Goal: Task Accomplishment & Management: Complete application form

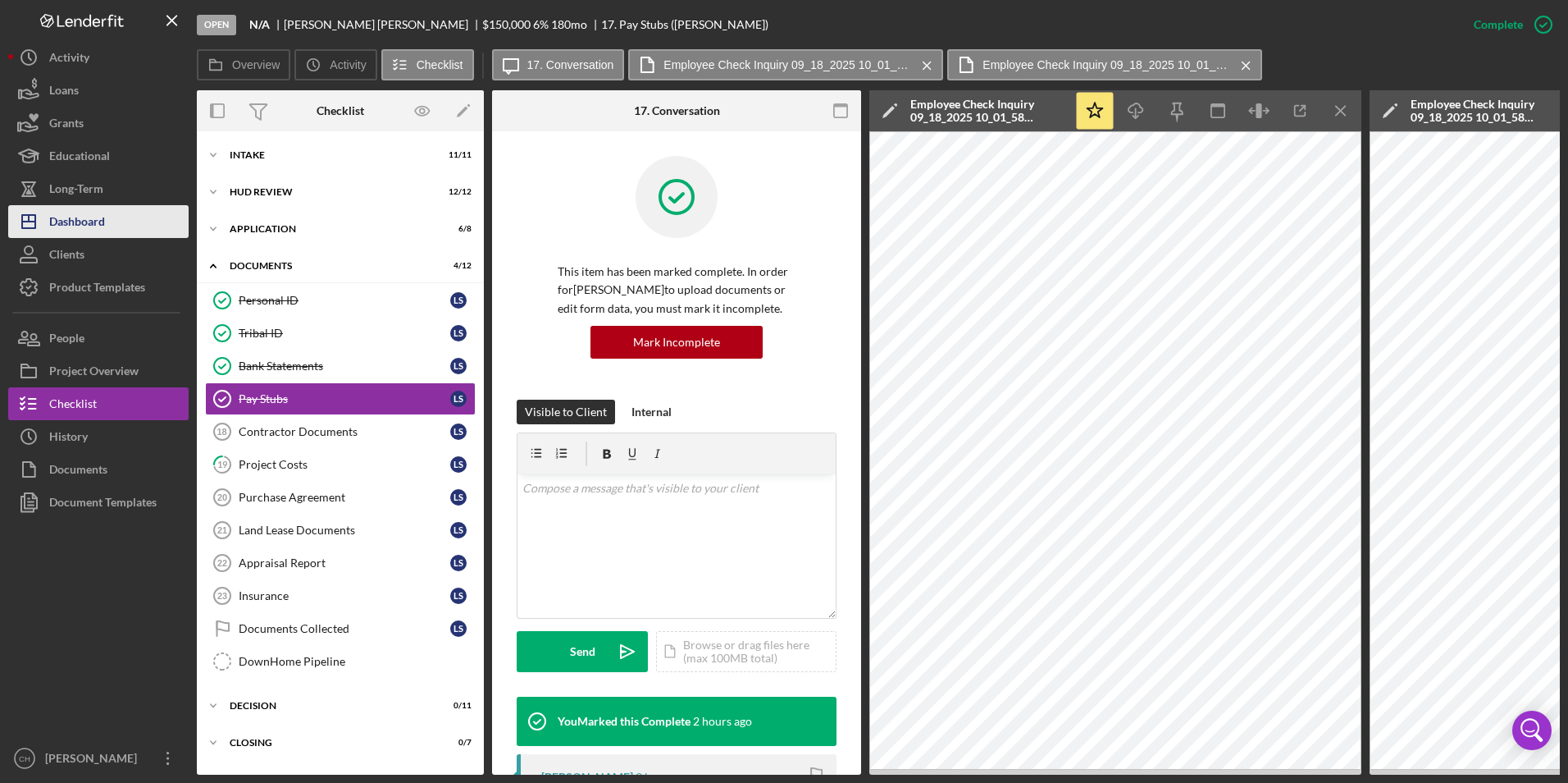
click at [77, 222] on div "Dashboard" at bounding box center [77, 223] width 56 height 37
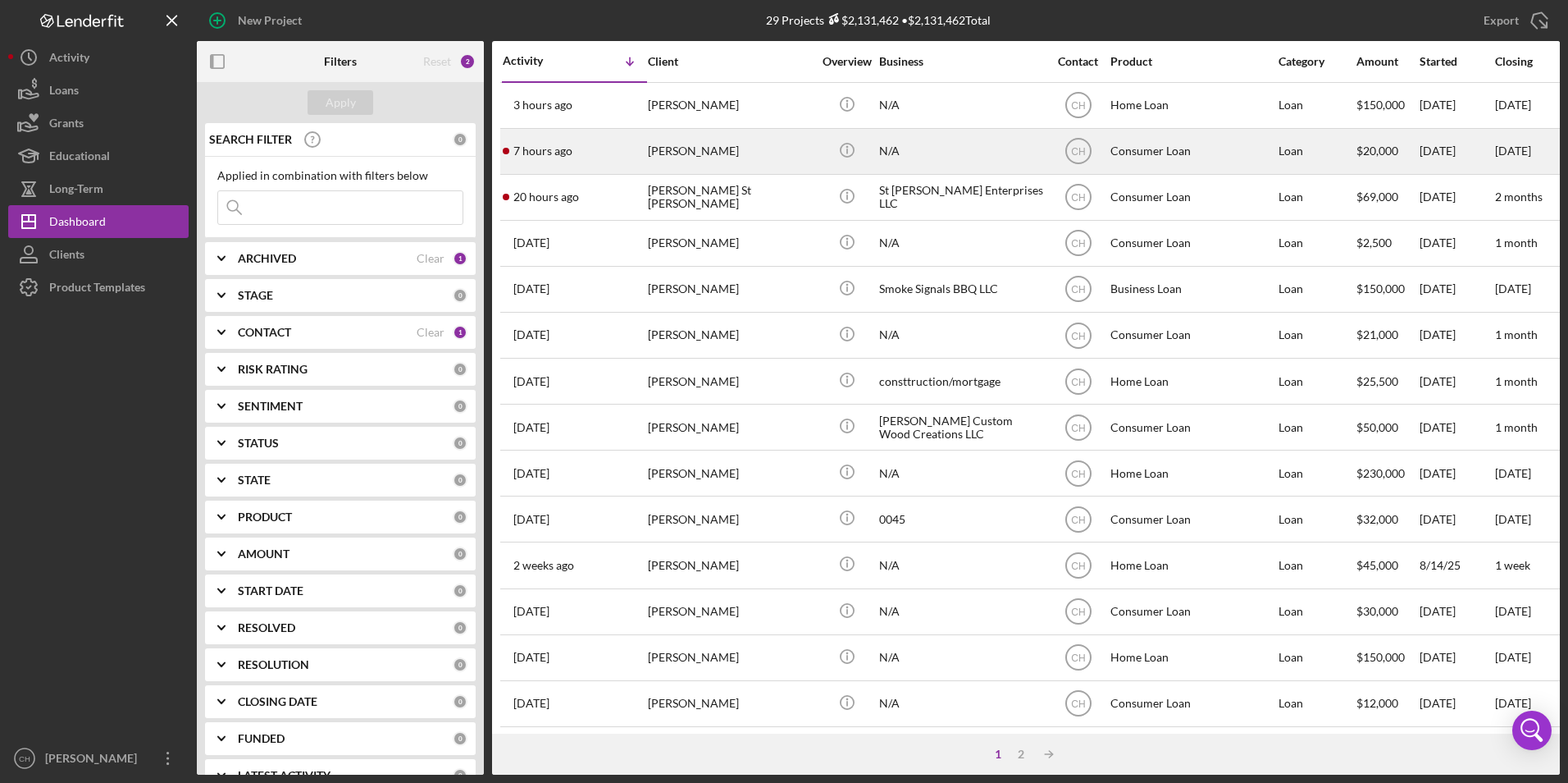
click at [659, 142] on div "[PERSON_NAME]" at bounding box center [730, 151] width 164 height 43
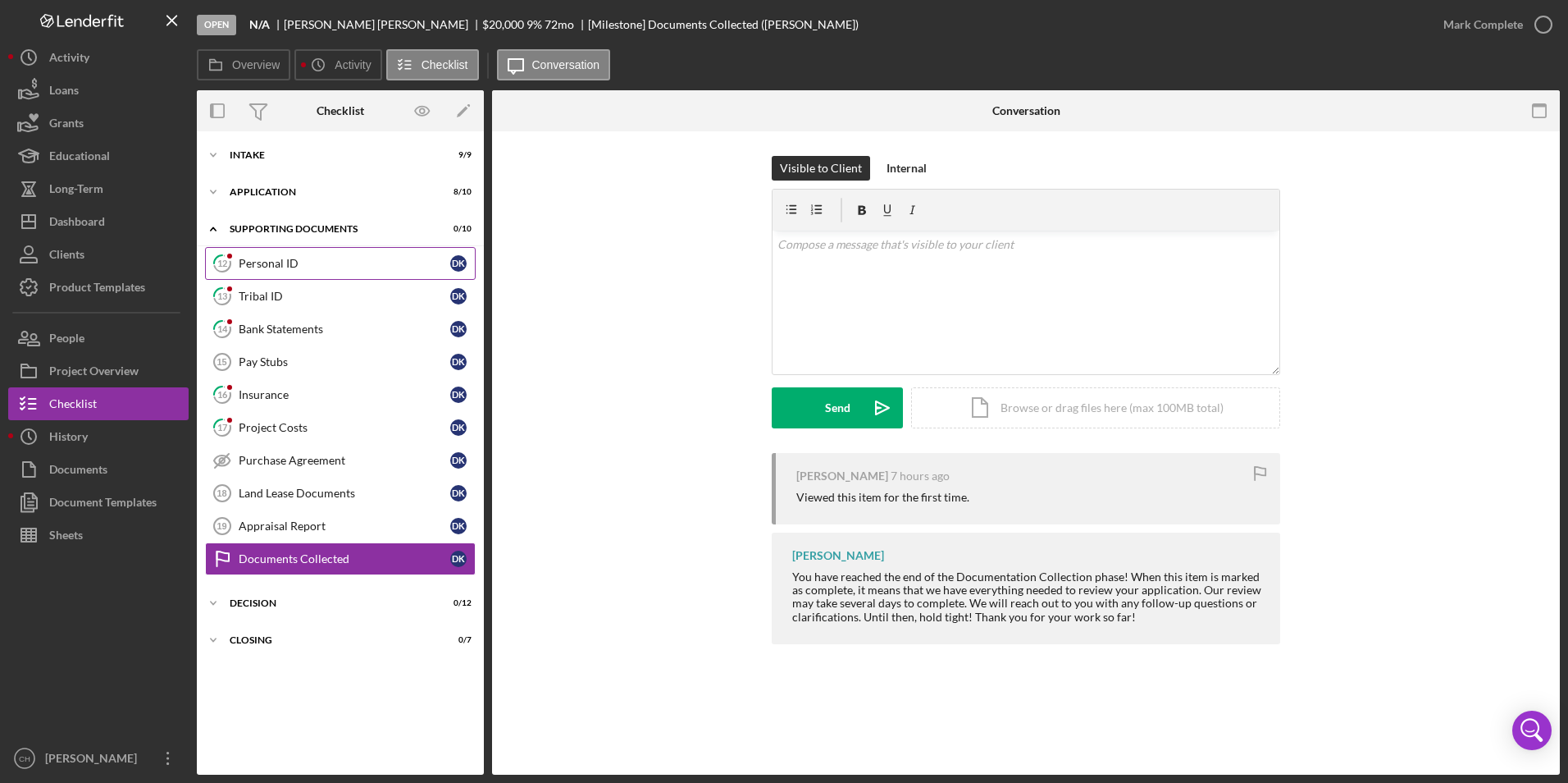
click at [266, 257] on div "Personal ID" at bounding box center [345, 263] width 212 height 13
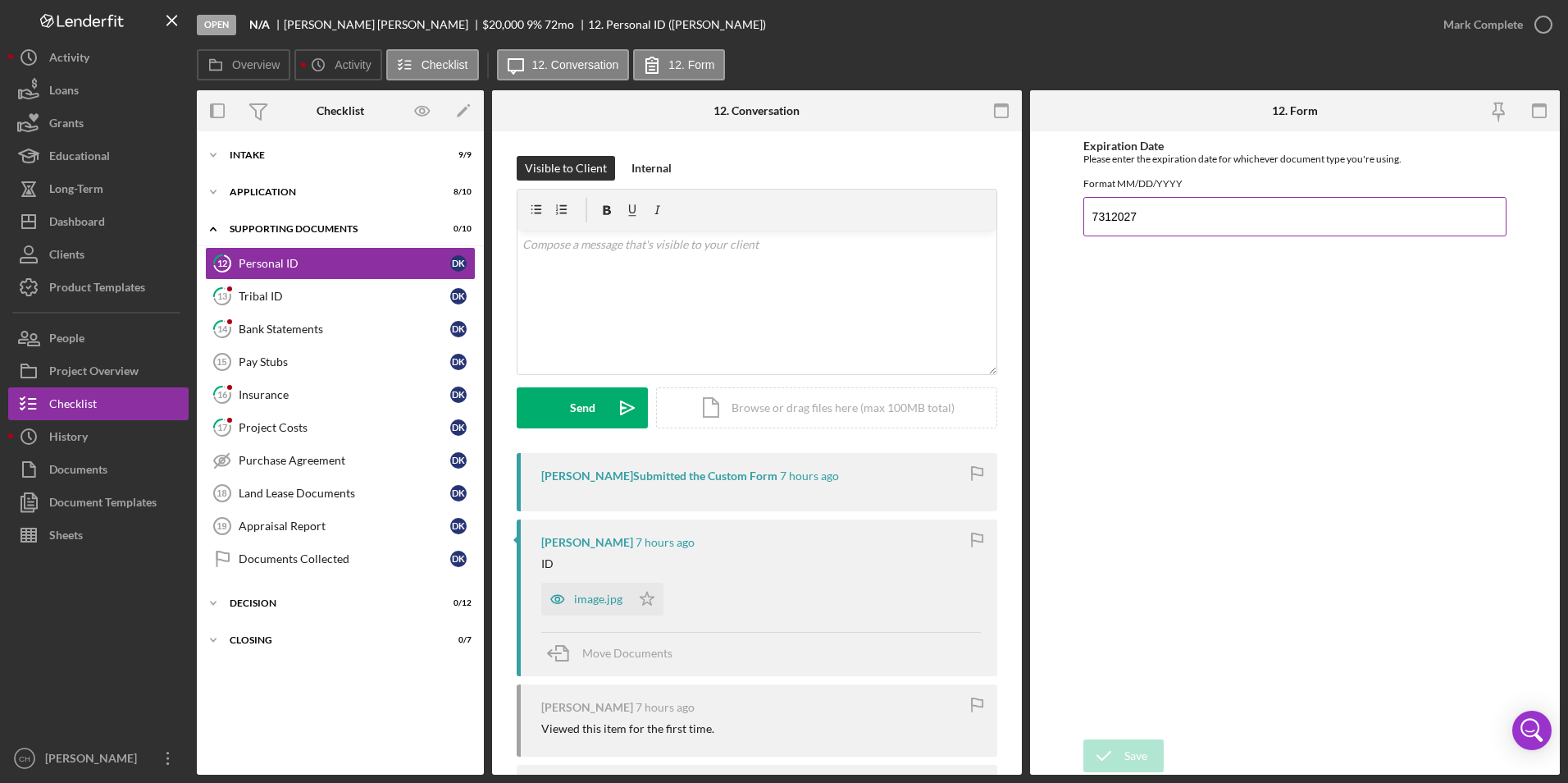
click at [1085, 230] on input "7312027" at bounding box center [1295, 216] width 425 height 40
type input "[DATE]"
click at [1149, 348] on div "Expiration Date Please enter the expiration date for whichever document type yo…" at bounding box center [1295, 435] width 425 height 592
click at [583, 603] on div "image.jpg" at bounding box center [599, 599] width 48 height 13
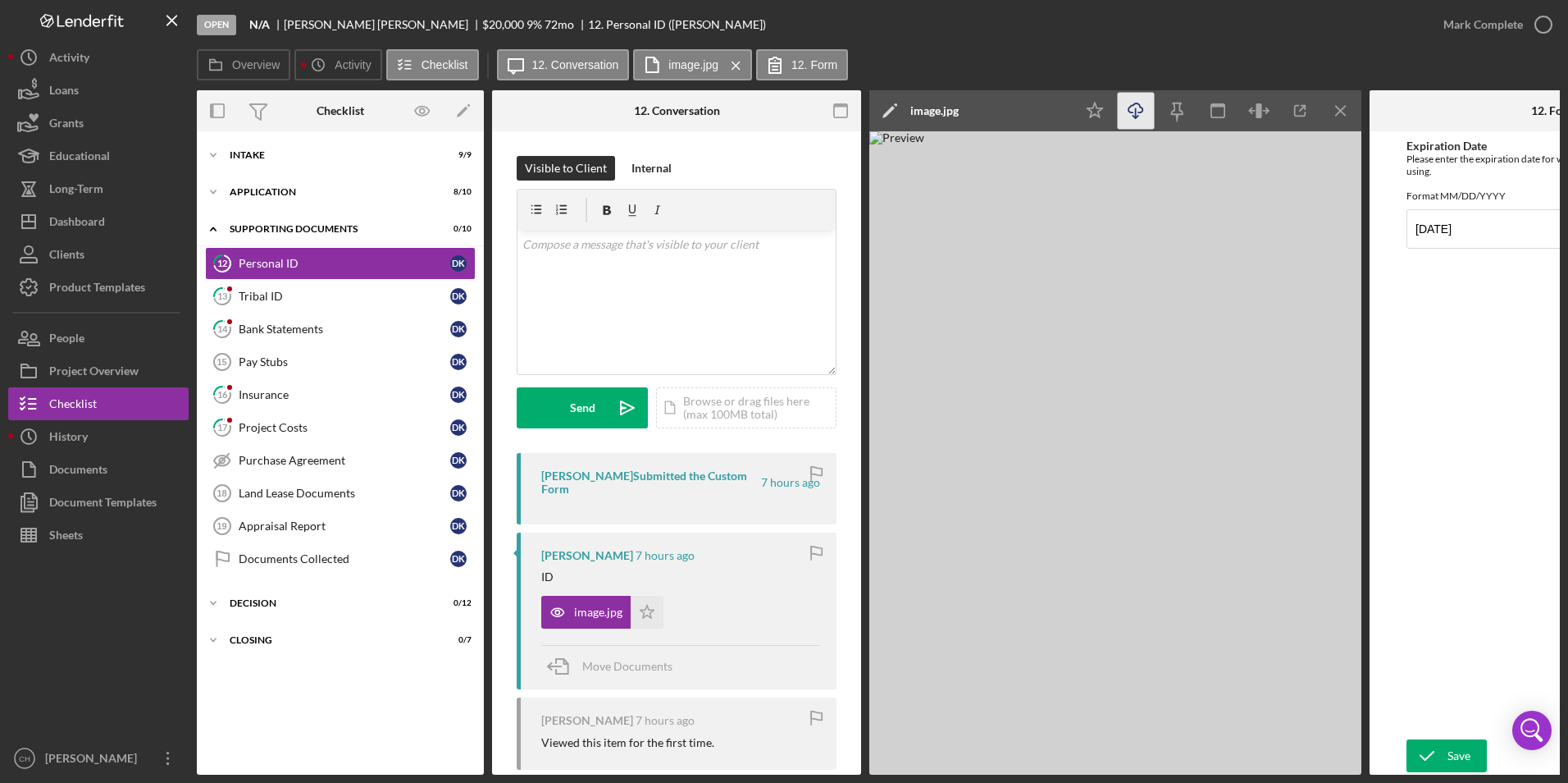
click at [1143, 111] on icon "Icon/Download" at bounding box center [1136, 110] width 37 height 37
click at [647, 614] on icon "Icon/Star" at bounding box center [647, 612] width 33 height 33
click at [1458, 27] on div "Mark Complete" at bounding box center [1484, 24] width 80 height 33
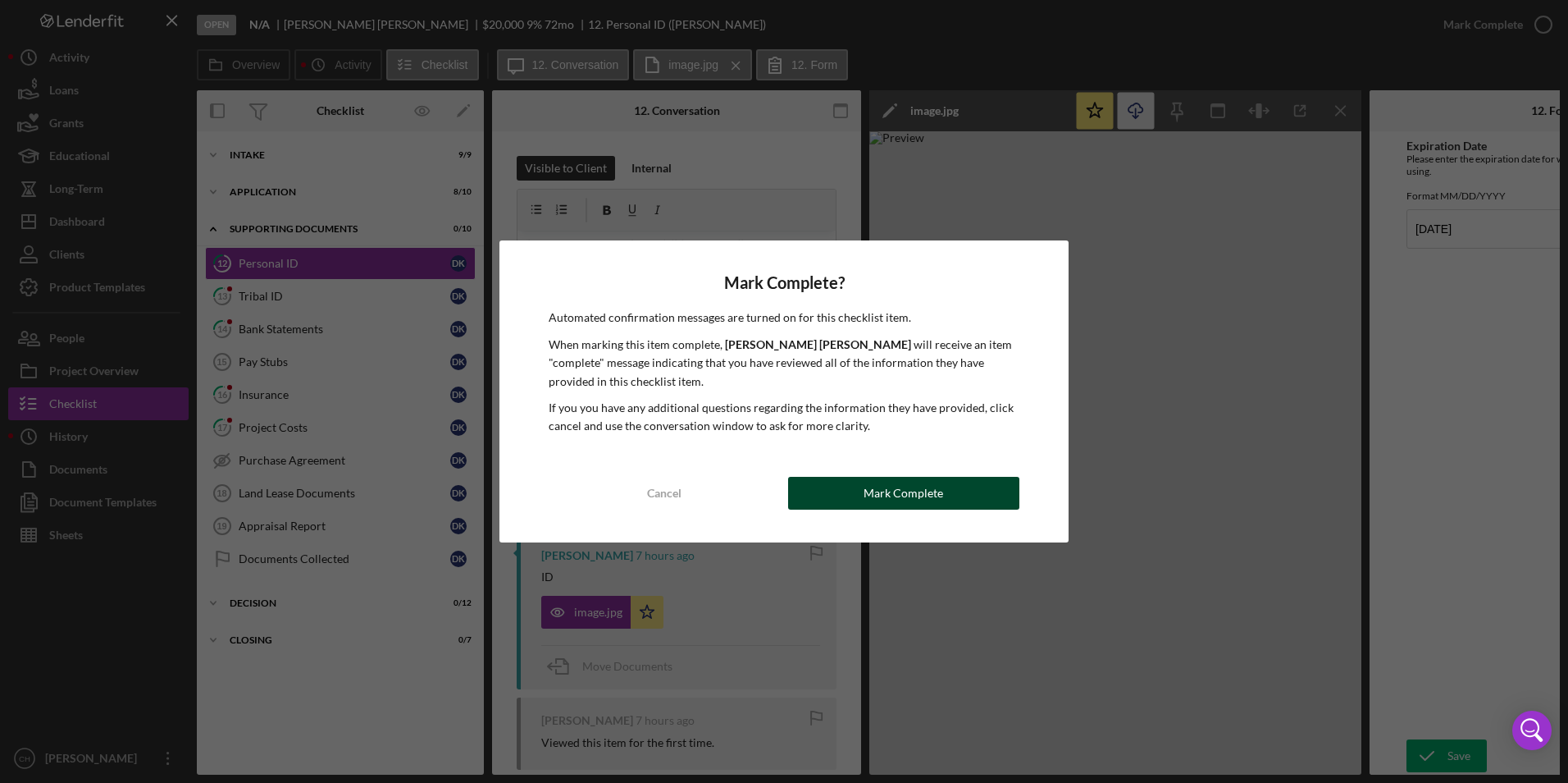
click at [863, 507] on button "Mark Complete" at bounding box center [904, 493] width 232 height 33
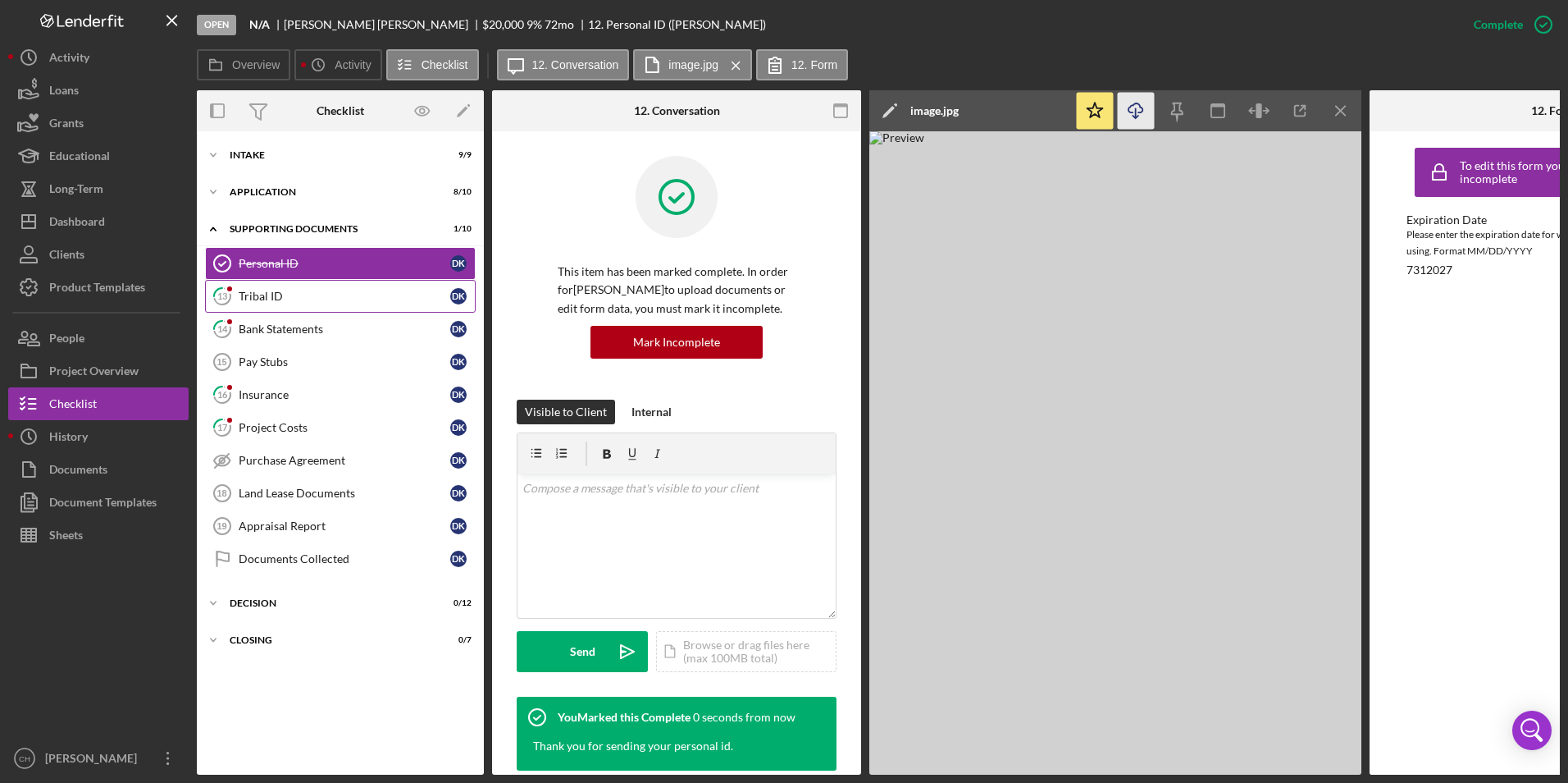
click at [281, 301] on div "Tribal ID" at bounding box center [345, 296] width 212 height 13
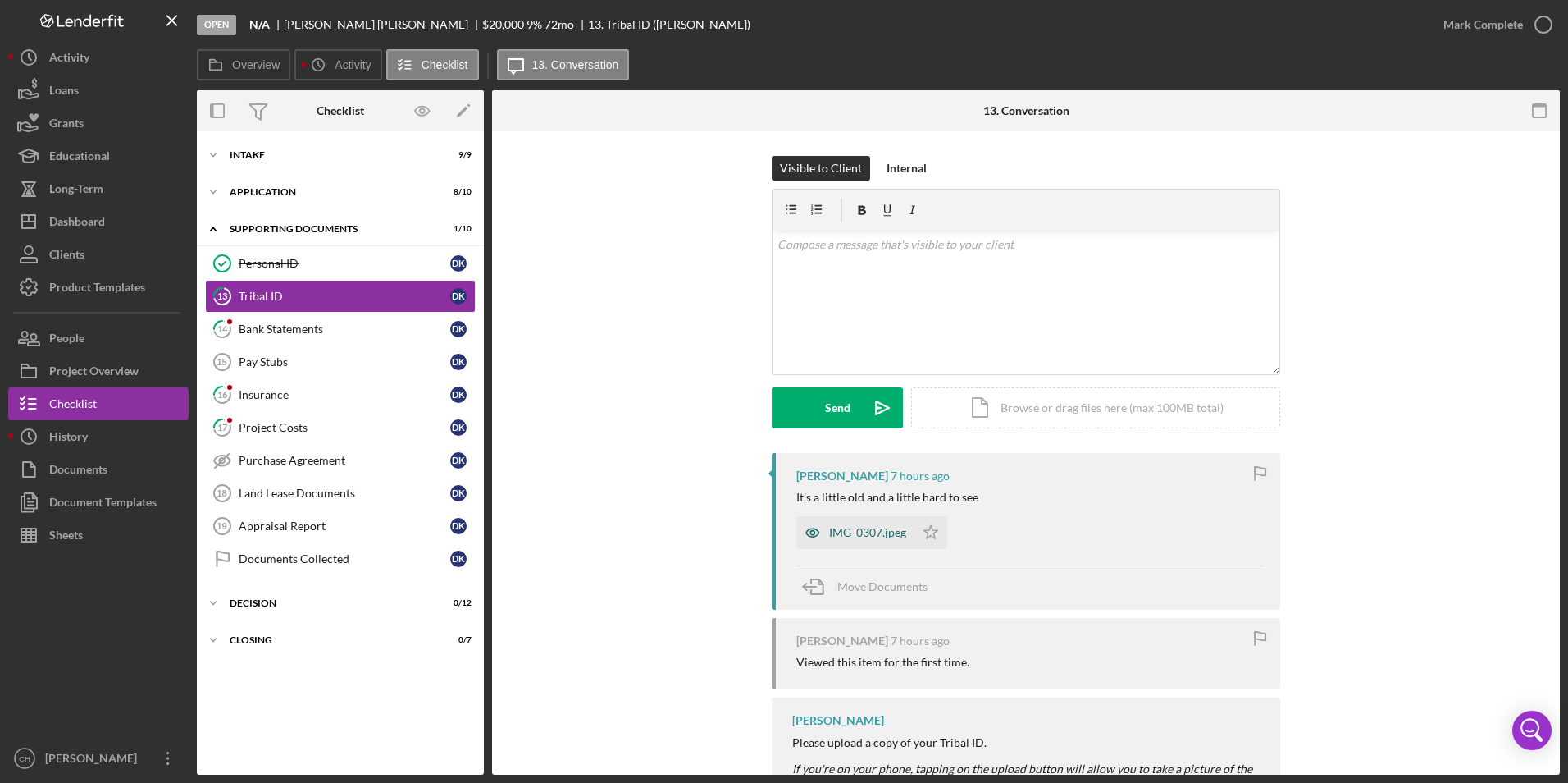
click at [855, 530] on div "IMG_0307.jpeg" at bounding box center [868, 532] width 77 height 13
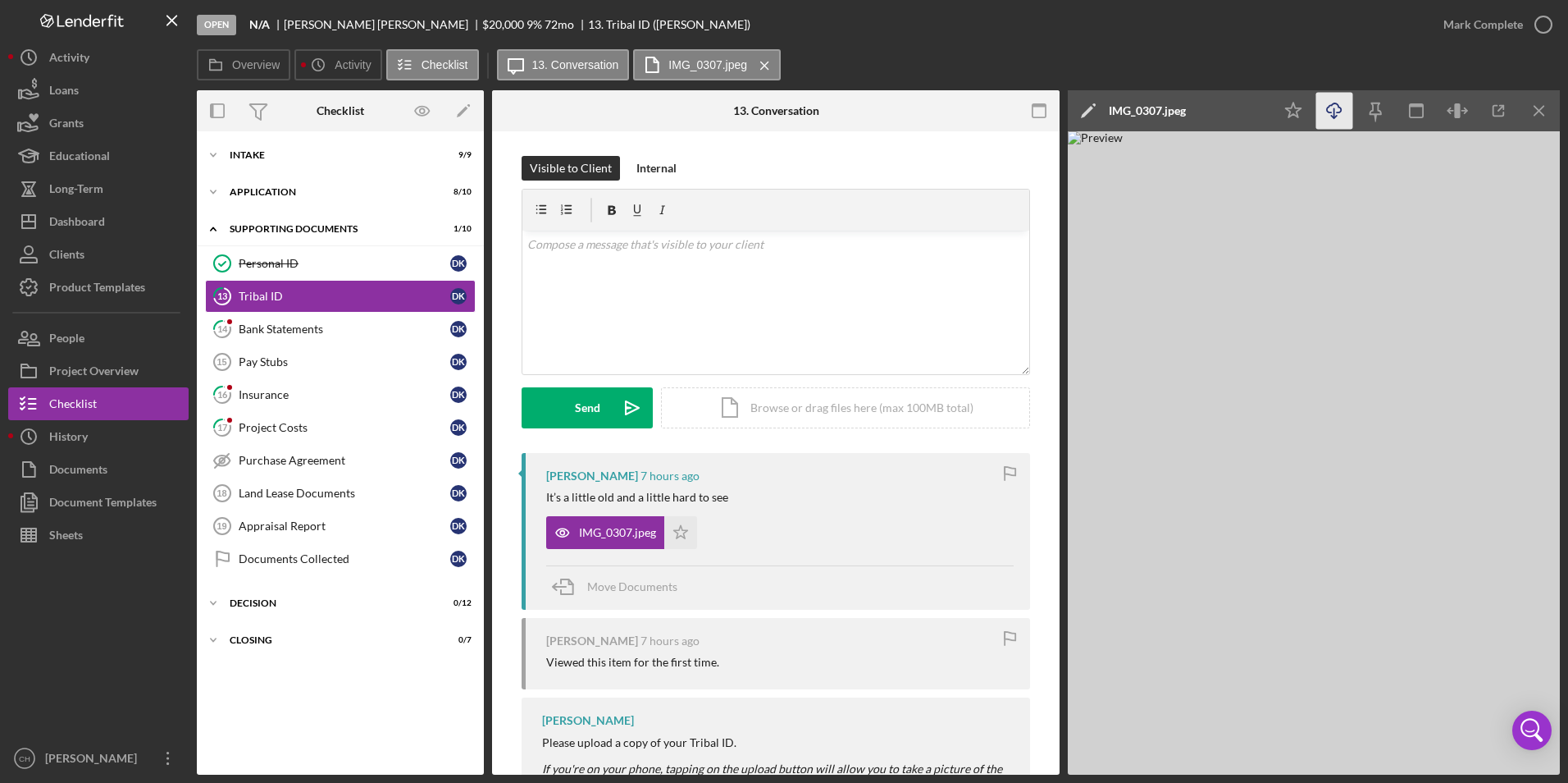
click at [1342, 117] on icon "Icon/Download" at bounding box center [1335, 110] width 37 height 37
click at [671, 527] on icon "Icon/Star" at bounding box center [680, 532] width 33 height 33
click at [1461, 24] on div "Mark Complete" at bounding box center [1484, 24] width 80 height 33
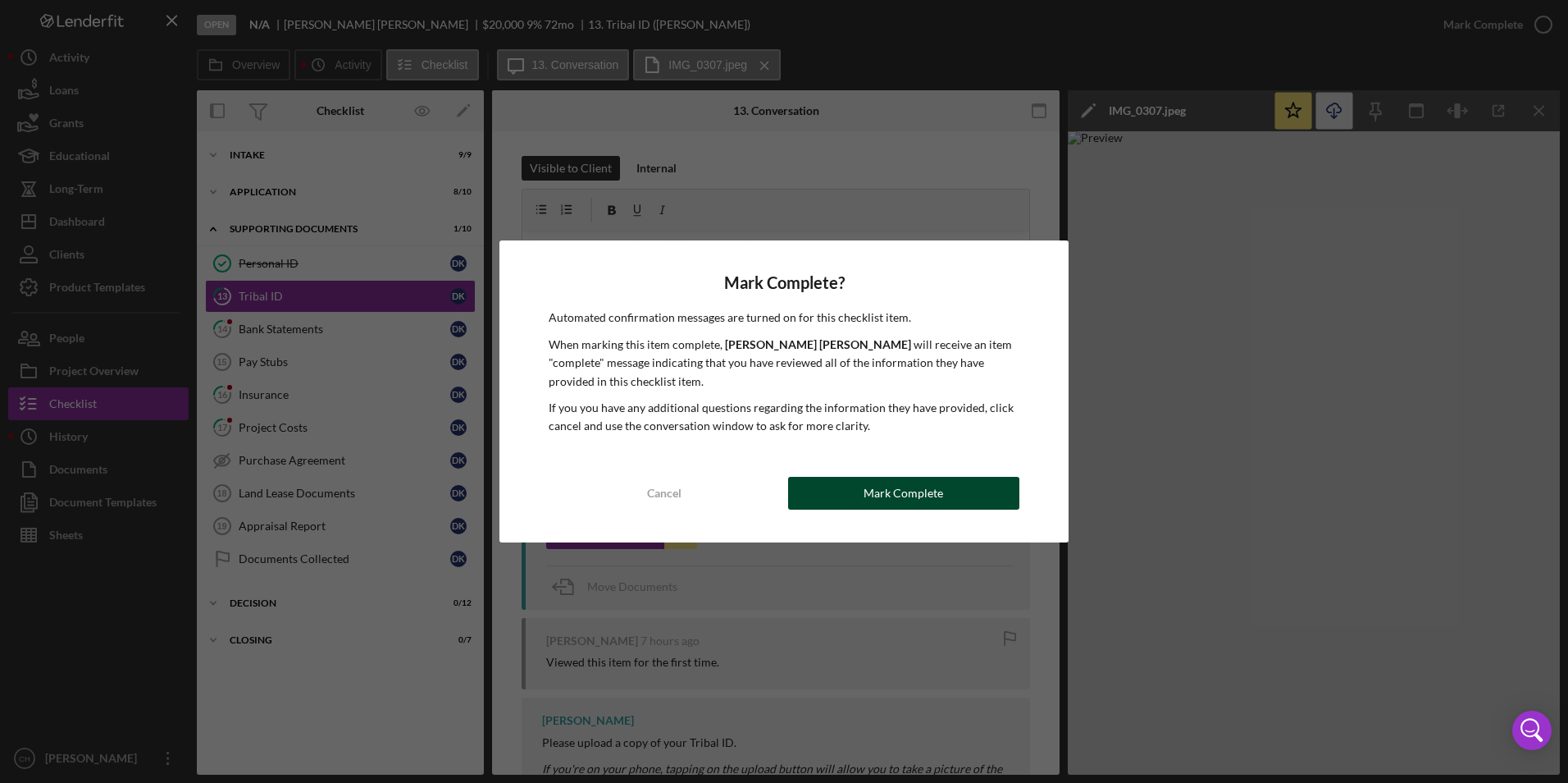
click at [863, 497] on button "Mark Complete" at bounding box center [904, 493] width 232 height 33
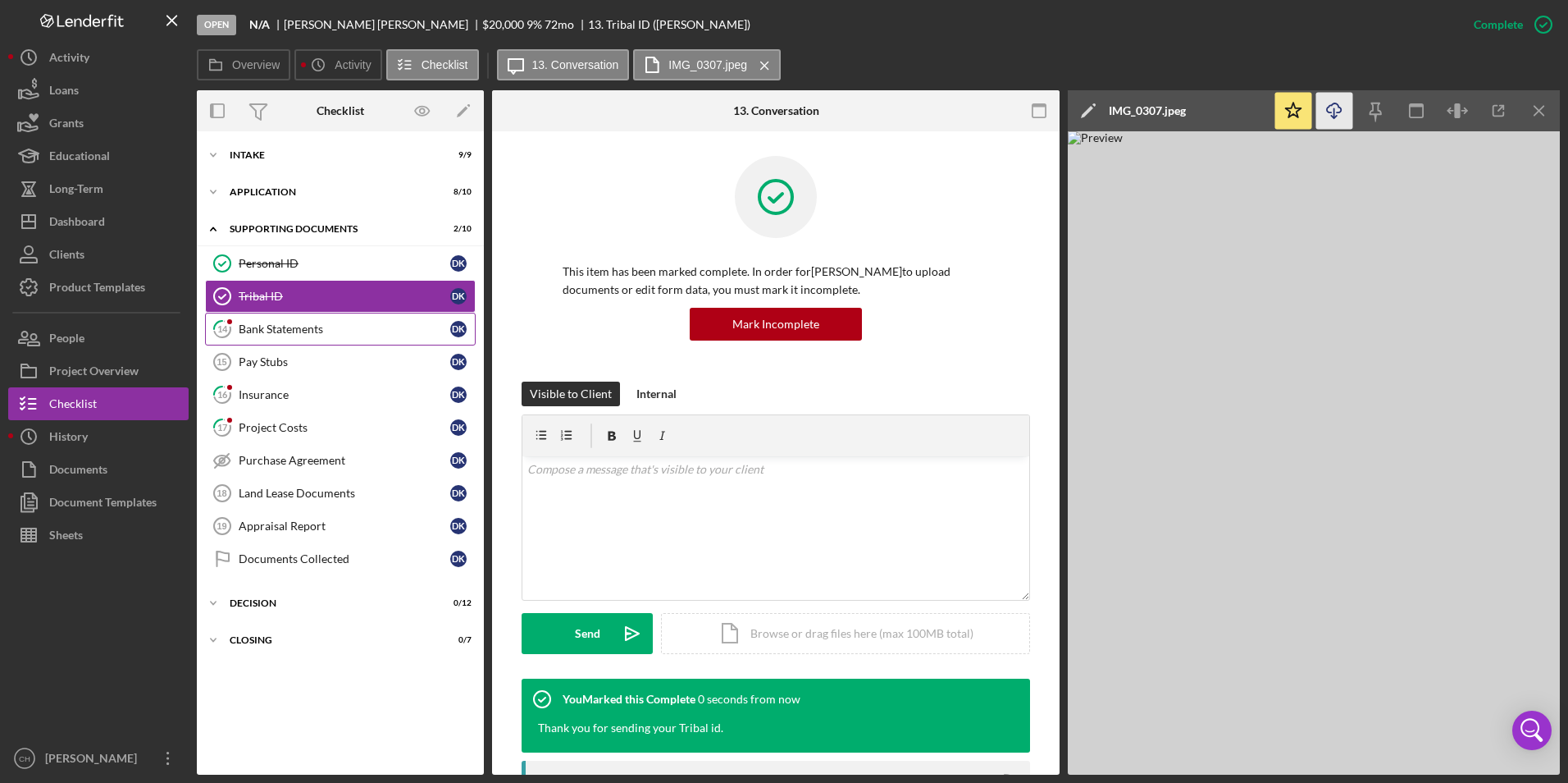
click at [278, 330] on div "Bank Statements" at bounding box center [345, 329] width 212 height 13
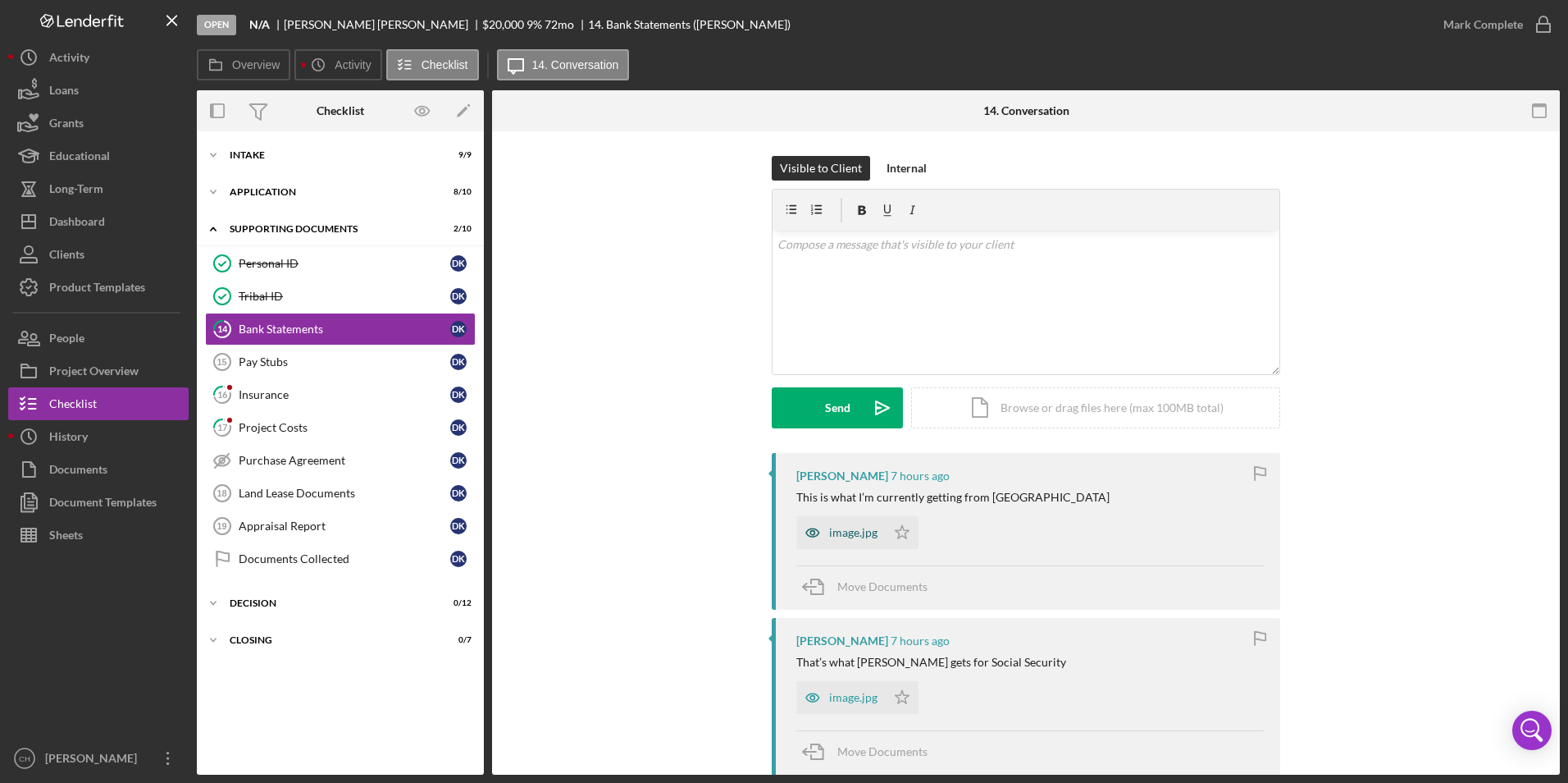
click at [843, 530] on div "image.jpg" at bounding box center [854, 532] width 48 height 13
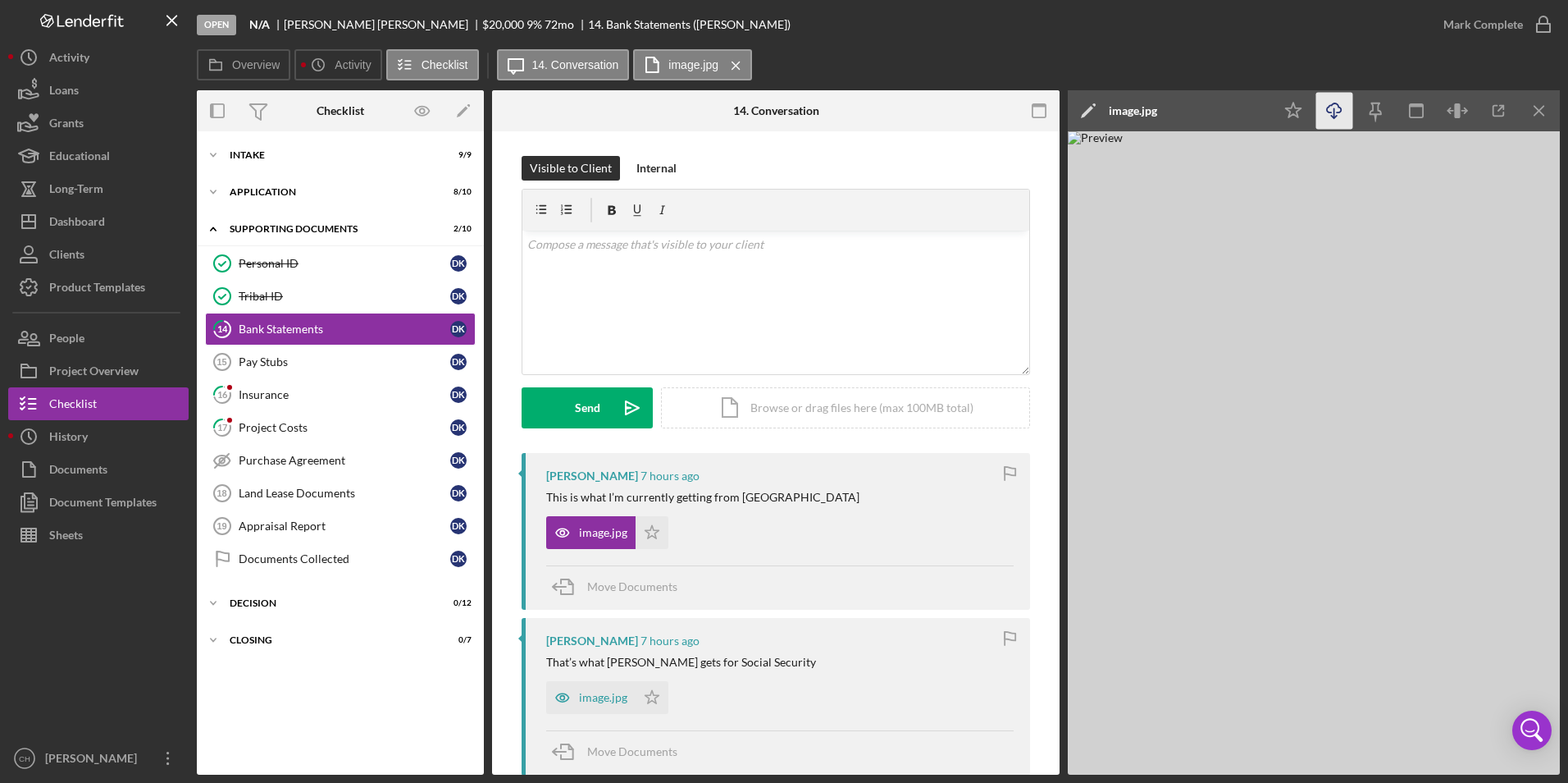
click at [1337, 109] on icon "Icon/Download" at bounding box center [1335, 110] width 37 height 37
click at [601, 699] on div "image.jpg" at bounding box center [603, 698] width 48 height 13
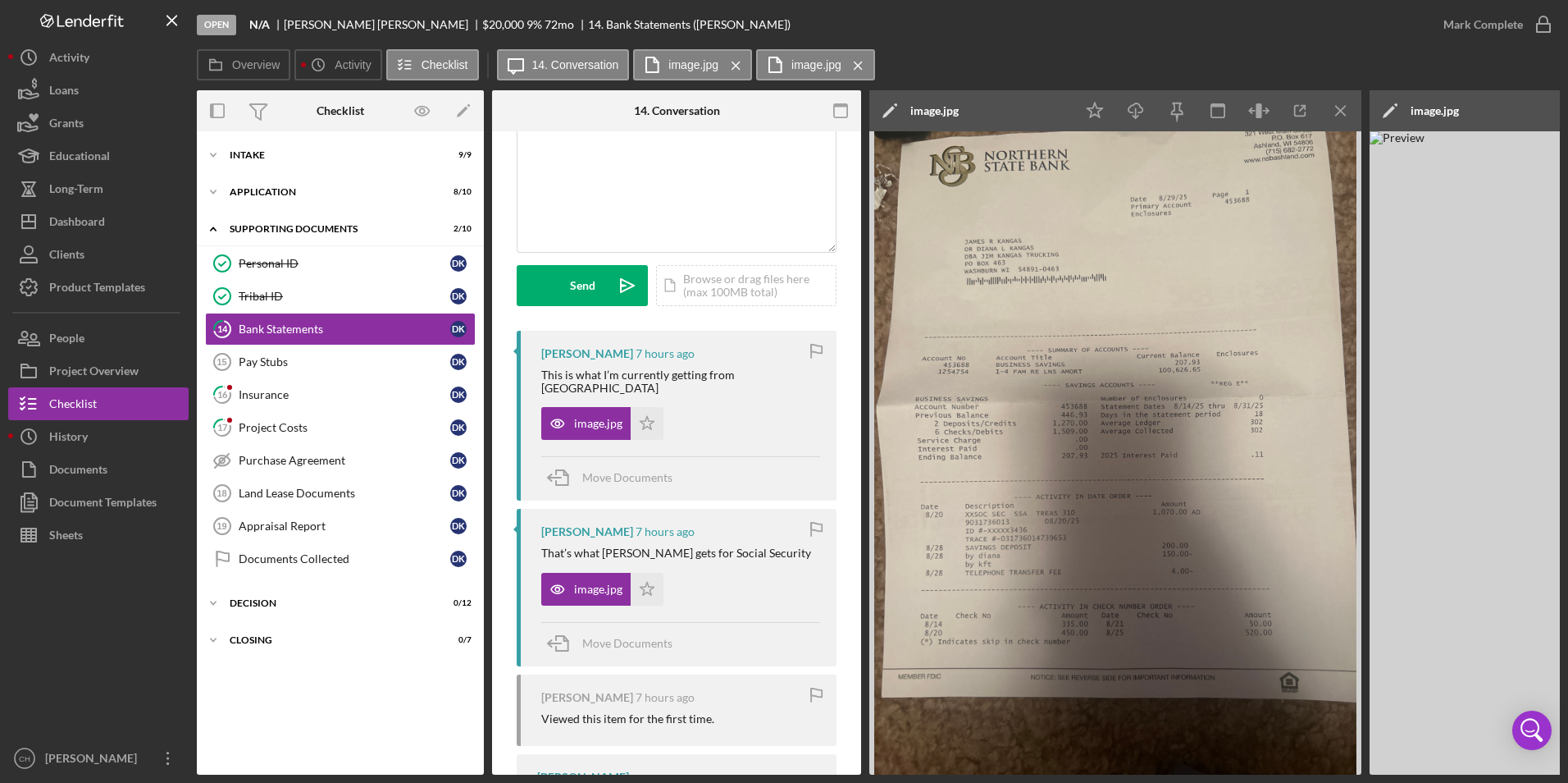
scroll to position [246, 0]
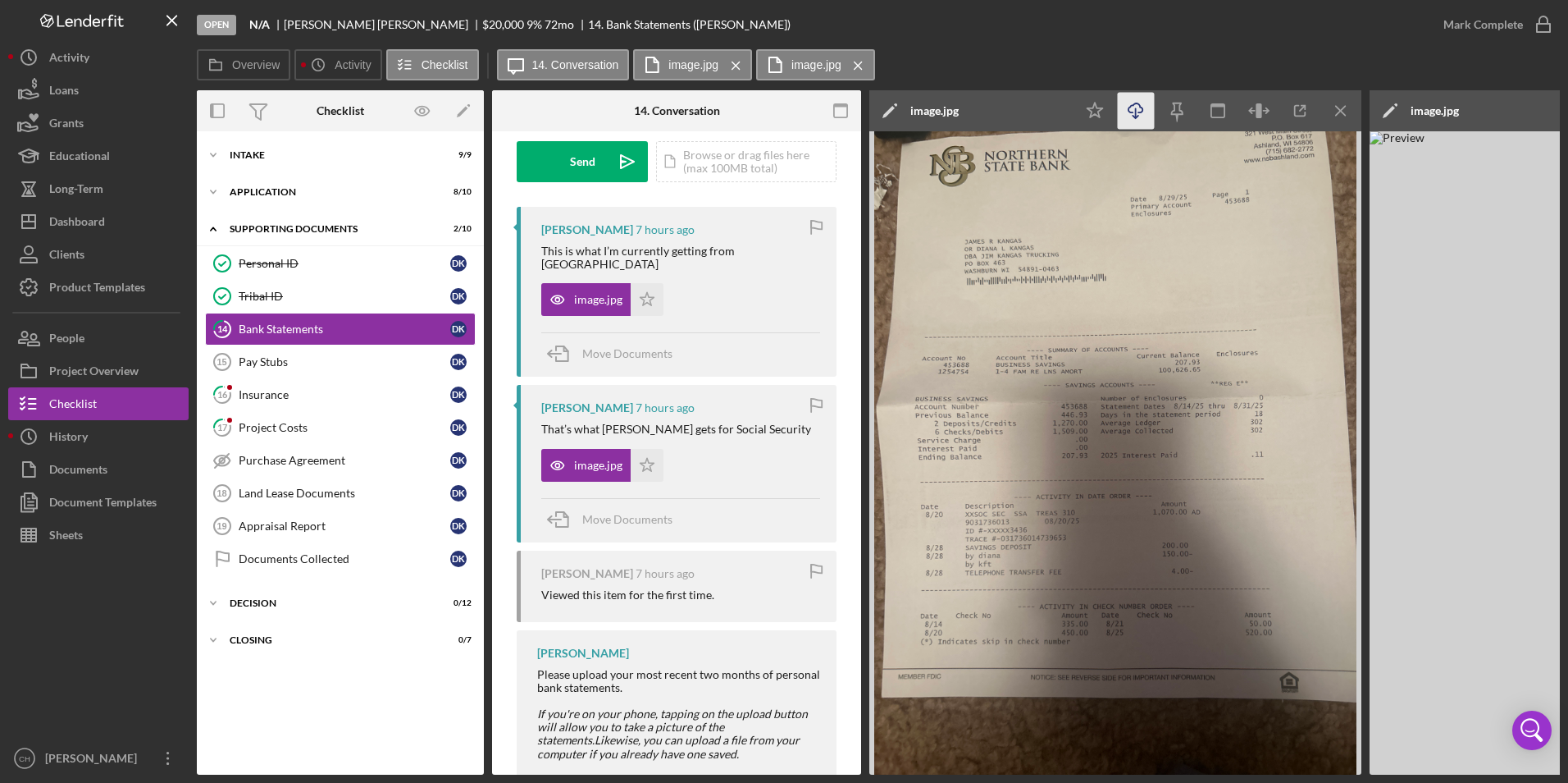
click at [1141, 109] on icon "Icon/Download" at bounding box center [1136, 110] width 37 height 37
click at [592, 347] on span "Move Documents" at bounding box center [627, 354] width 91 height 14
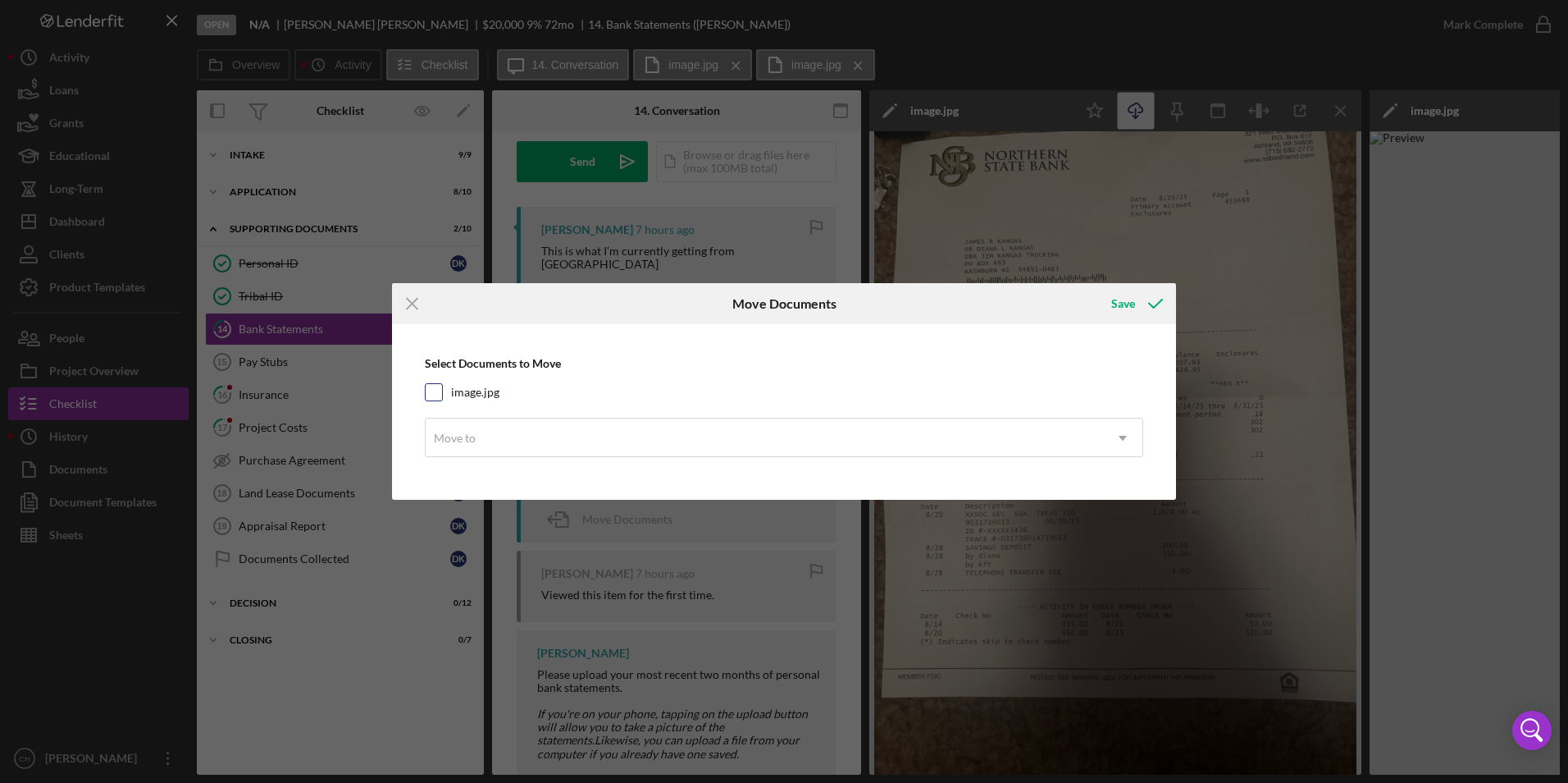
click at [431, 392] on input "image.jpg" at bounding box center [434, 392] width 16 height 16
checkbox input "true"
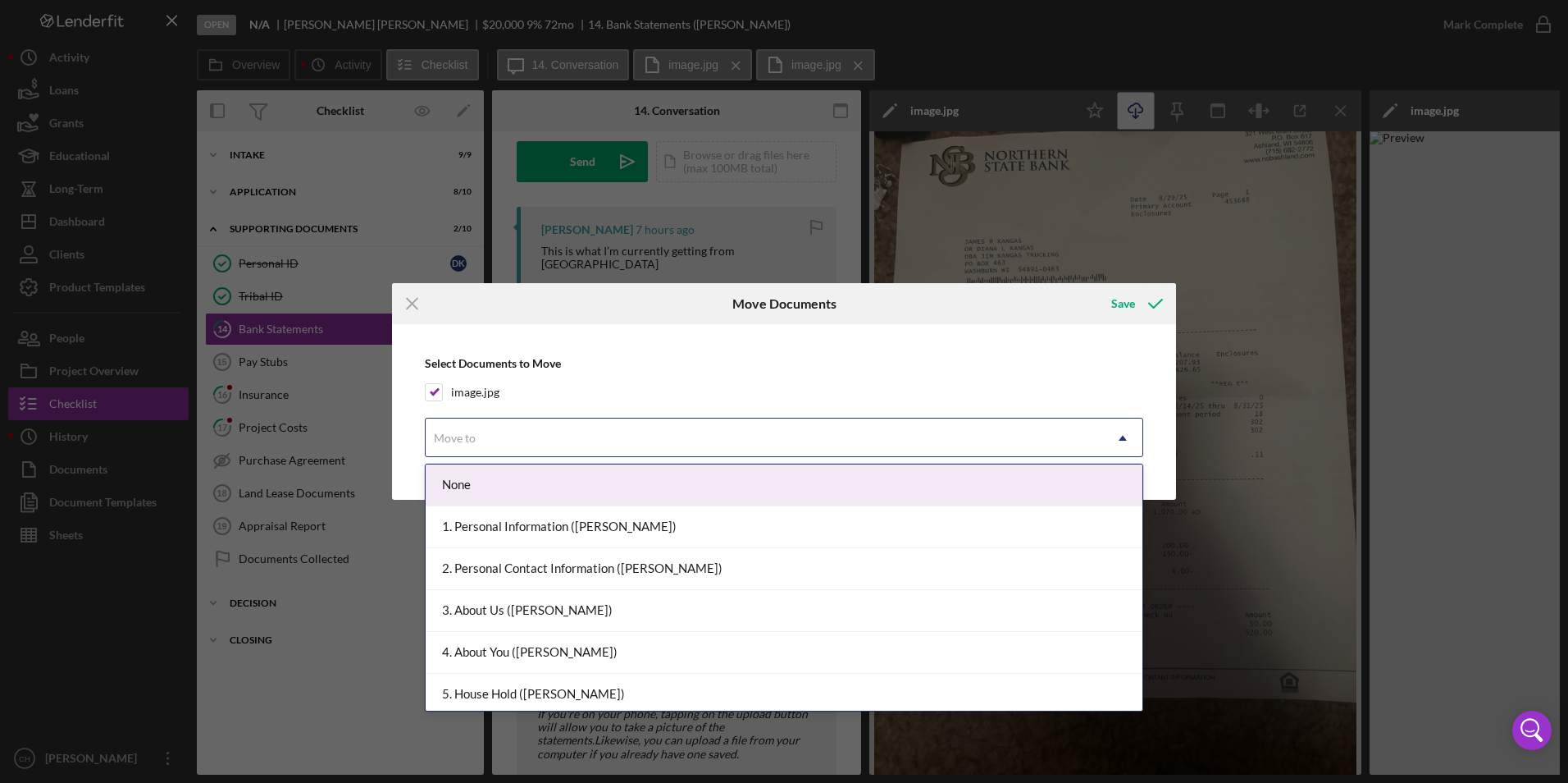
click at [472, 448] on div "Move to" at bounding box center [764, 438] width 678 height 38
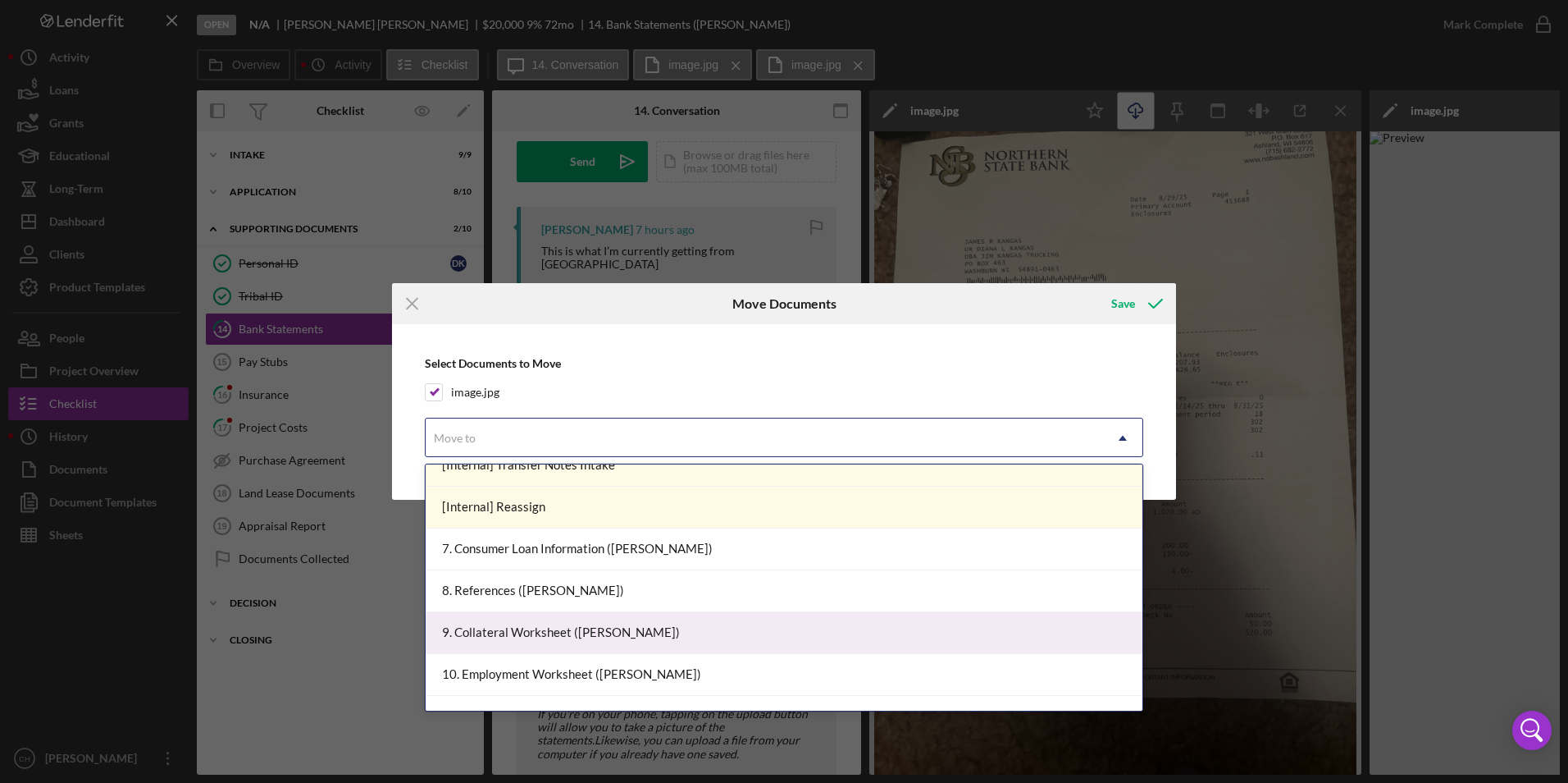
scroll to position [410, 0]
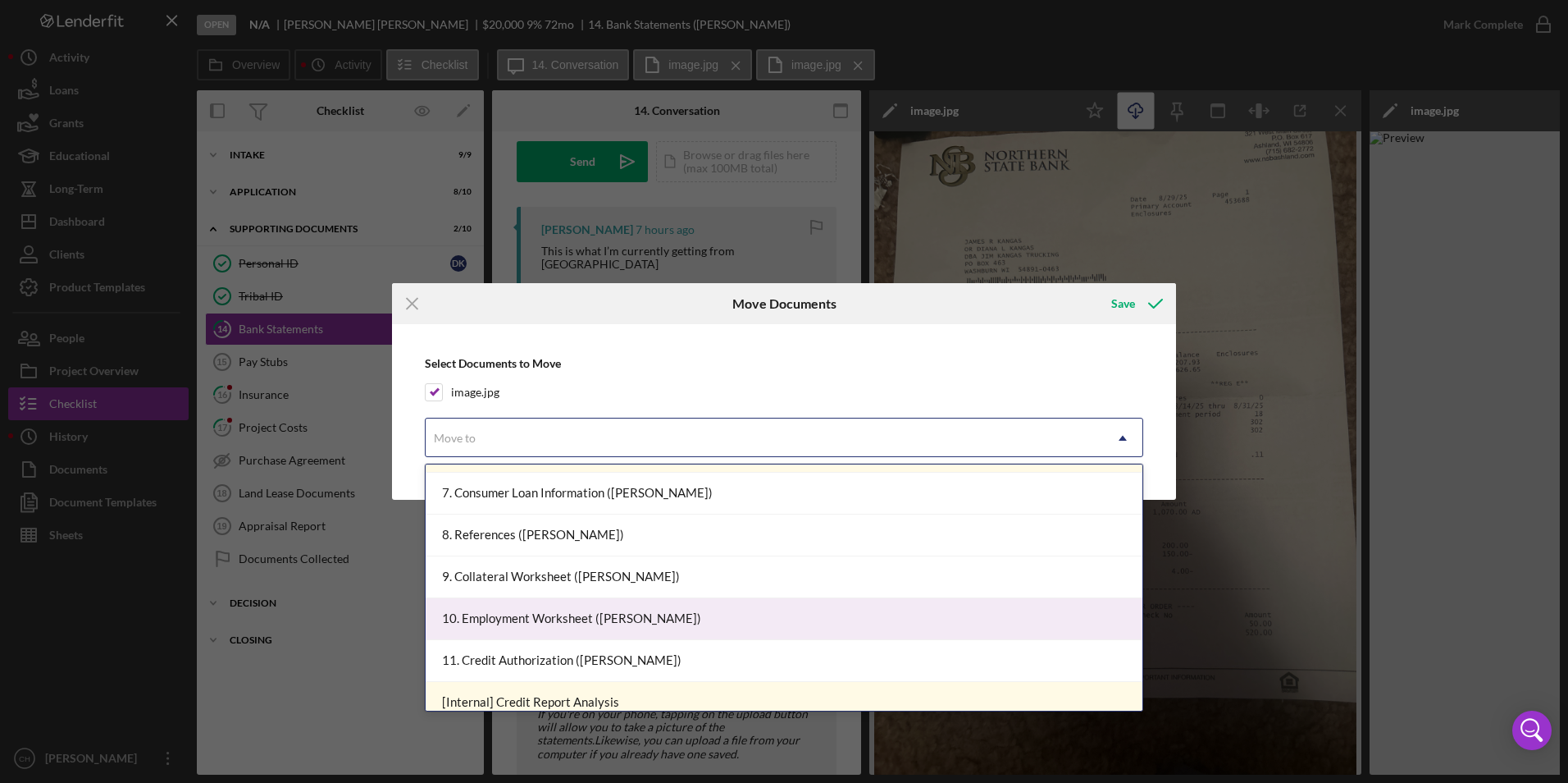
click at [495, 614] on div "10. Employment Worksheet ([PERSON_NAME])" at bounding box center [784, 619] width 717 height 42
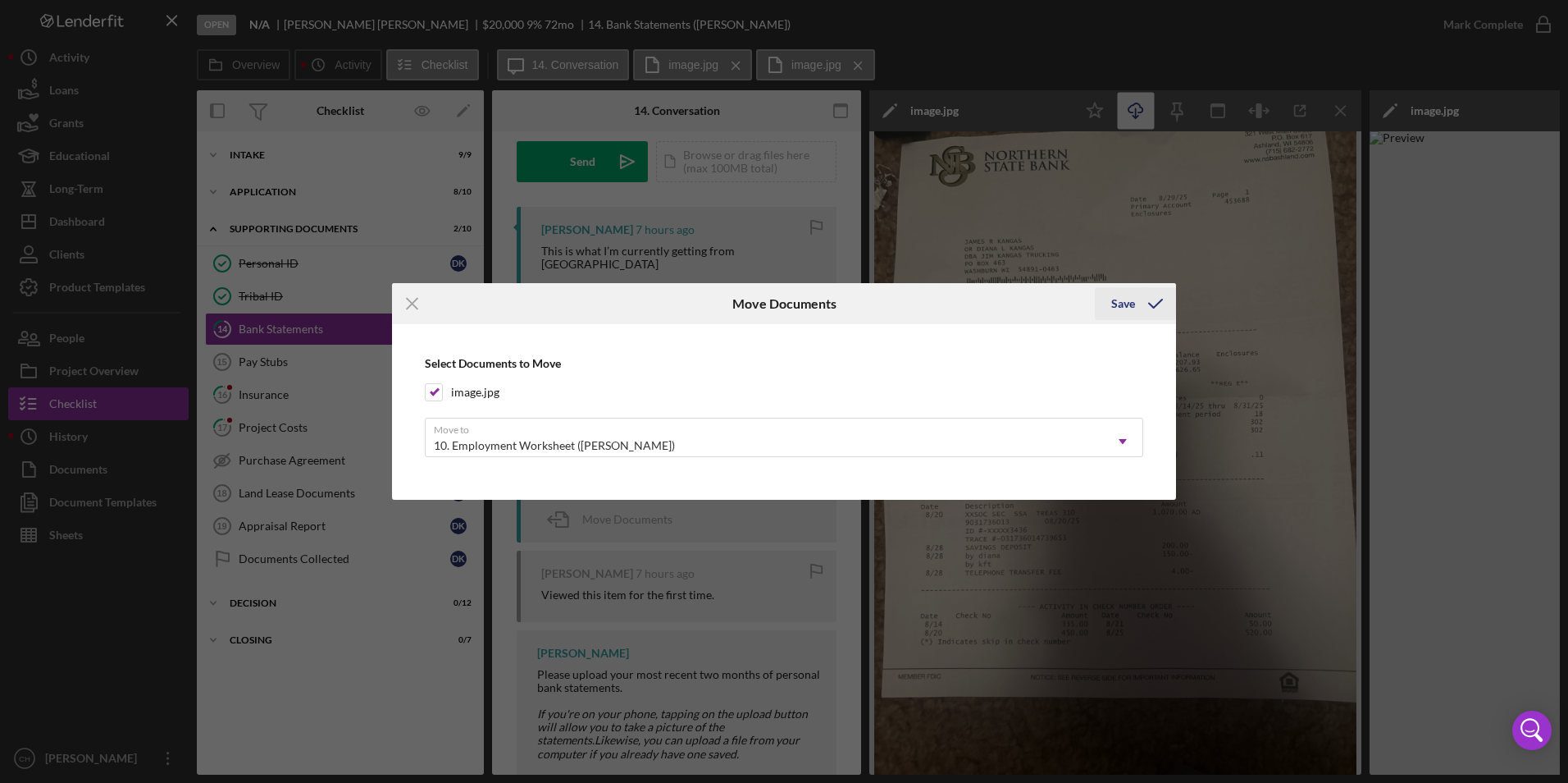
click at [1119, 304] on div "Save" at bounding box center [1123, 304] width 24 height 33
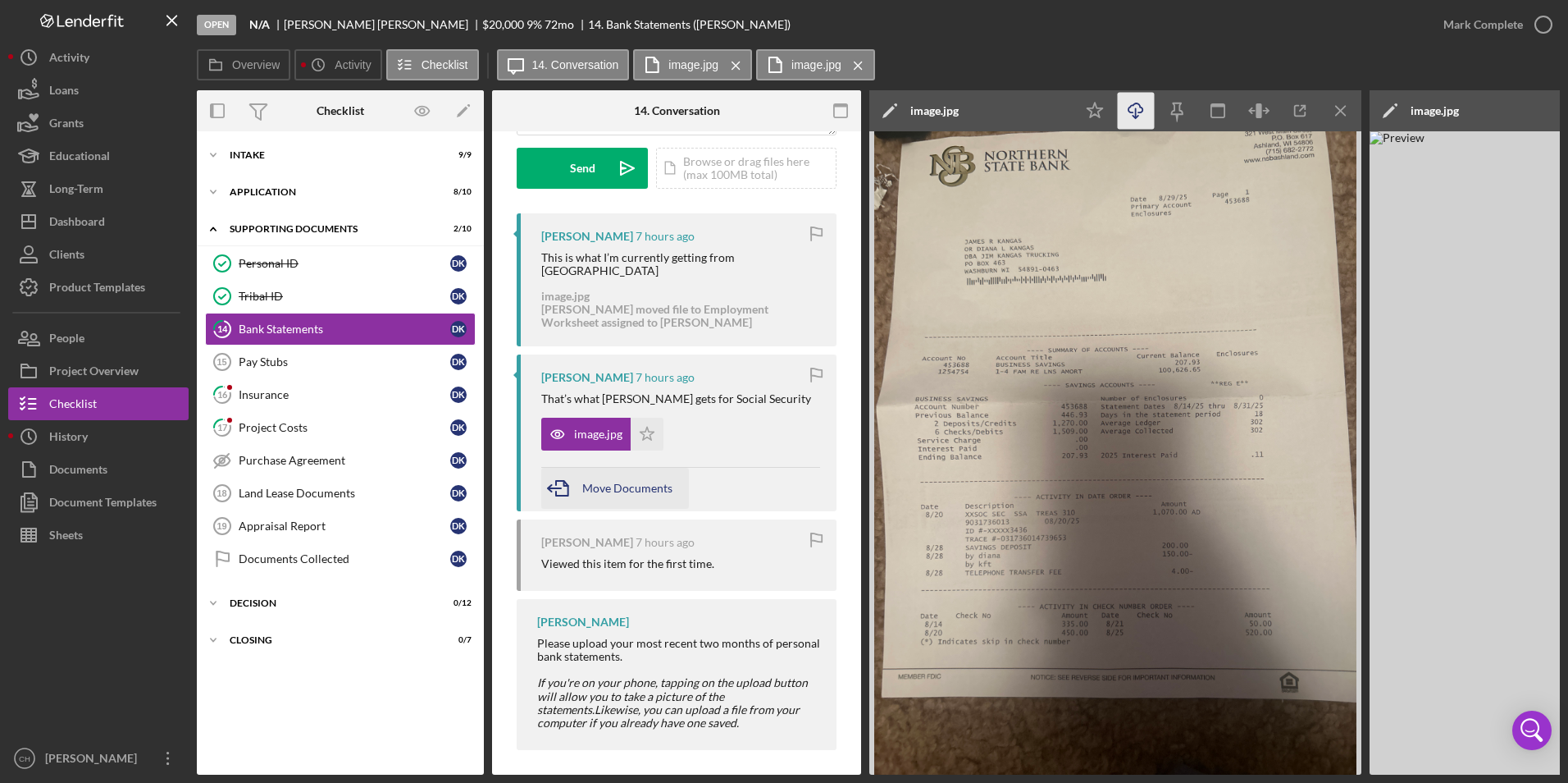
click at [577, 472] on icon "button" at bounding box center [562, 488] width 41 height 41
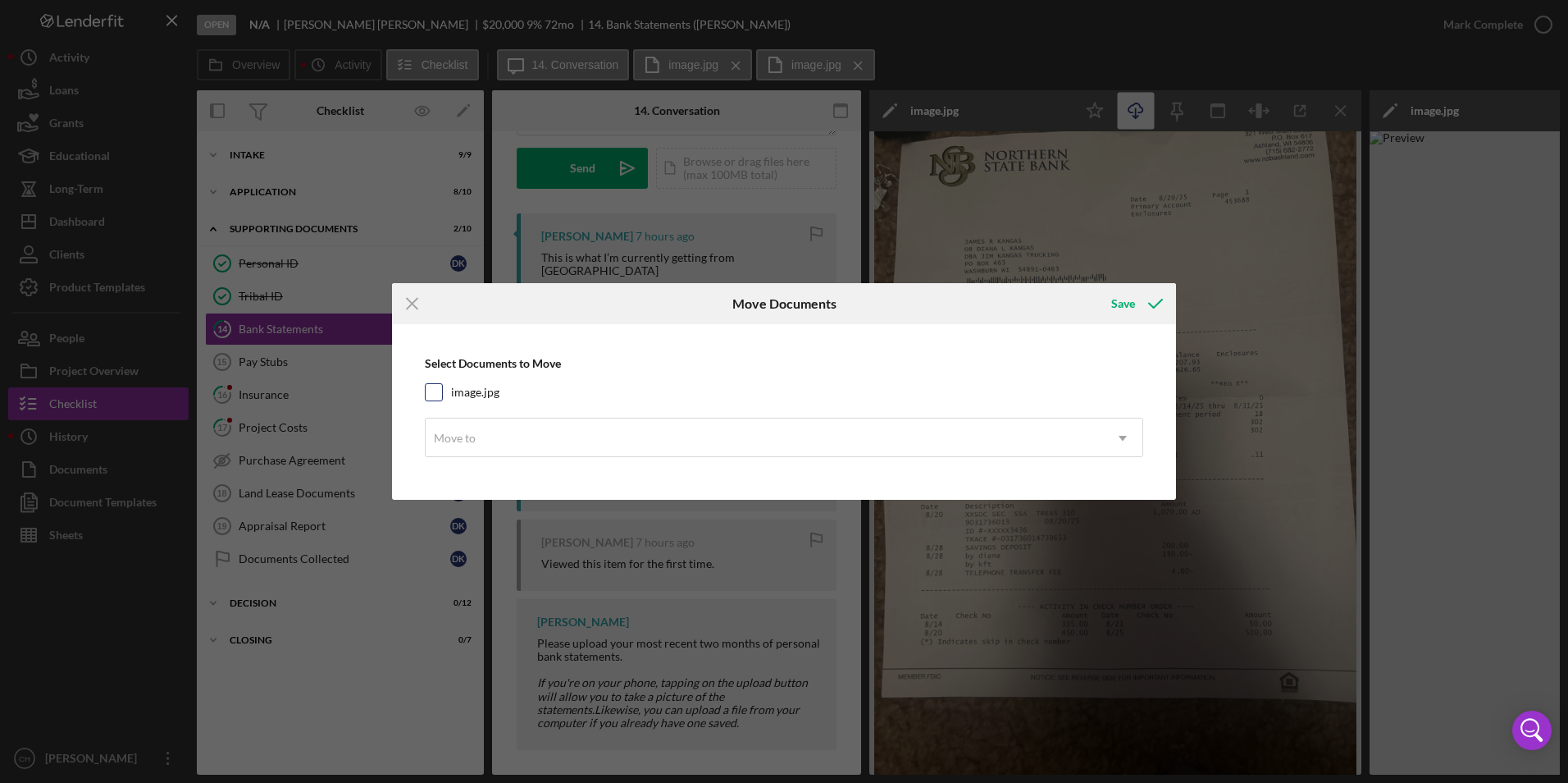
click at [434, 393] on input "image.jpg" at bounding box center [434, 392] width 16 height 16
checkbox input "true"
click at [1123, 432] on icon "Icon/Dropdown Arrow" at bounding box center [1123, 438] width 39 height 40
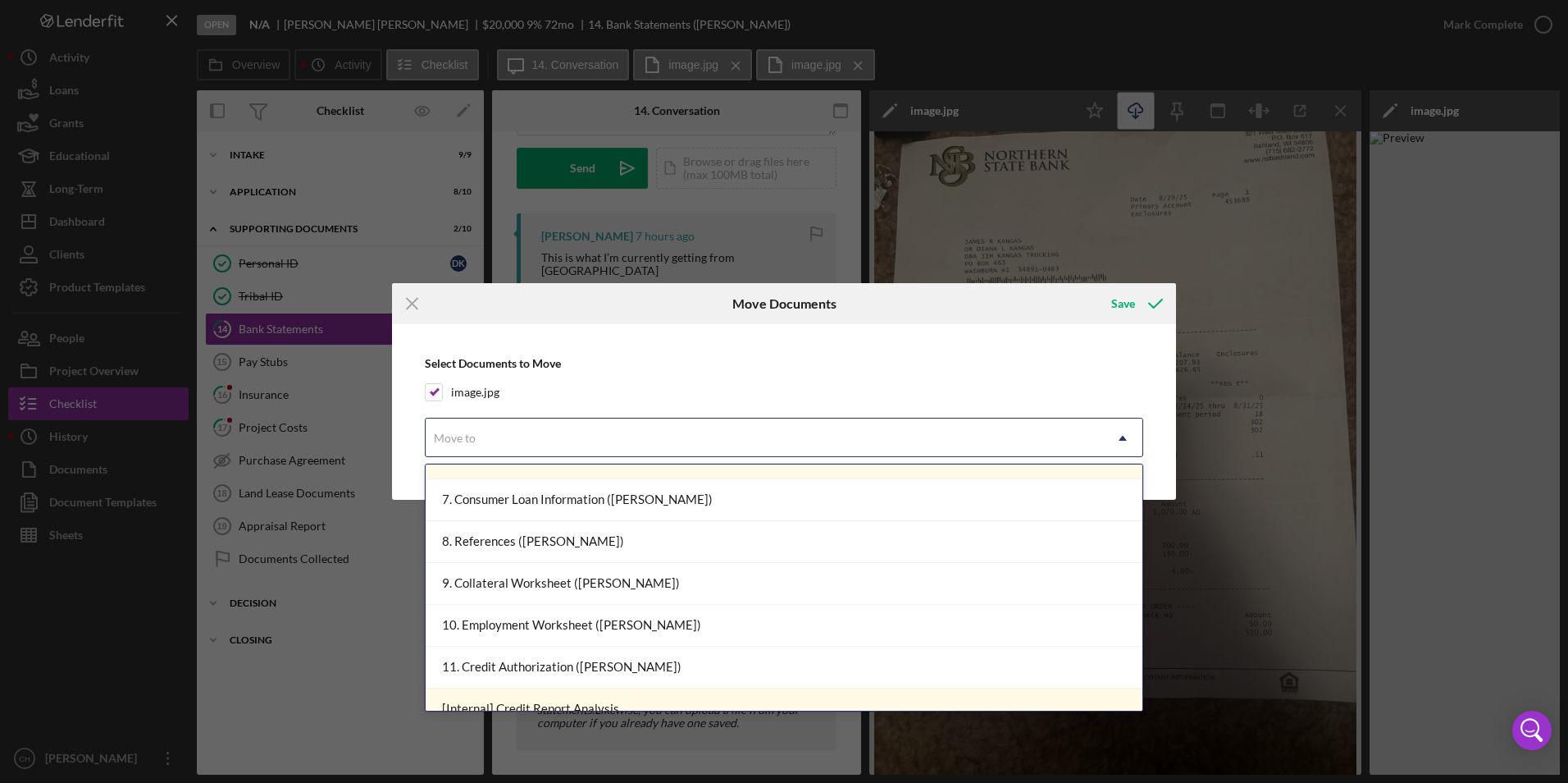
scroll to position [575, 0]
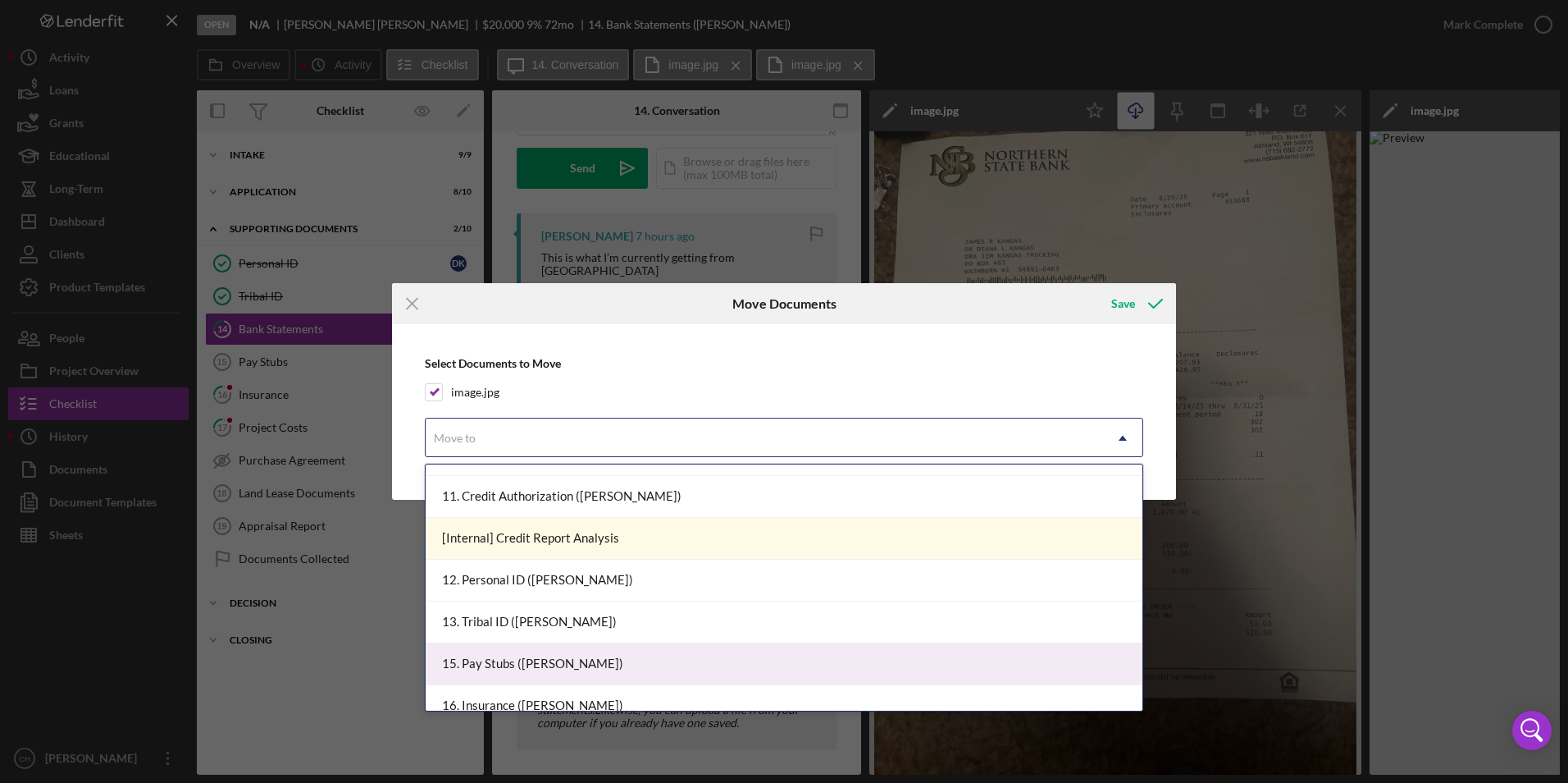
click at [545, 663] on div "15. Pay Stubs ([PERSON_NAME])" at bounding box center [784, 664] width 717 height 42
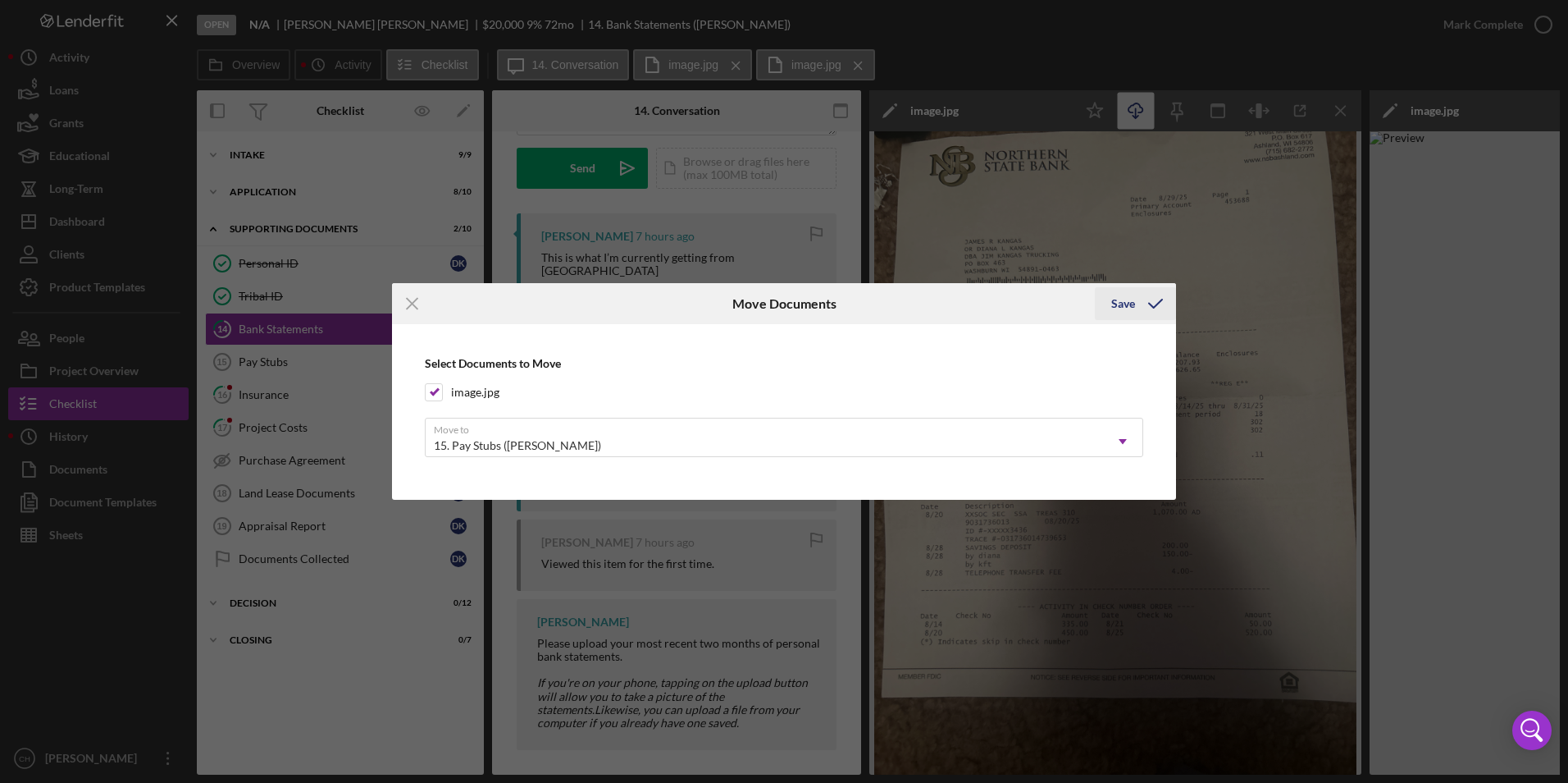
click at [1107, 306] on button "Save" at bounding box center [1135, 304] width 81 height 33
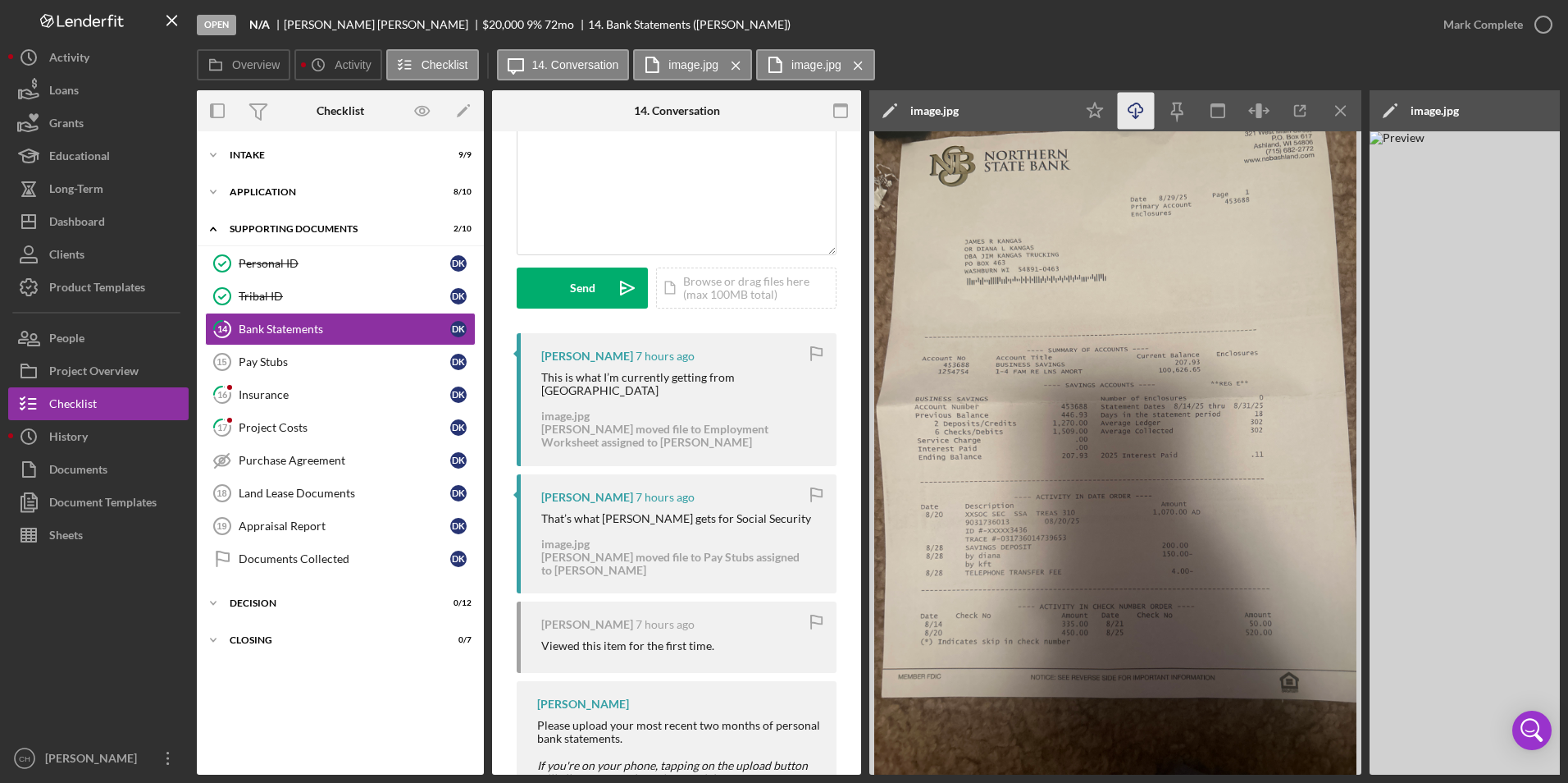
scroll to position [0, 0]
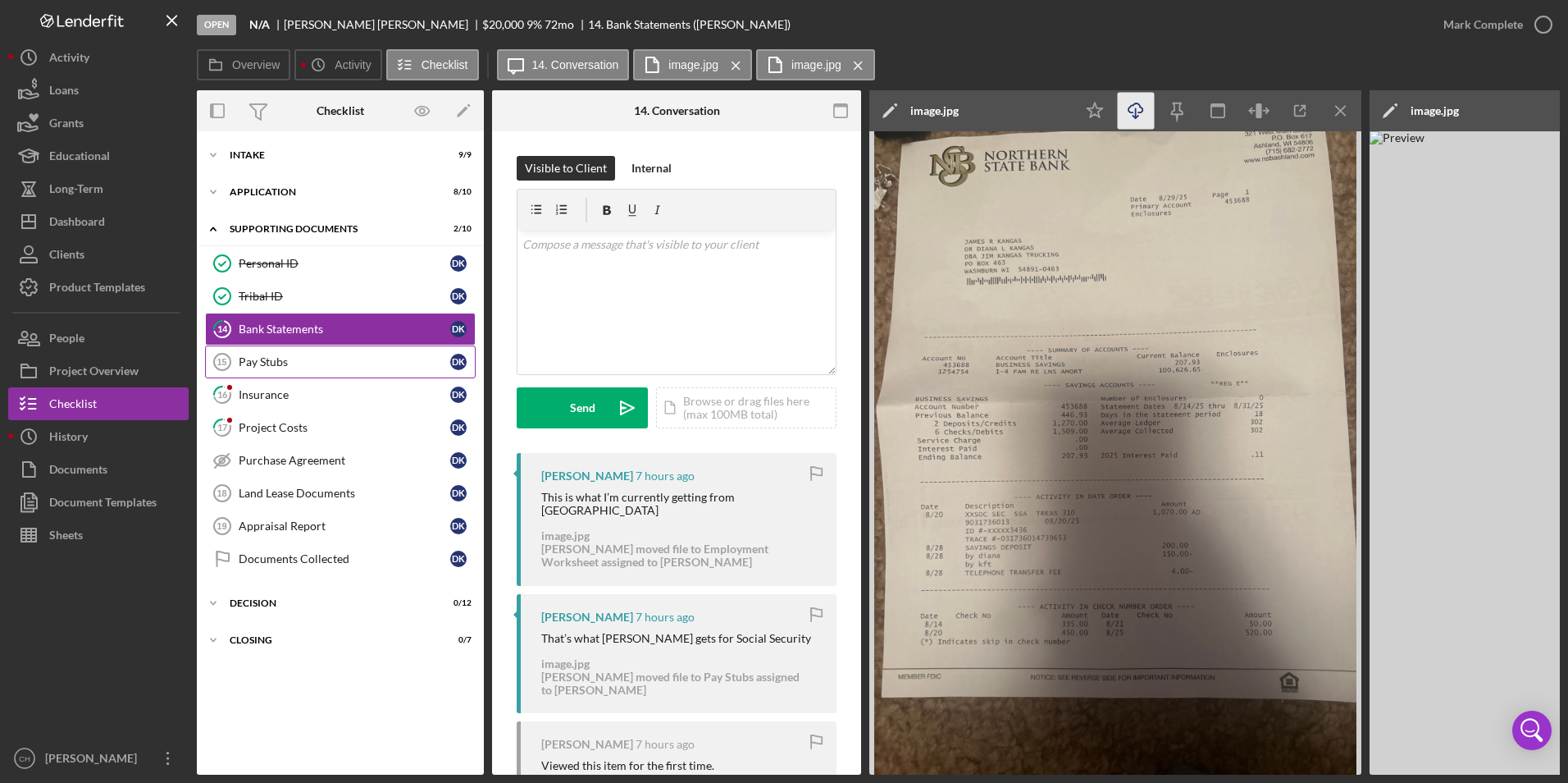
click at [298, 370] on link "Pay Stubs 15 Pay Stubs D K" at bounding box center [340, 362] width 271 height 33
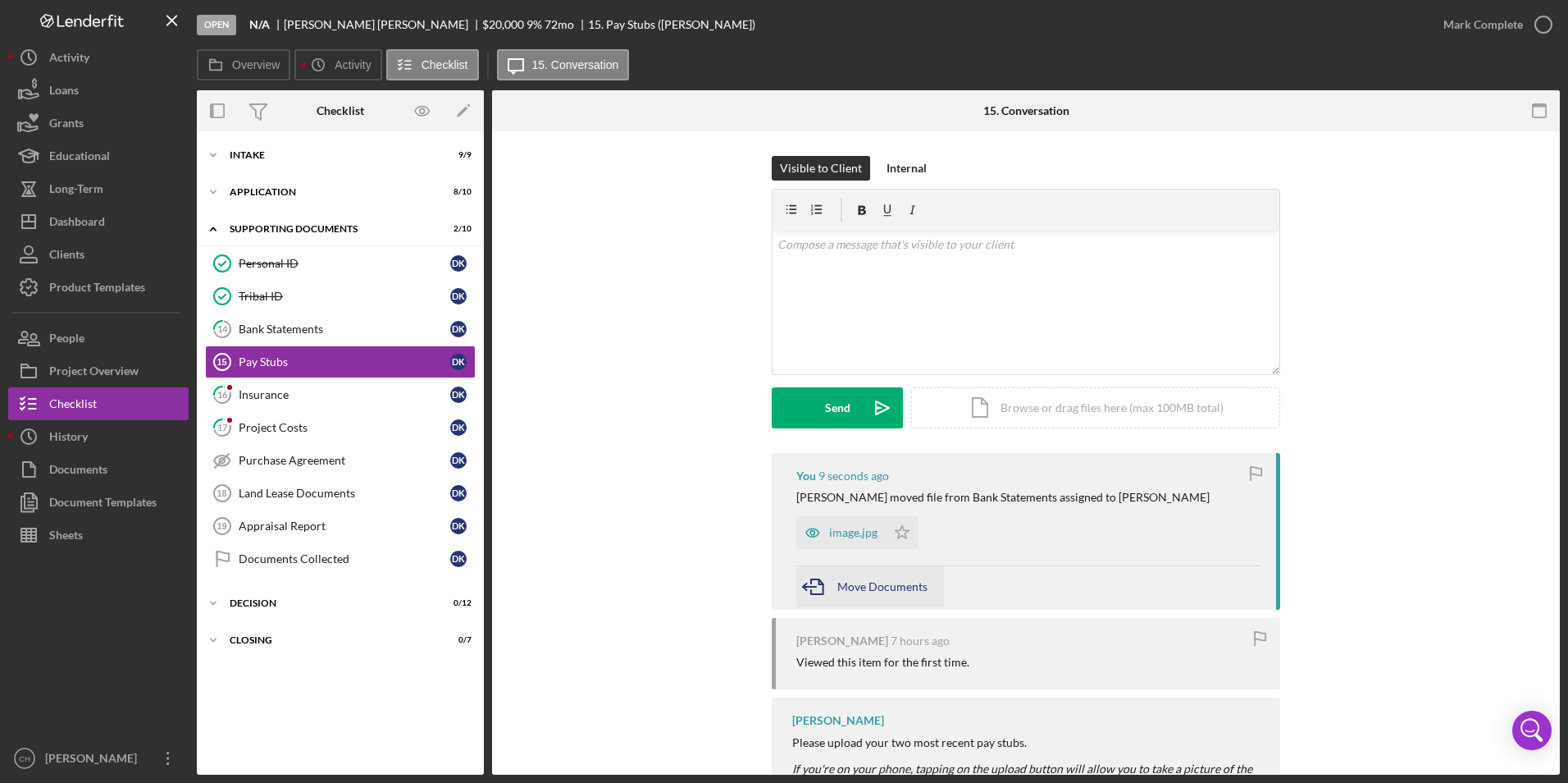
click at [862, 582] on span "Move Documents" at bounding box center [882, 586] width 91 height 14
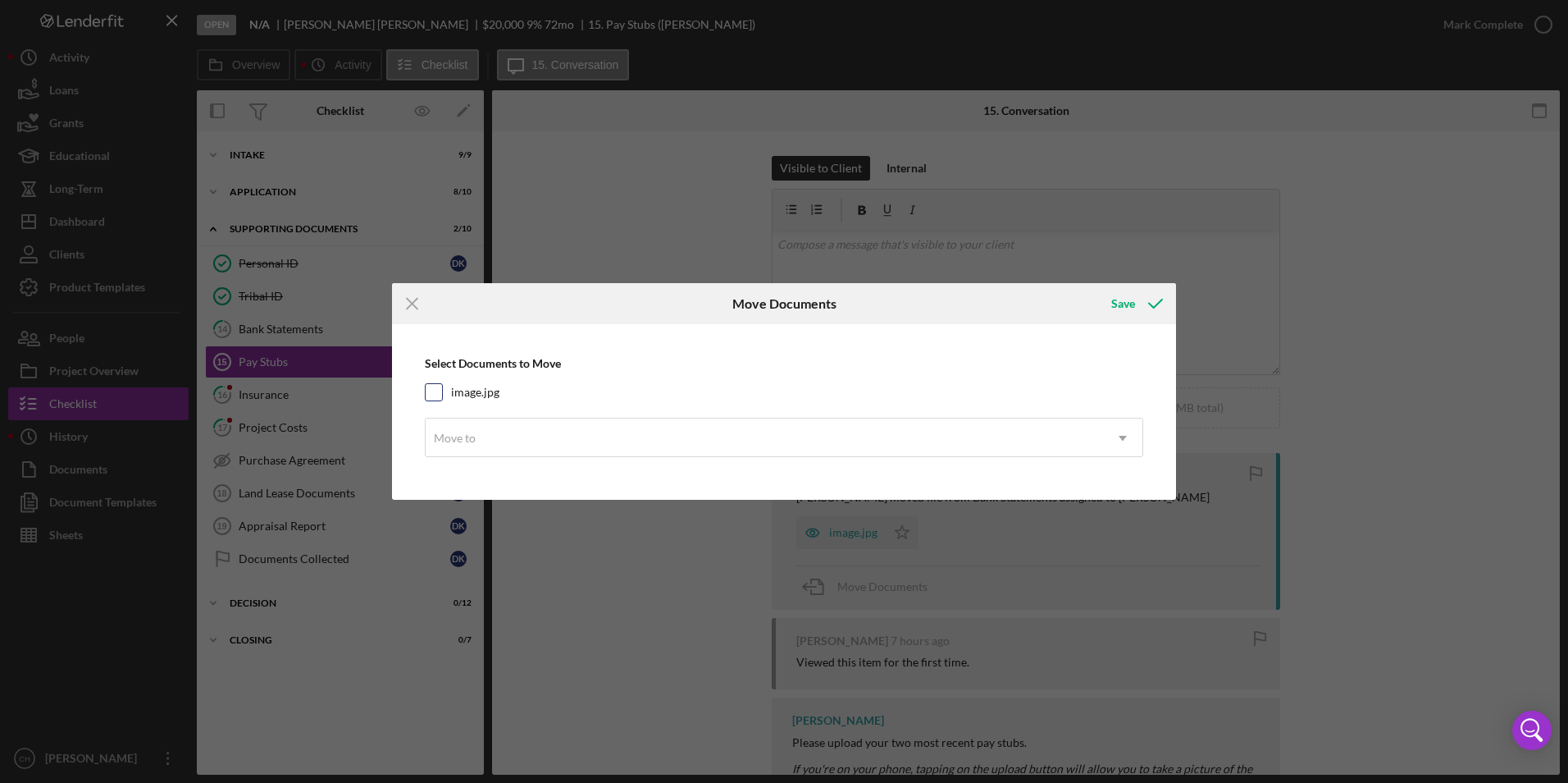
click at [434, 386] on input "image.jpg" at bounding box center [434, 392] width 16 height 16
checkbox input "true"
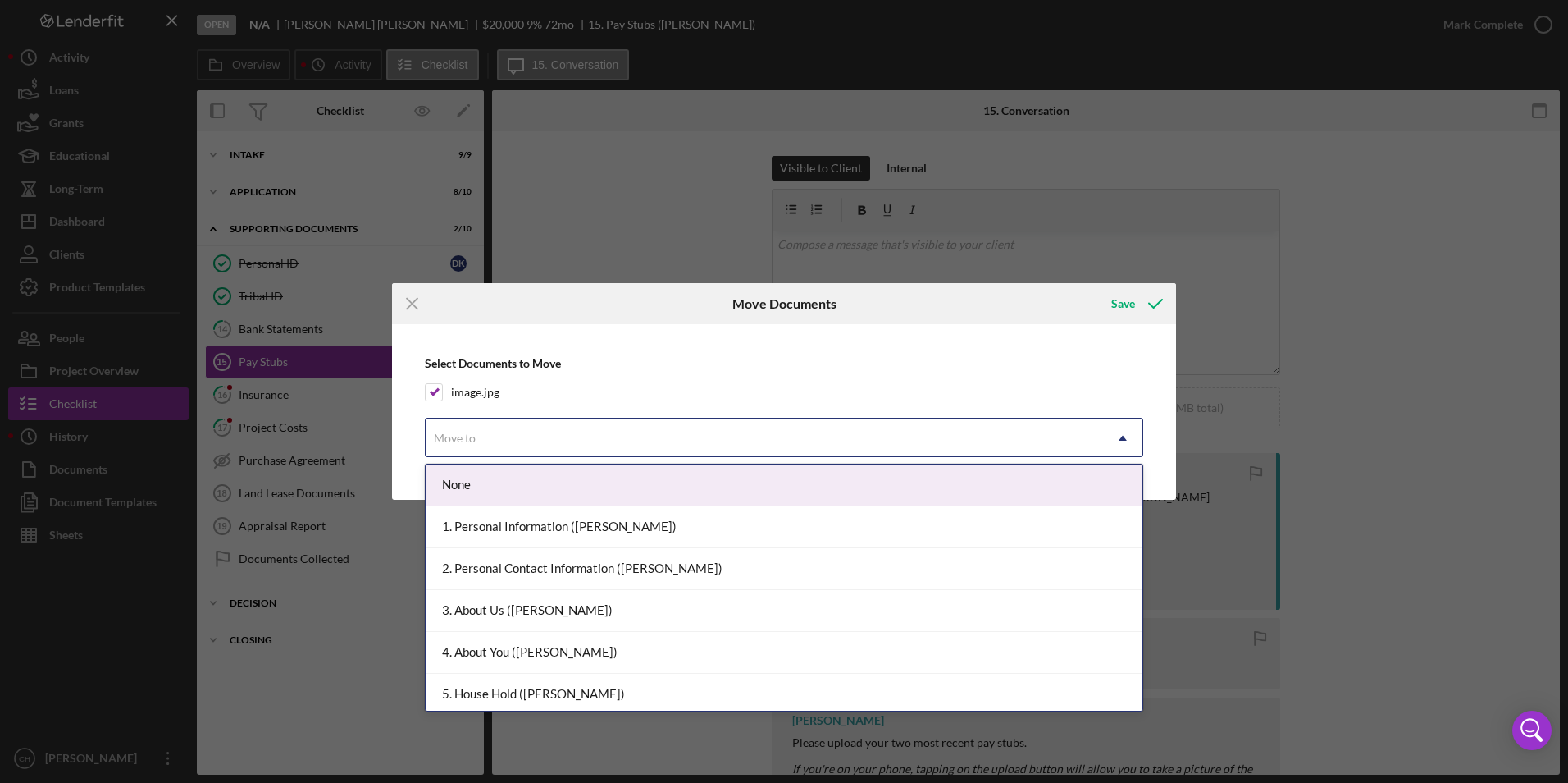
click at [469, 427] on div "Move to" at bounding box center [764, 438] width 678 height 38
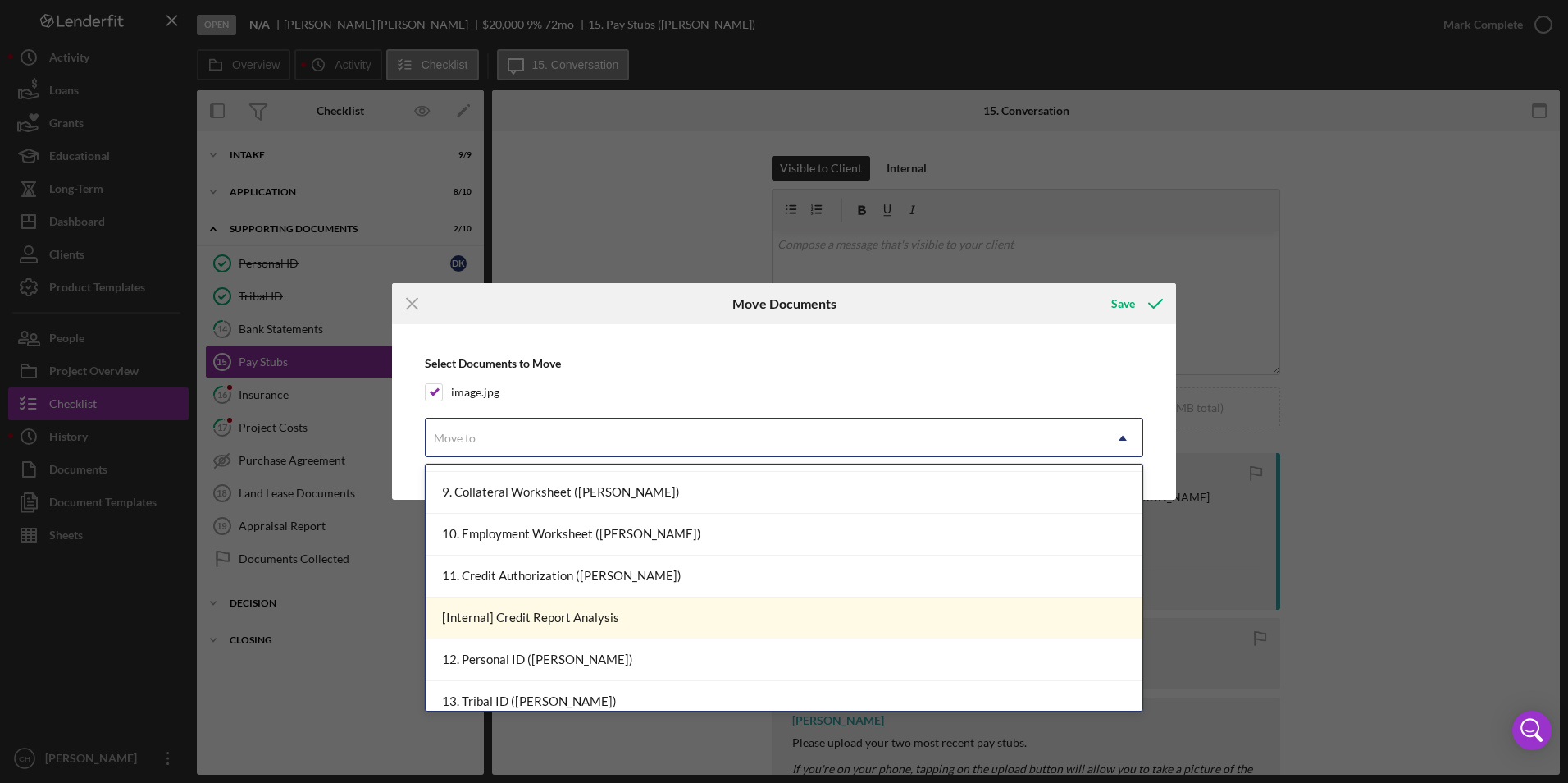
scroll to position [656, 0]
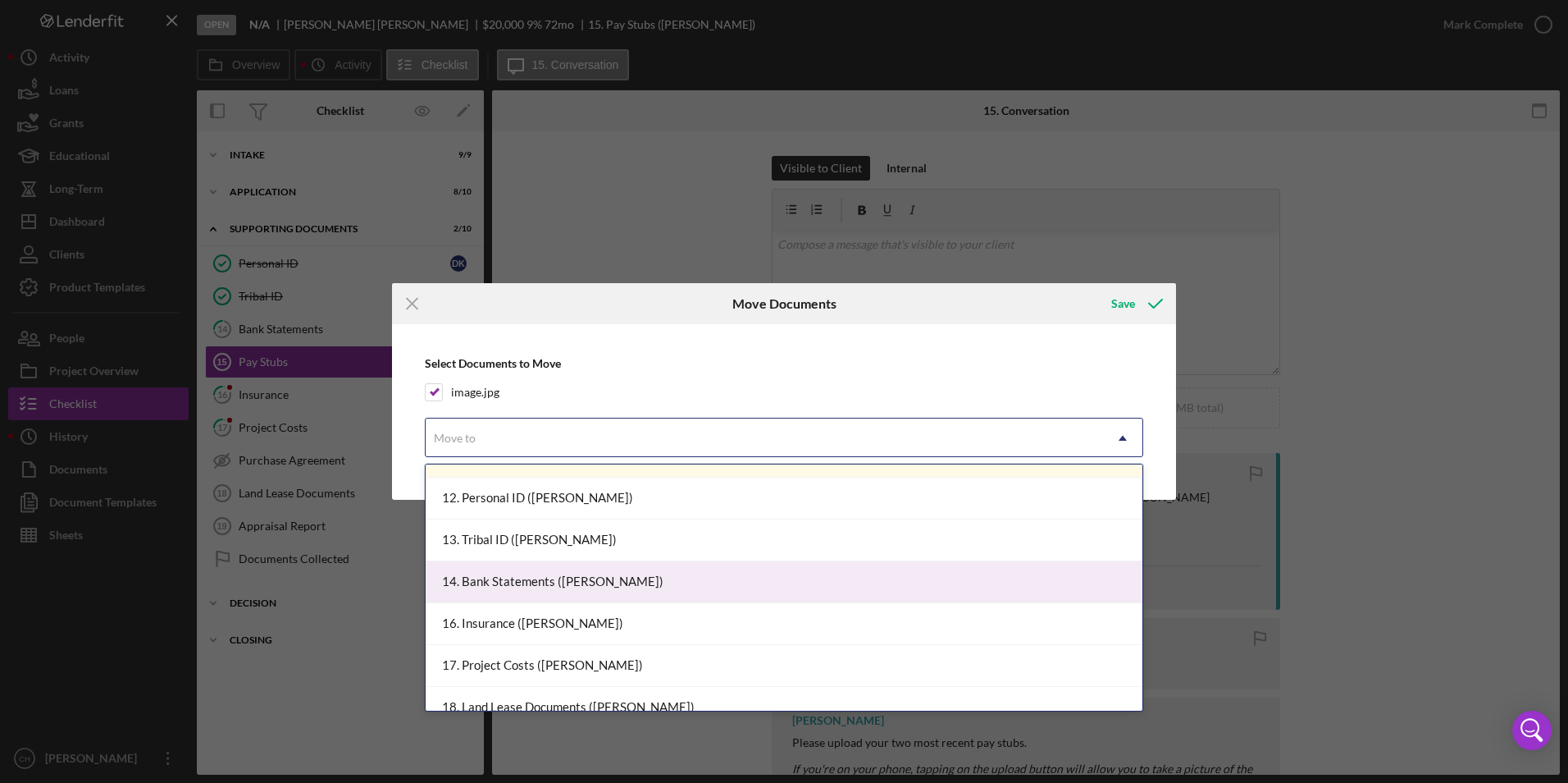
click at [538, 574] on div "14. Bank Statements ([PERSON_NAME])" at bounding box center [784, 582] width 717 height 42
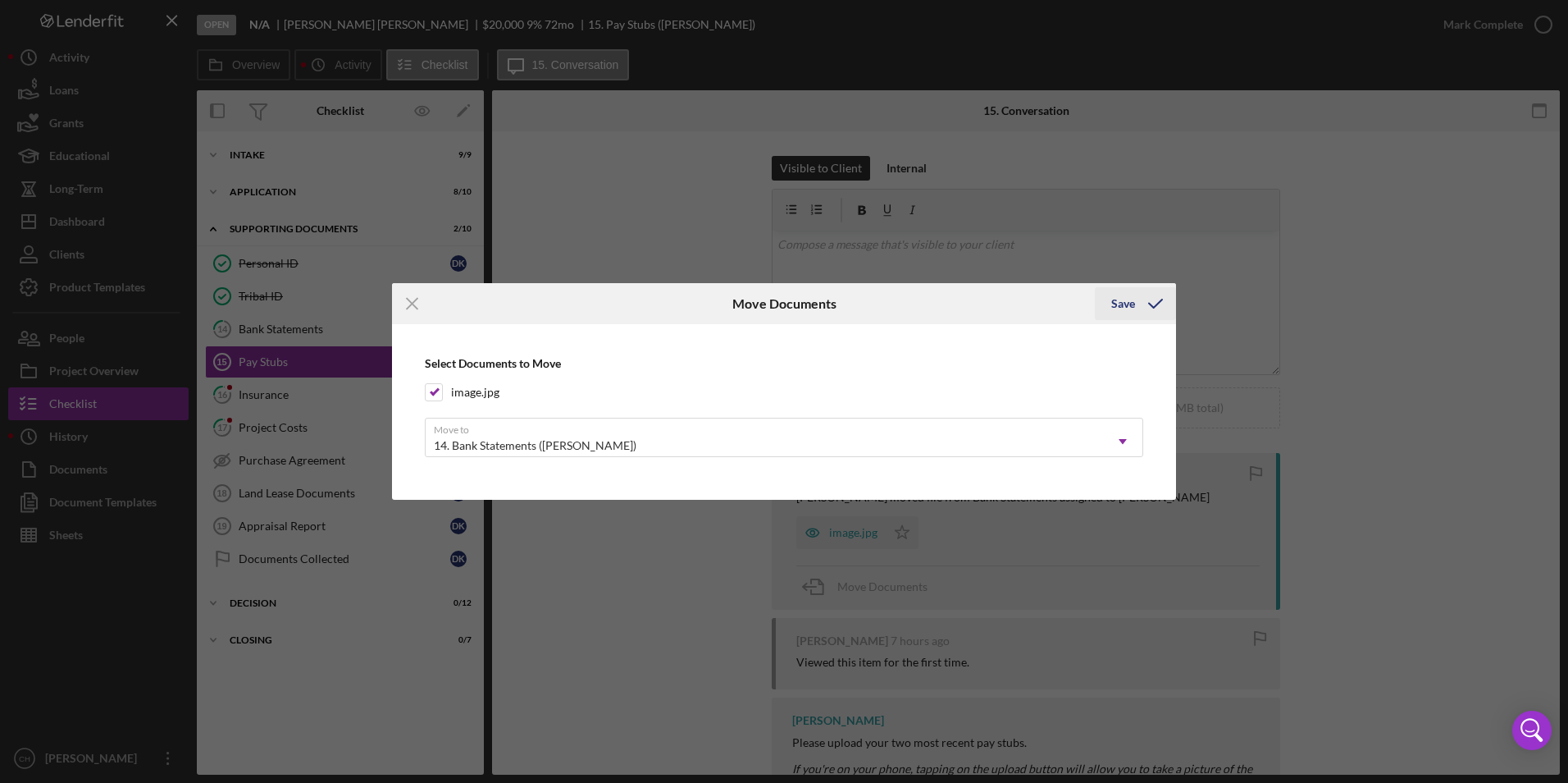
click at [1130, 300] on div "Save" at bounding box center [1123, 304] width 24 height 33
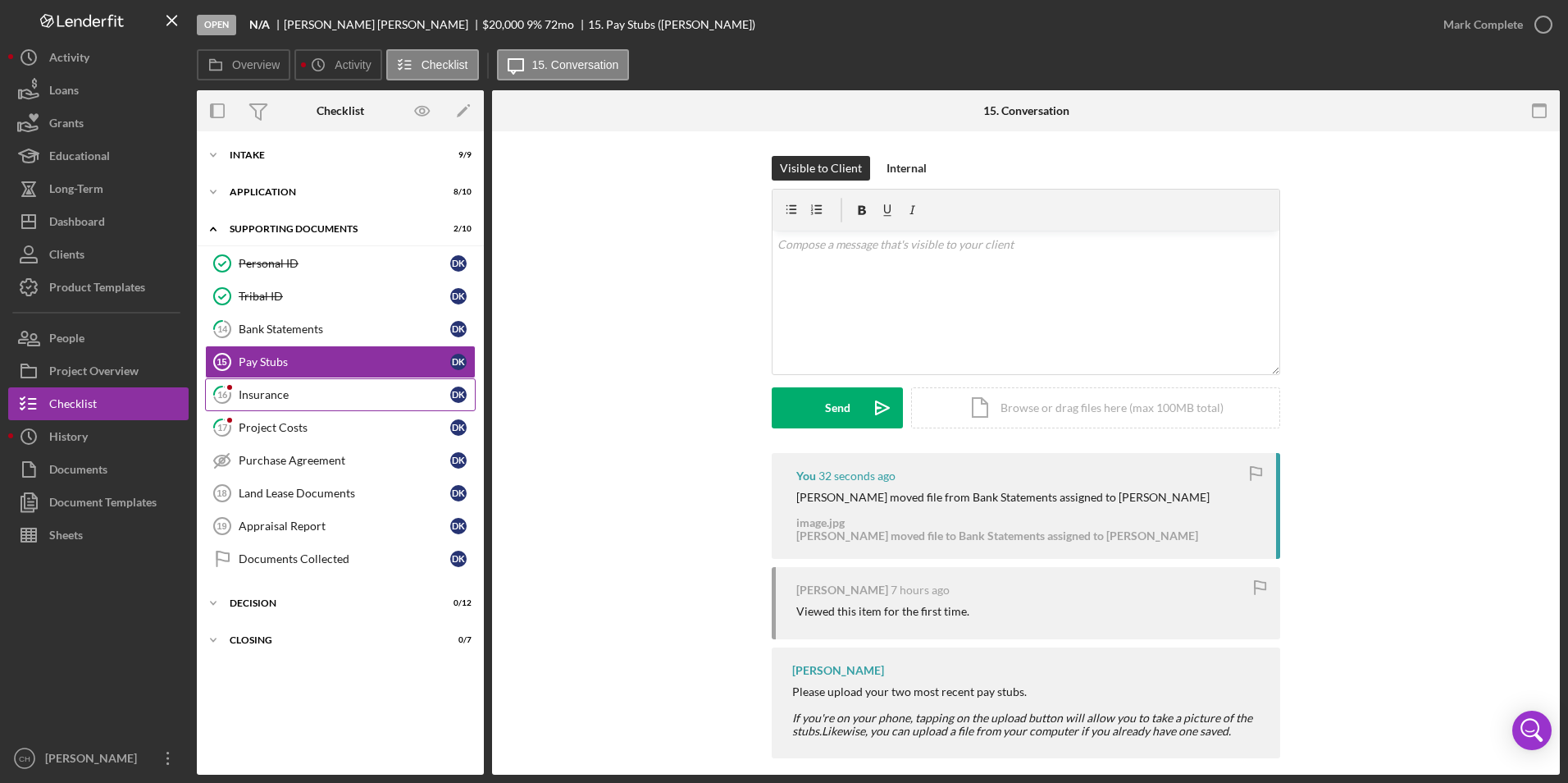
click at [268, 400] on div "Insurance" at bounding box center [345, 394] width 212 height 13
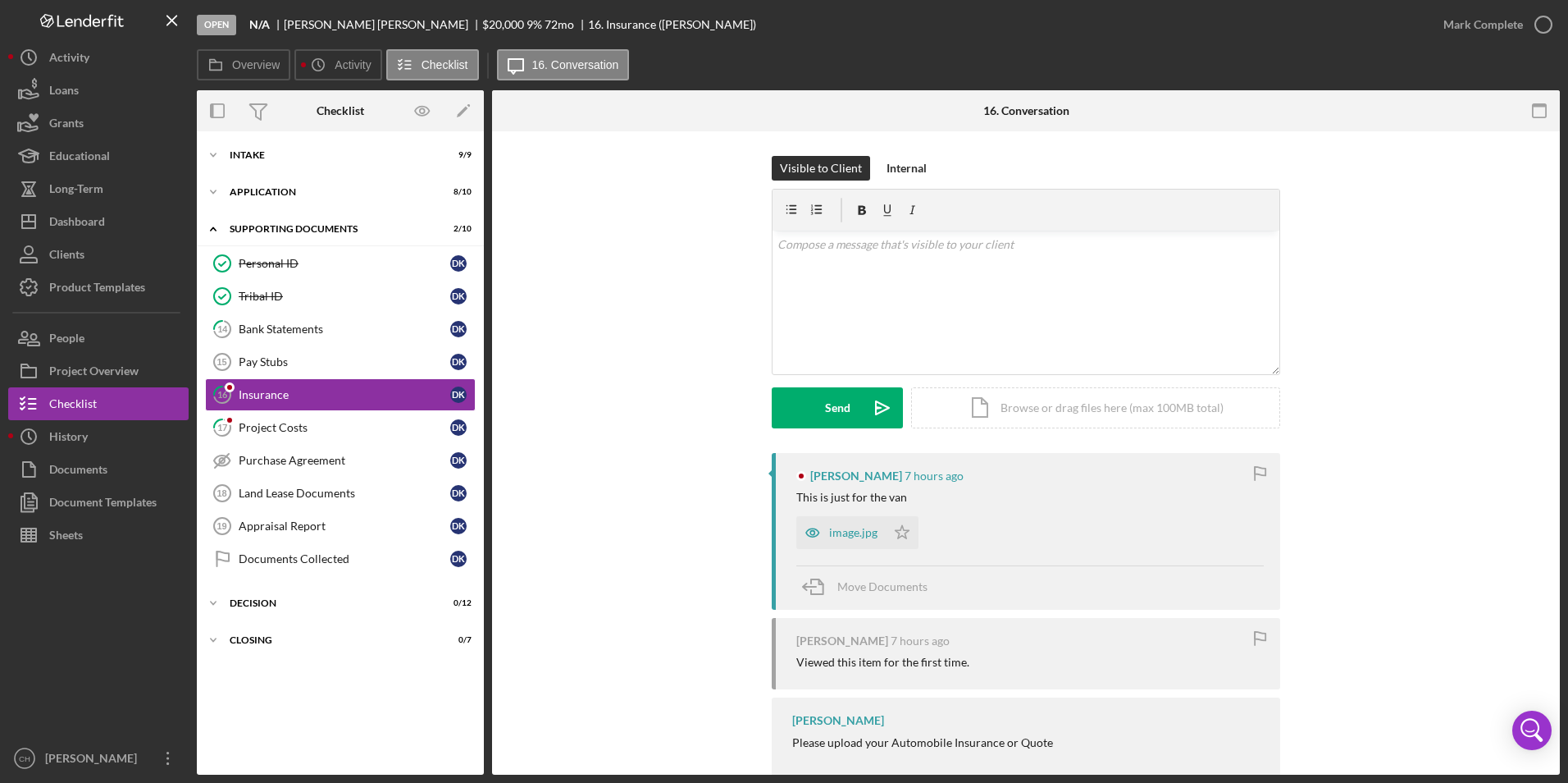
click at [842, 544] on div "image.jpg" at bounding box center [841, 532] width 90 height 33
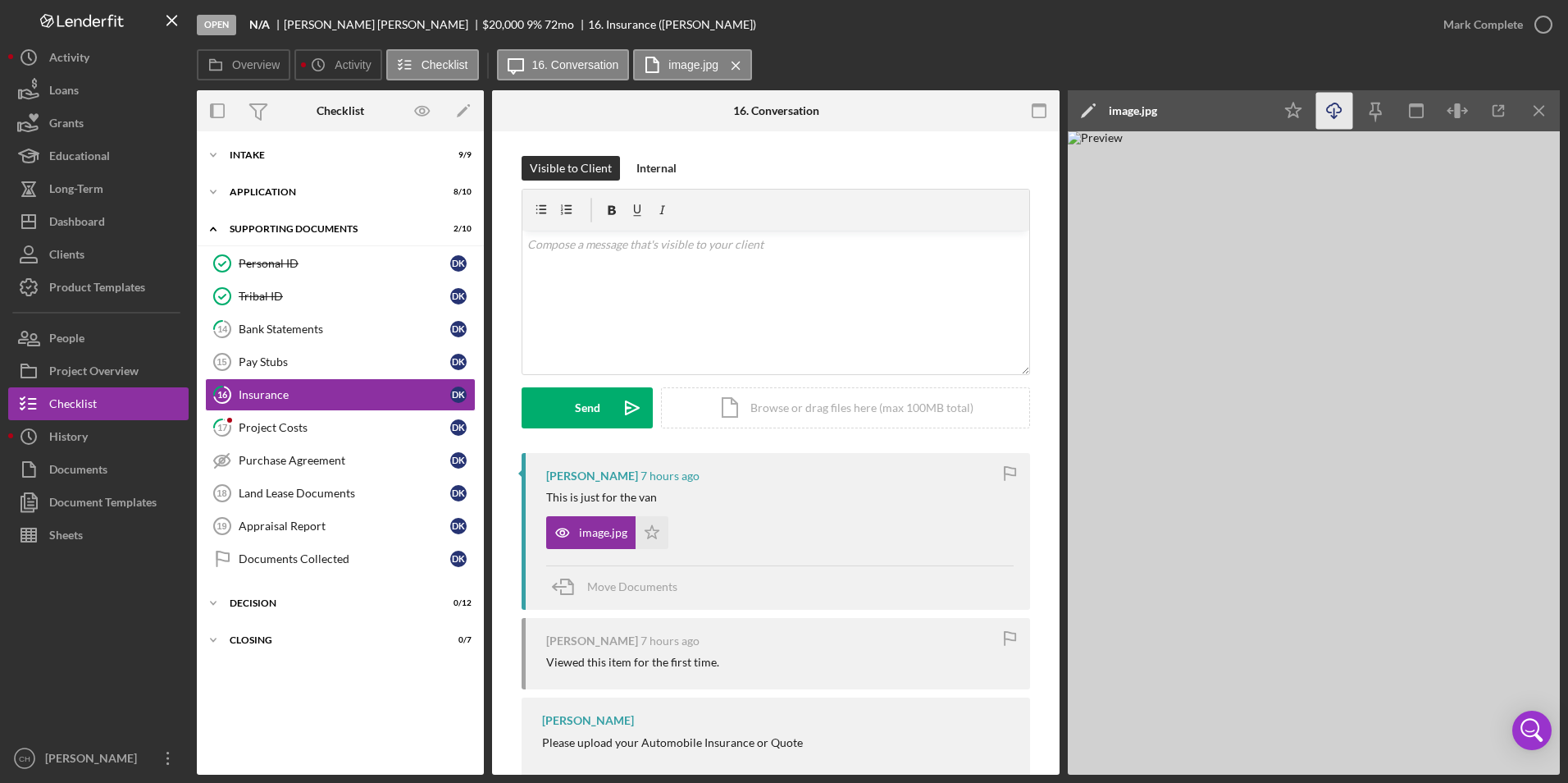
click at [1336, 118] on polyline "button" at bounding box center [1334, 117] width 5 height 3
click at [662, 535] on icon "Icon/Star" at bounding box center [652, 532] width 33 height 33
click at [1474, 24] on div "Mark Complete" at bounding box center [1484, 24] width 80 height 33
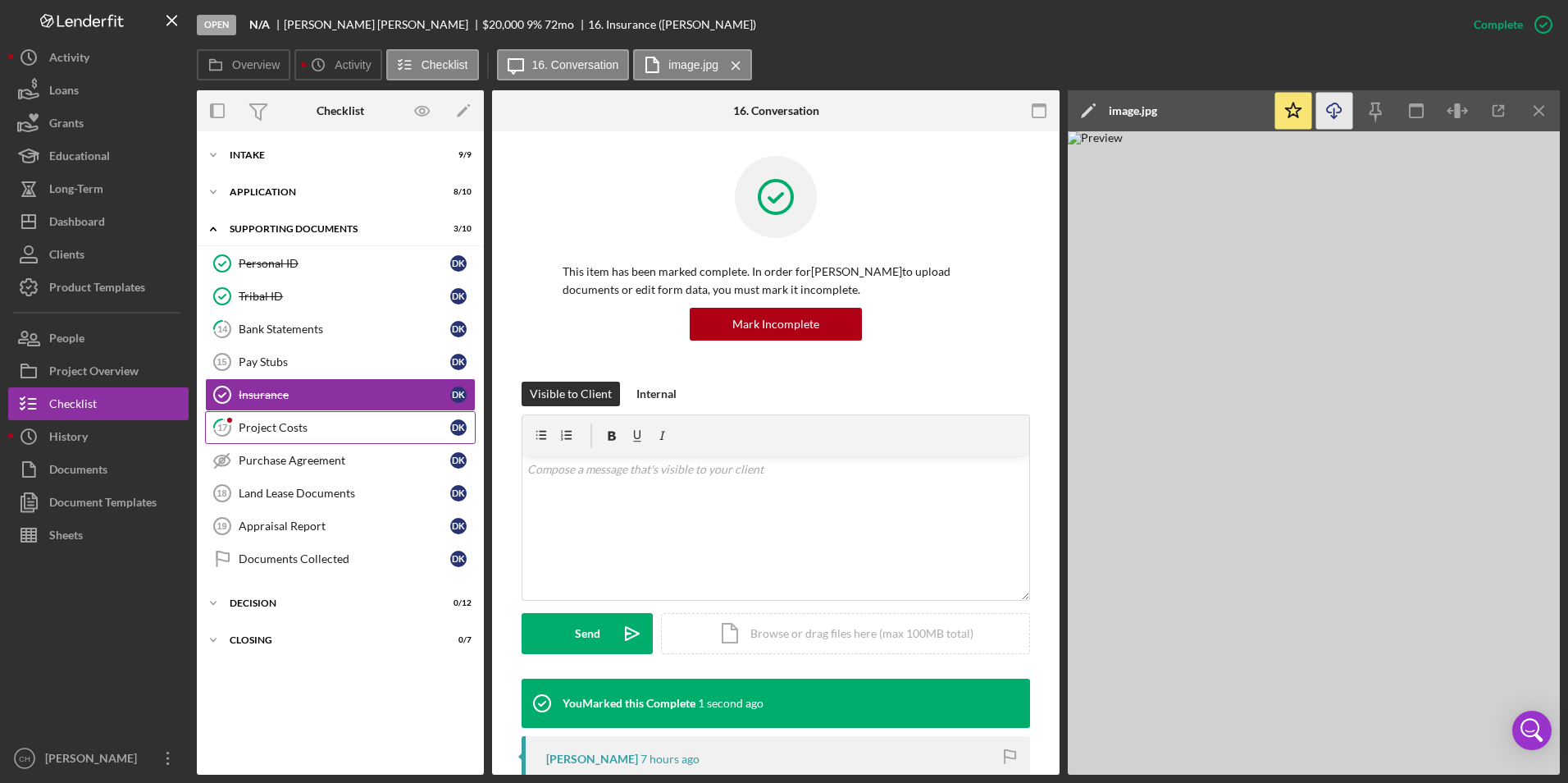
click at [260, 434] on div "Project Costs" at bounding box center [345, 427] width 212 height 13
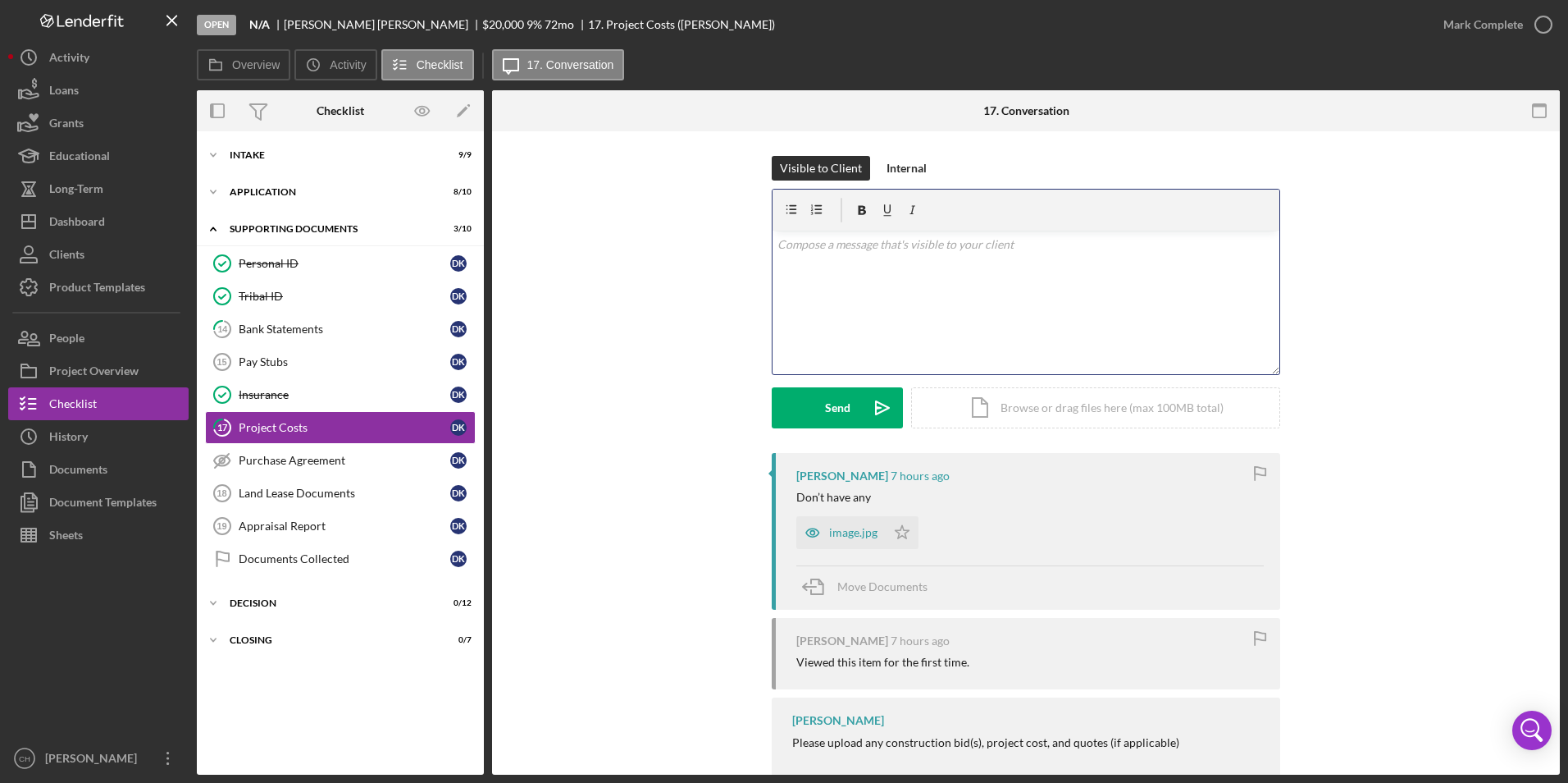
click at [806, 233] on div "v Color teal Color pink Remove color Add row above Add row below Add column bef…" at bounding box center [1026, 303] width 507 height 144
click at [819, 404] on button "Send Icon/icon-invite-send" at bounding box center [837, 408] width 131 height 41
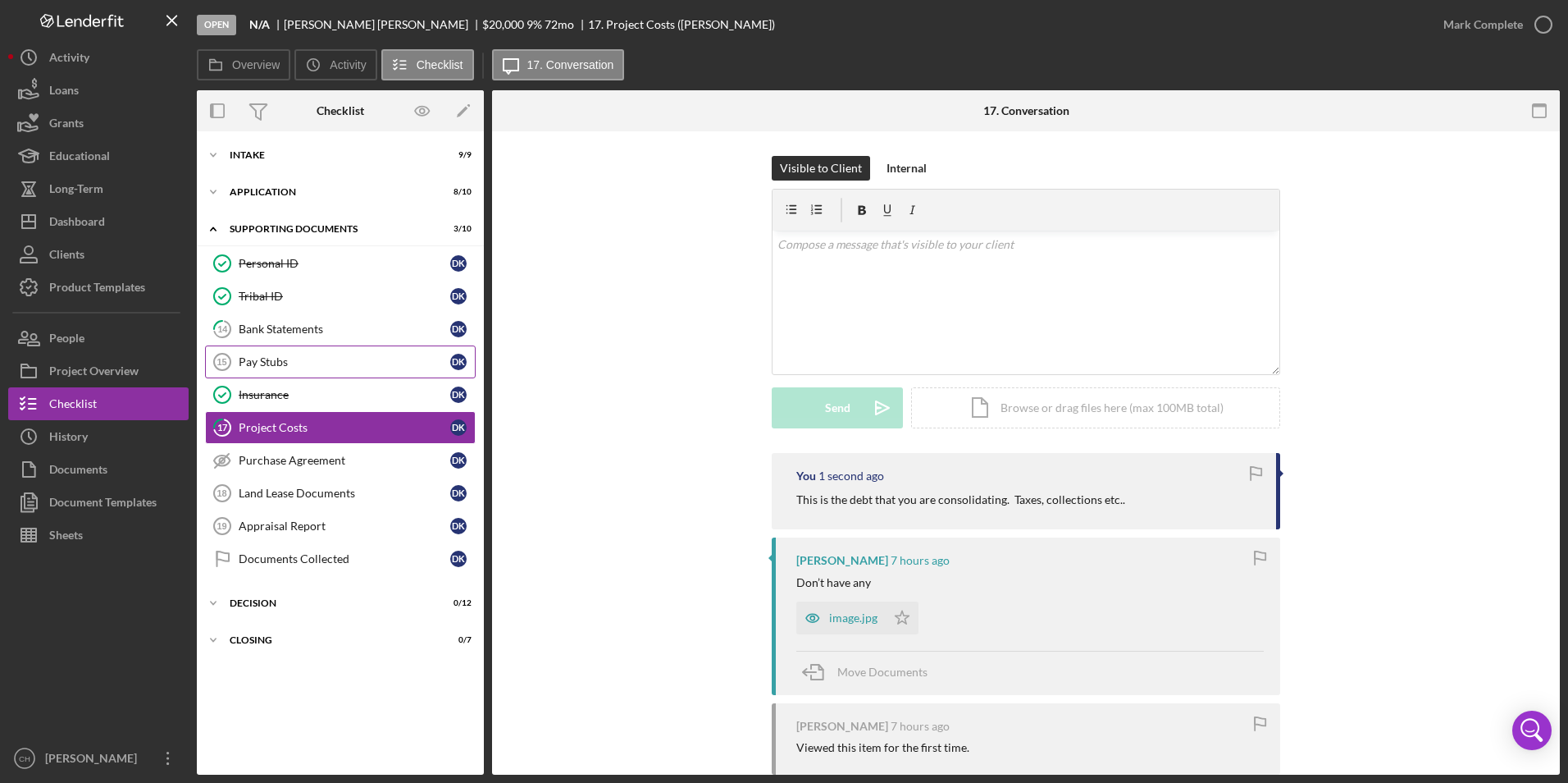
click at [284, 356] on div "Pay Stubs" at bounding box center [345, 362] width 212 height 13
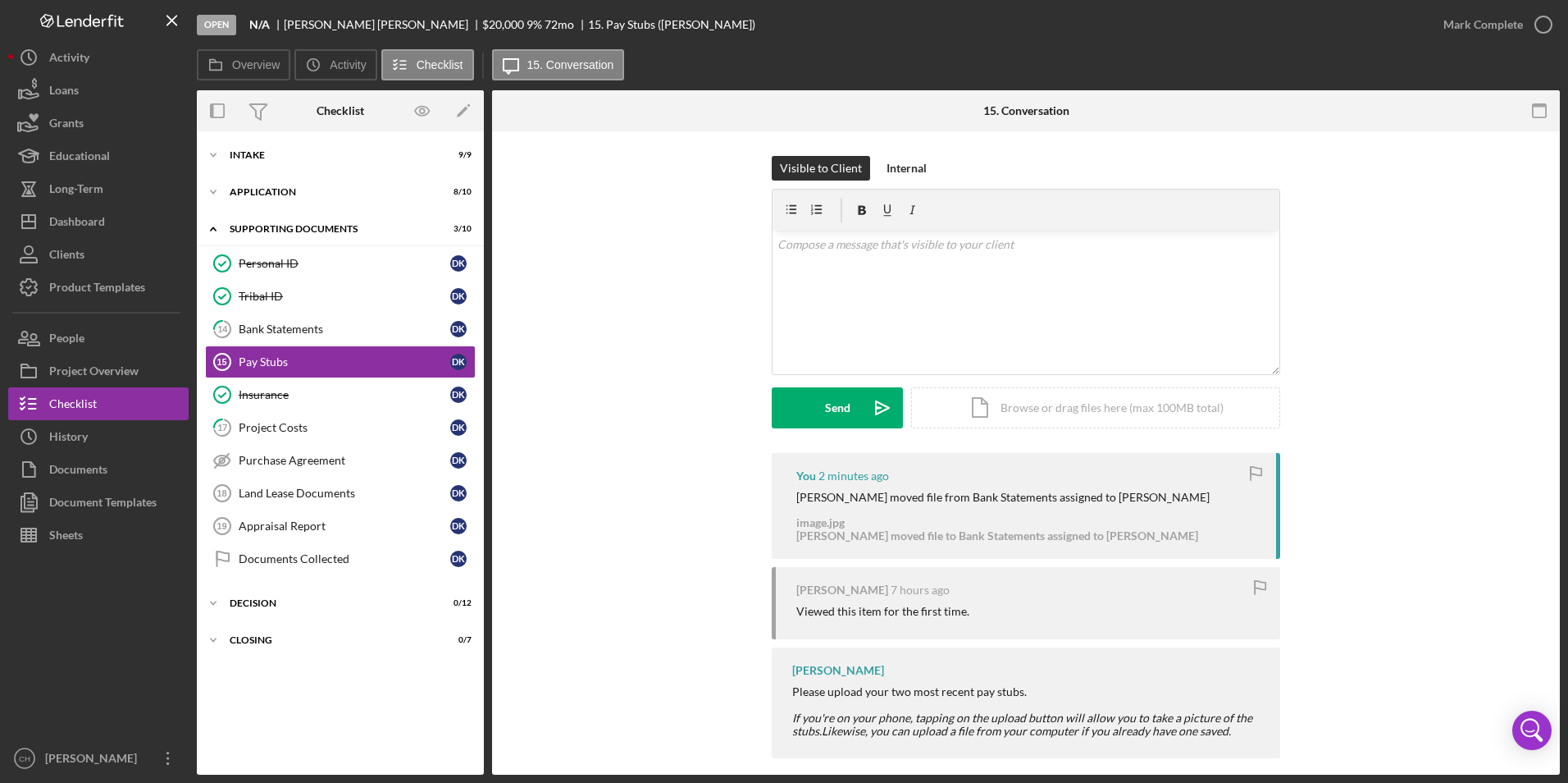
scroll to position [16, 0]
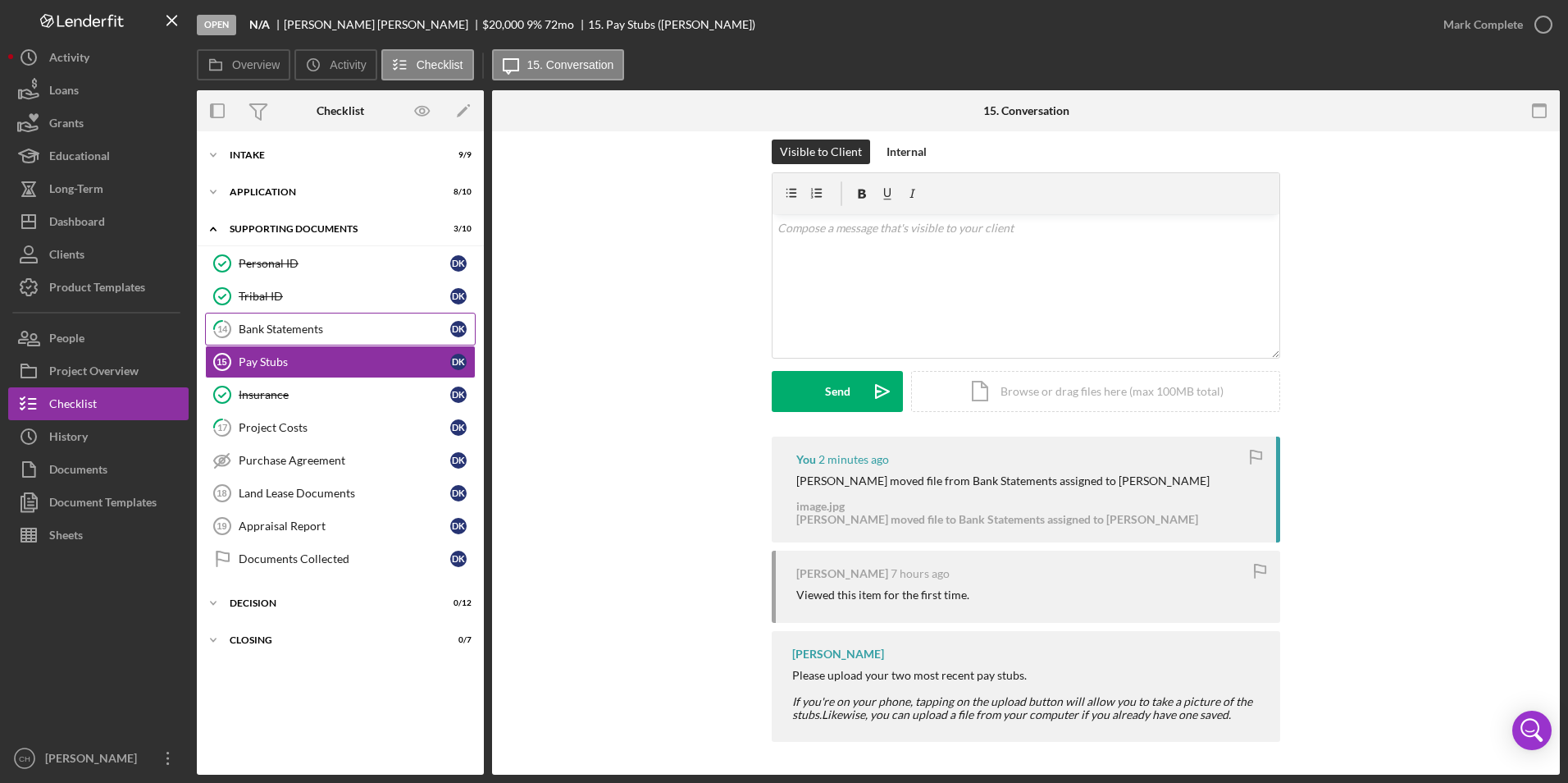
click at [274, 324] on div "Bank Statements" at bounding box center [345, 329] width 212 height 13
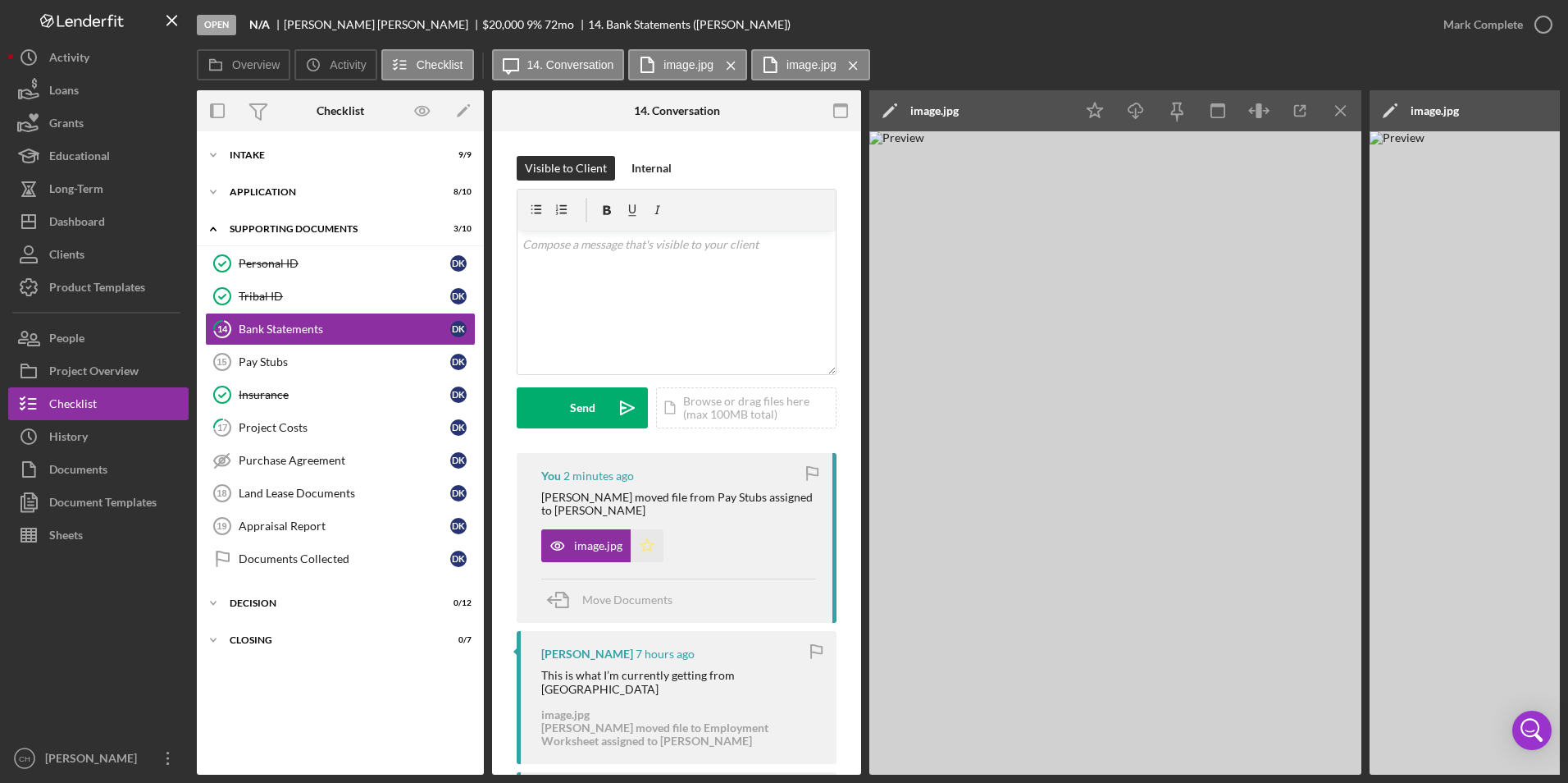
click at [652, 542] on icon "Icon/Star" at bounding box center [647, 546] width 33 height 33
click at [1139, 107] on icon "Icon/Download" at bounding box center [1136, 110] width 37 height 37
click at [577, 227] on icon at bounding box center [587, 210] width 41 height 41
click at [573, 247] on p at bounding box center [677, 244] width 310 height 18
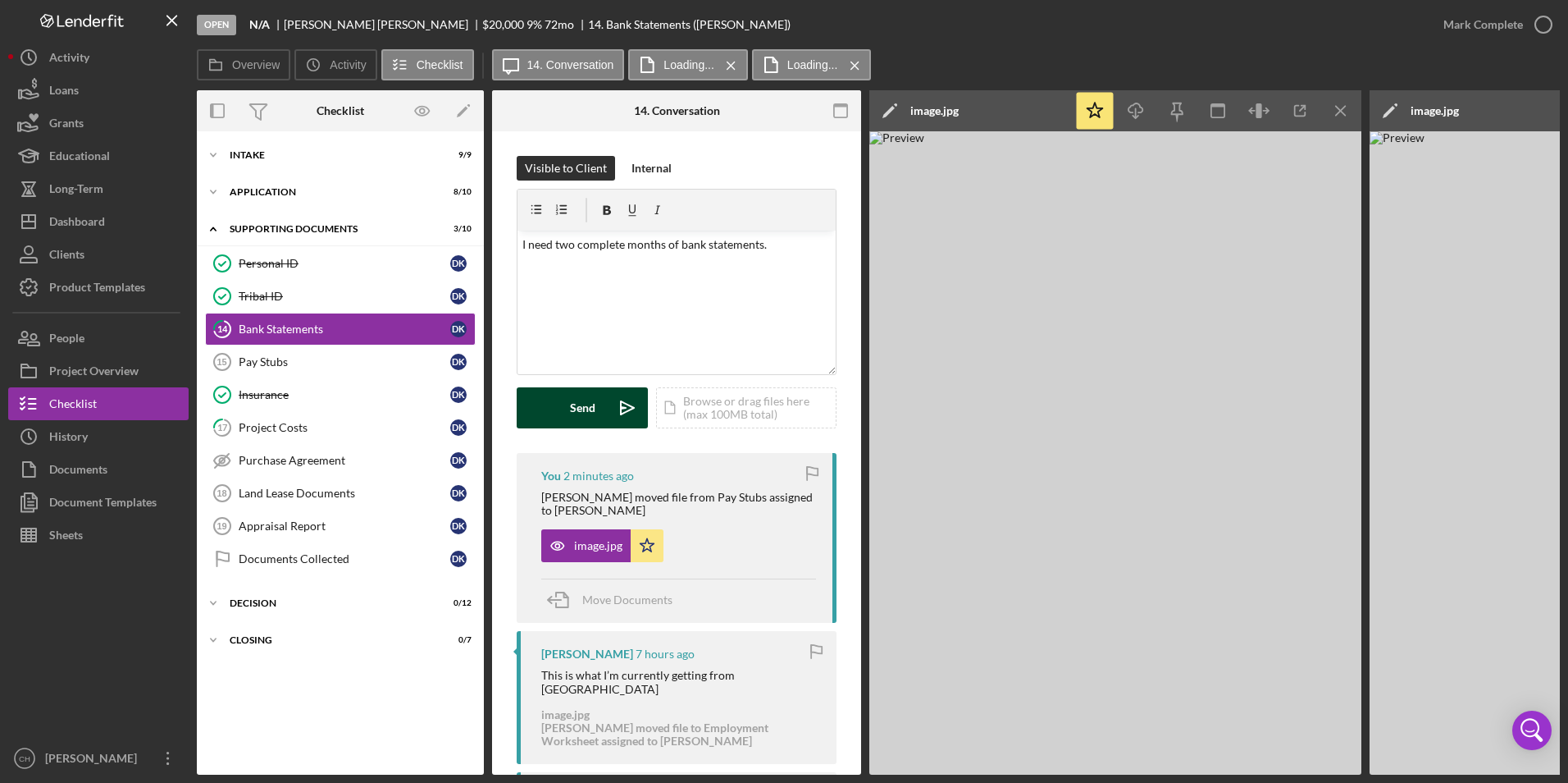
click at [576, 415] on div "Send" at bounding box center [583, 408] width 25 height 41
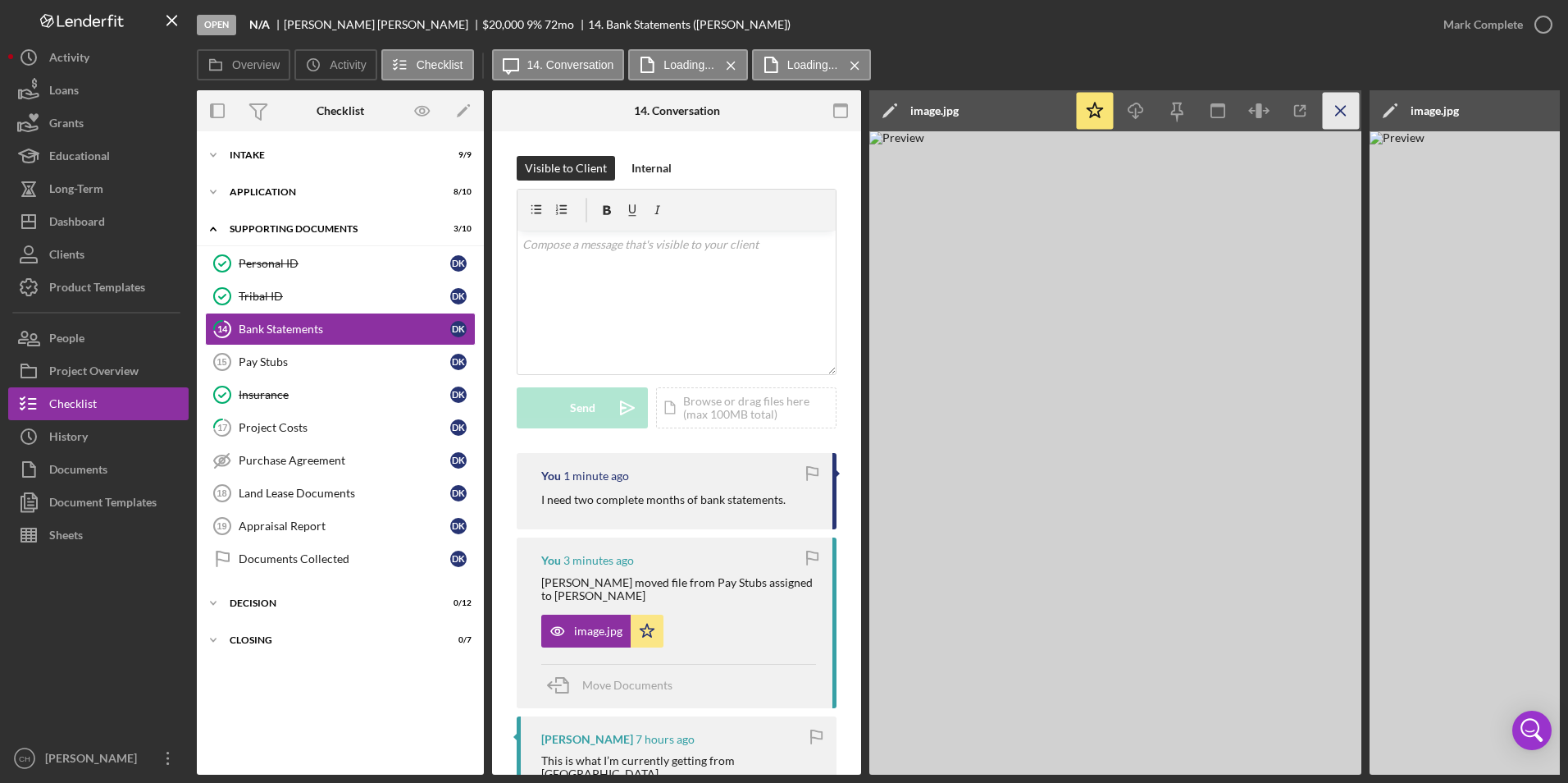
click at [1349, 111] on icon "Icon/Menu Close" at bounding box center [1341, 110] width 37 height 37
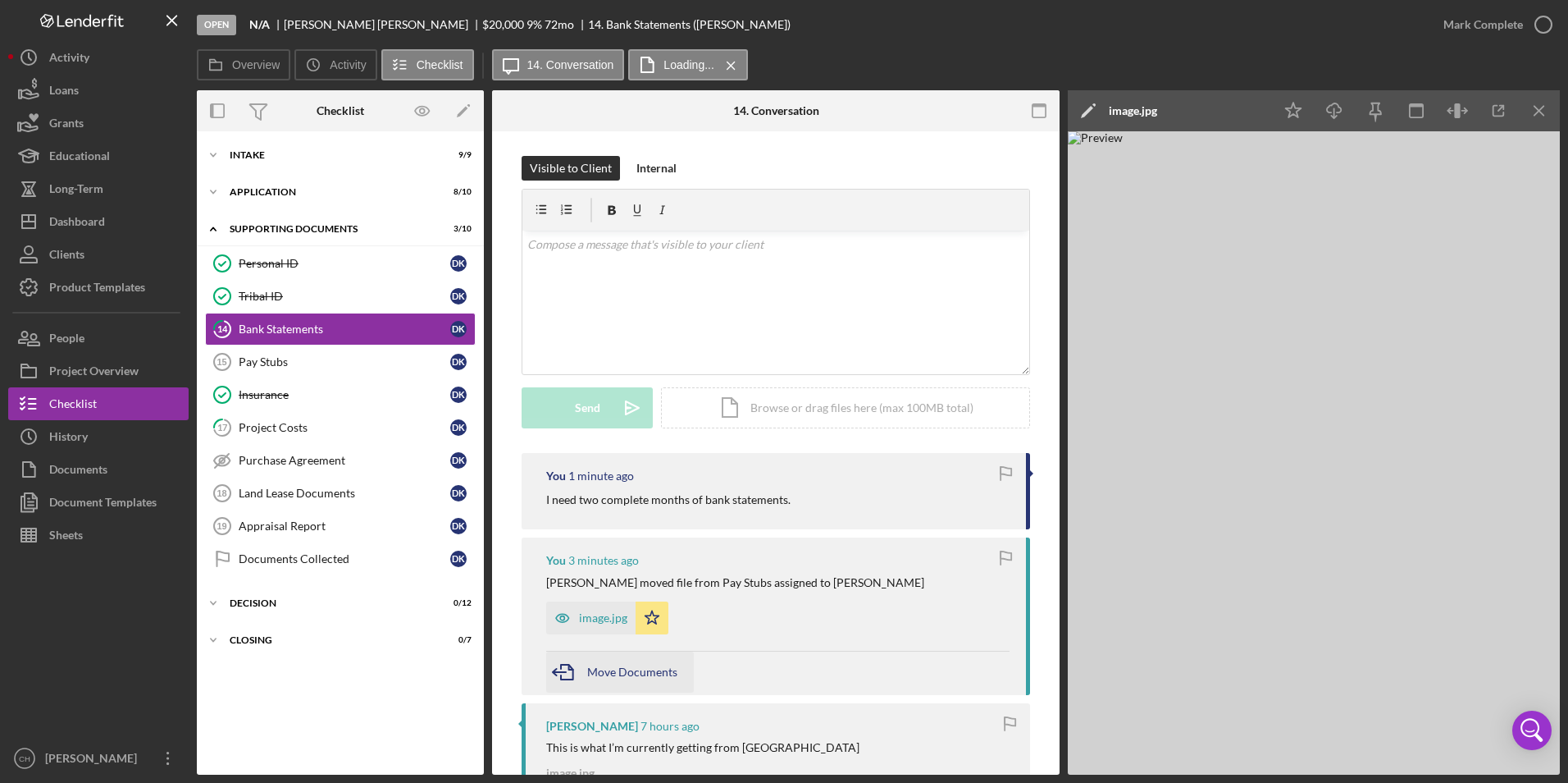
click at [600, 670] on span "Move Documents" at bounding box center [632, 672] width 91 height 14
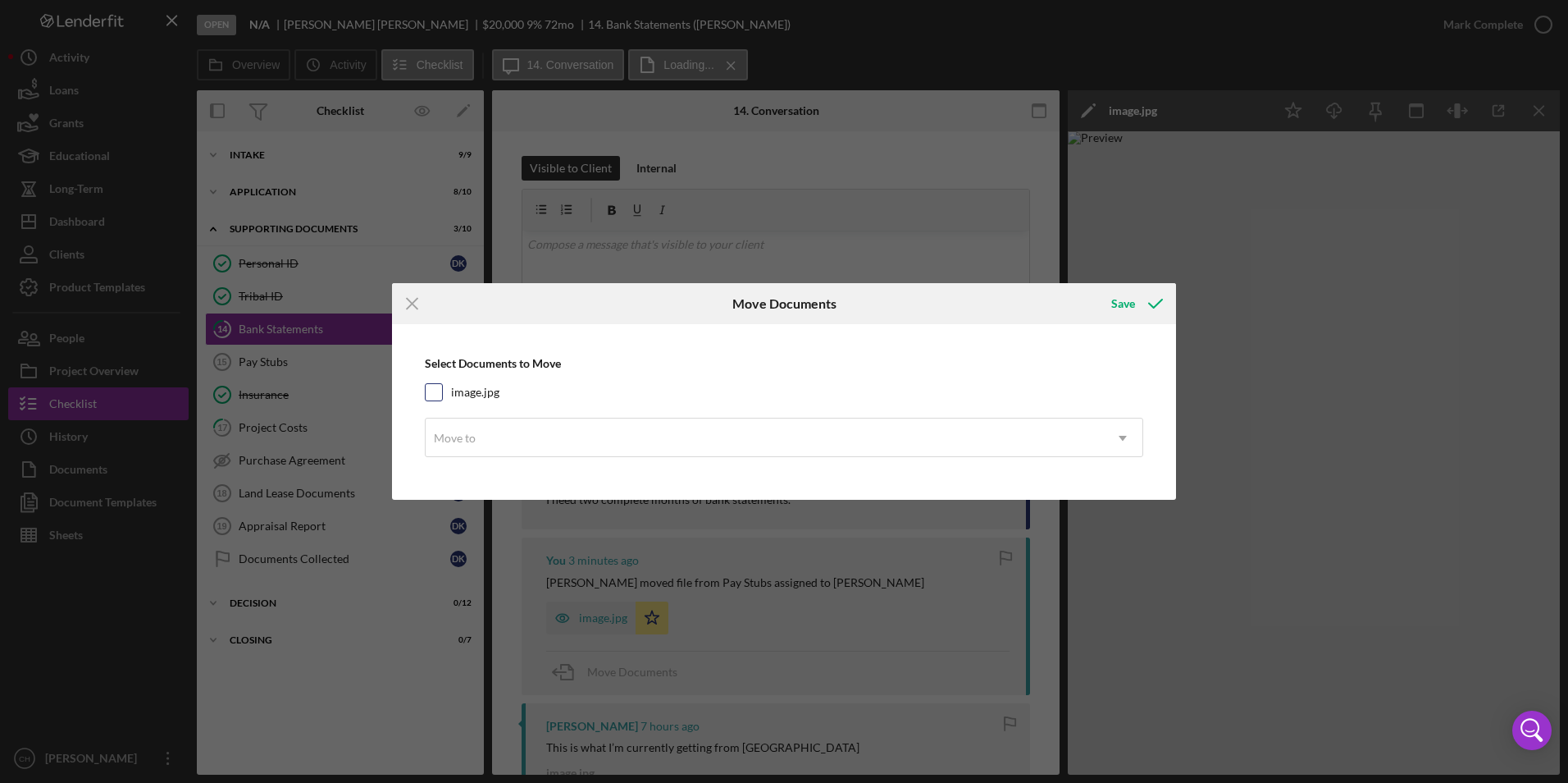
click at [437, 387] on input "image.jpg" at bounding box center [434, 392] width 16 height 16
checkbox input "true"
click at [466, 442] on div "Move to" at bounding box center [454, 438] width 42 height 13
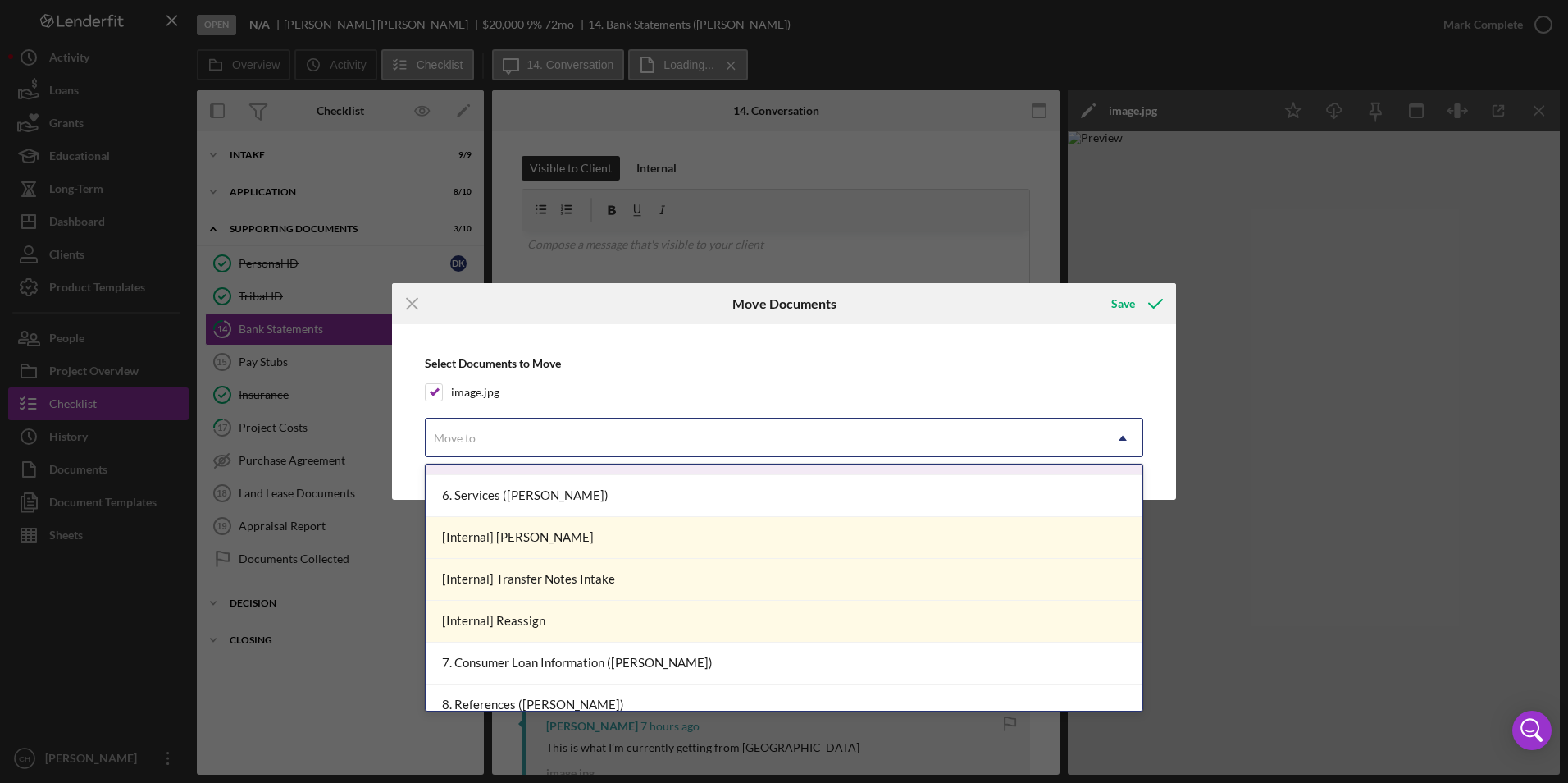
scroll to position [410, 0]
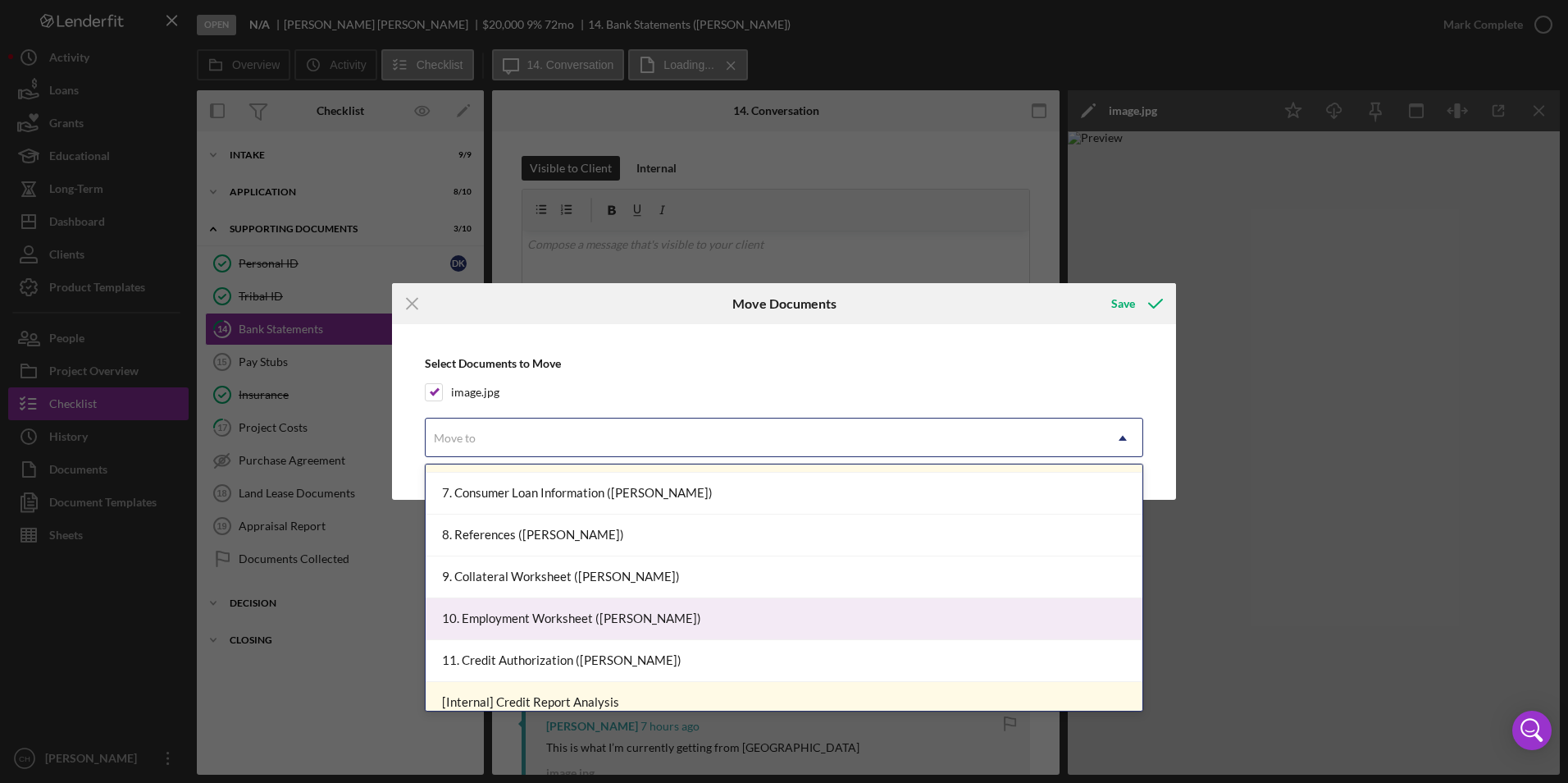
click at [535, 619] on div "10. Employment Worksheet ([PERSON_NAME])" at bounding box center [784, 619] width 717 height 42
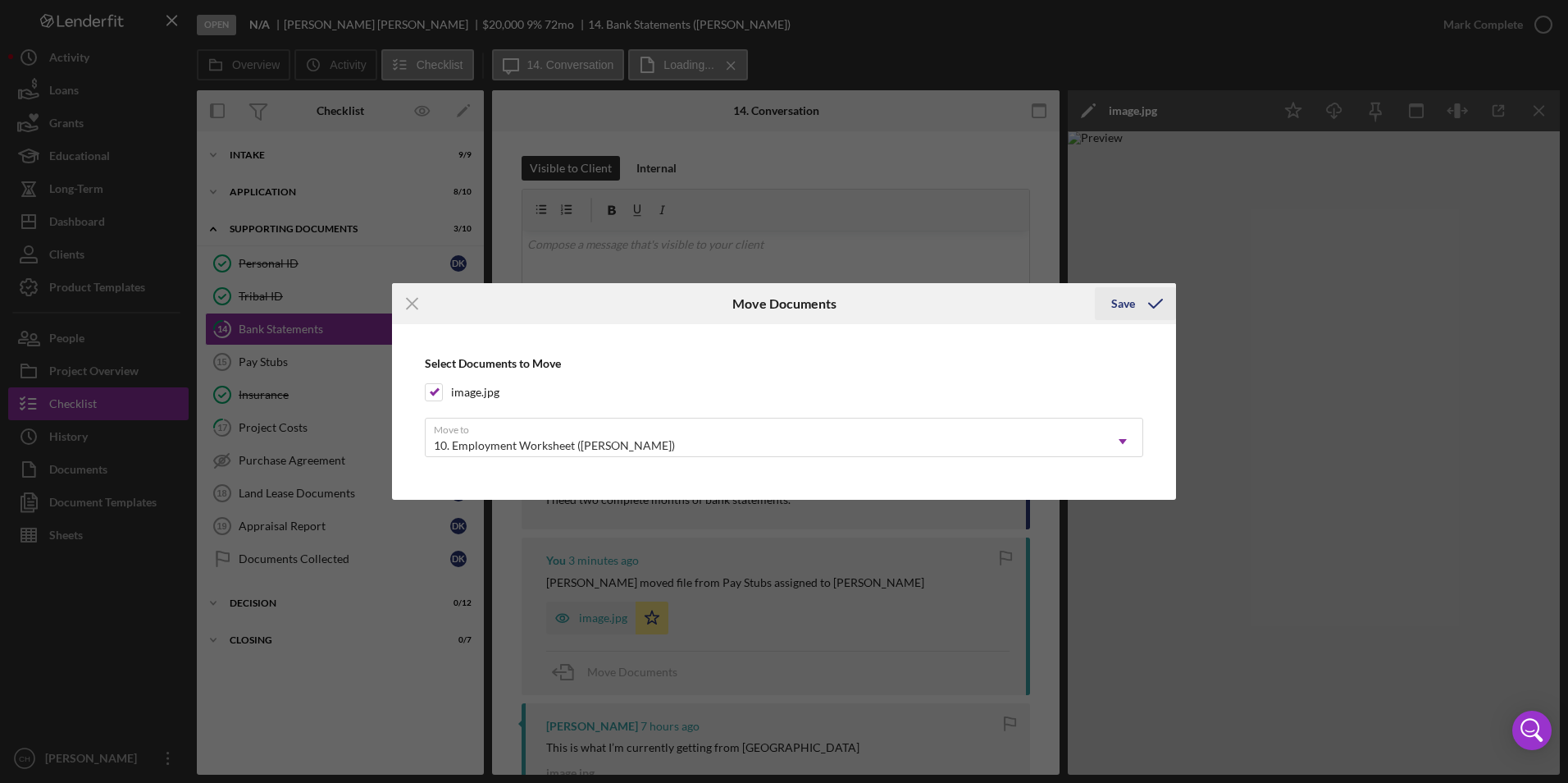
click at [1129, 302] on div "Save" at bounding box center [1123, 304] width 24 height 33
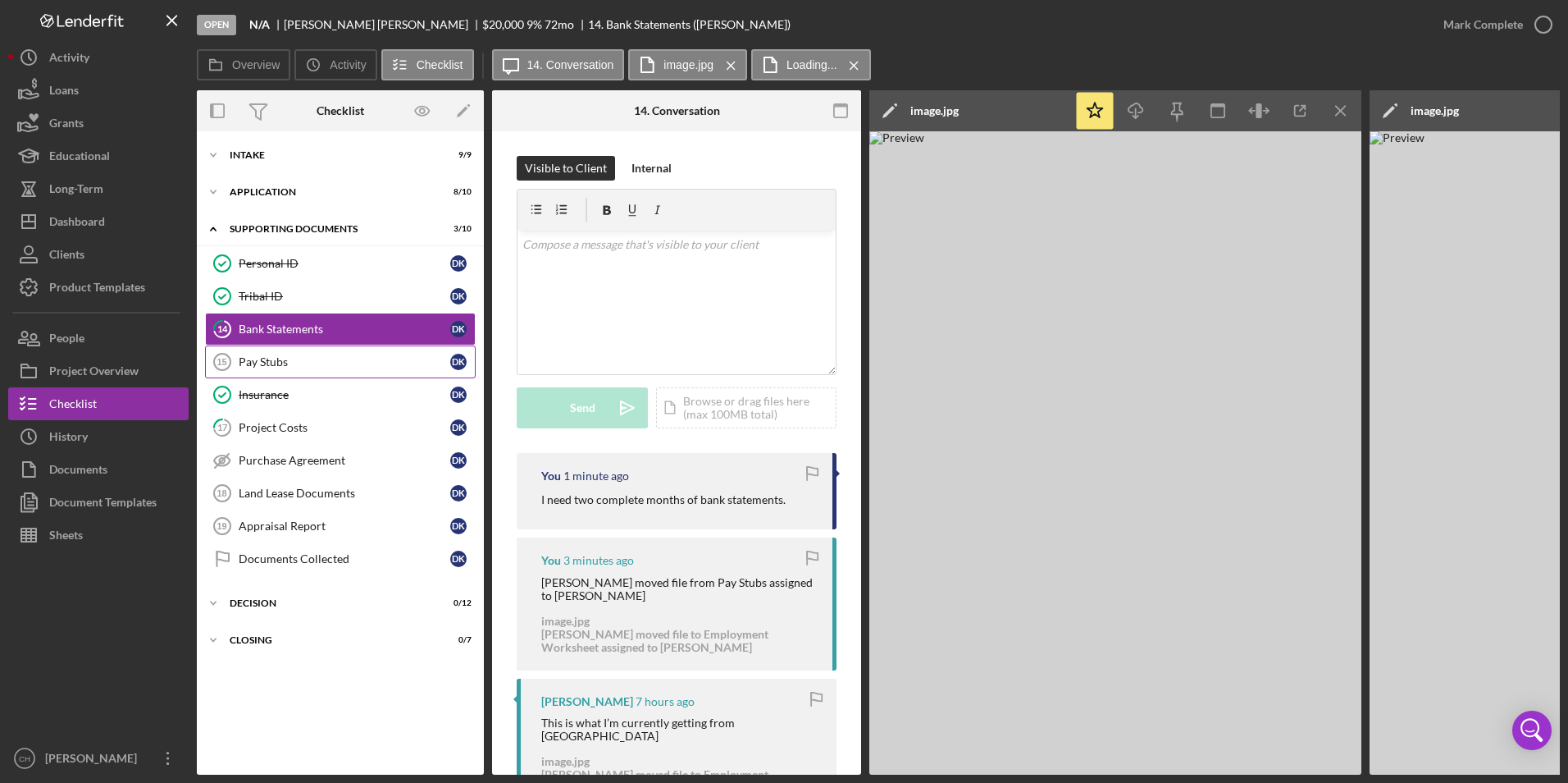
click at [252, 360] on div "Pay Stubs" at bounding box center [345, 362] width 212 height 13
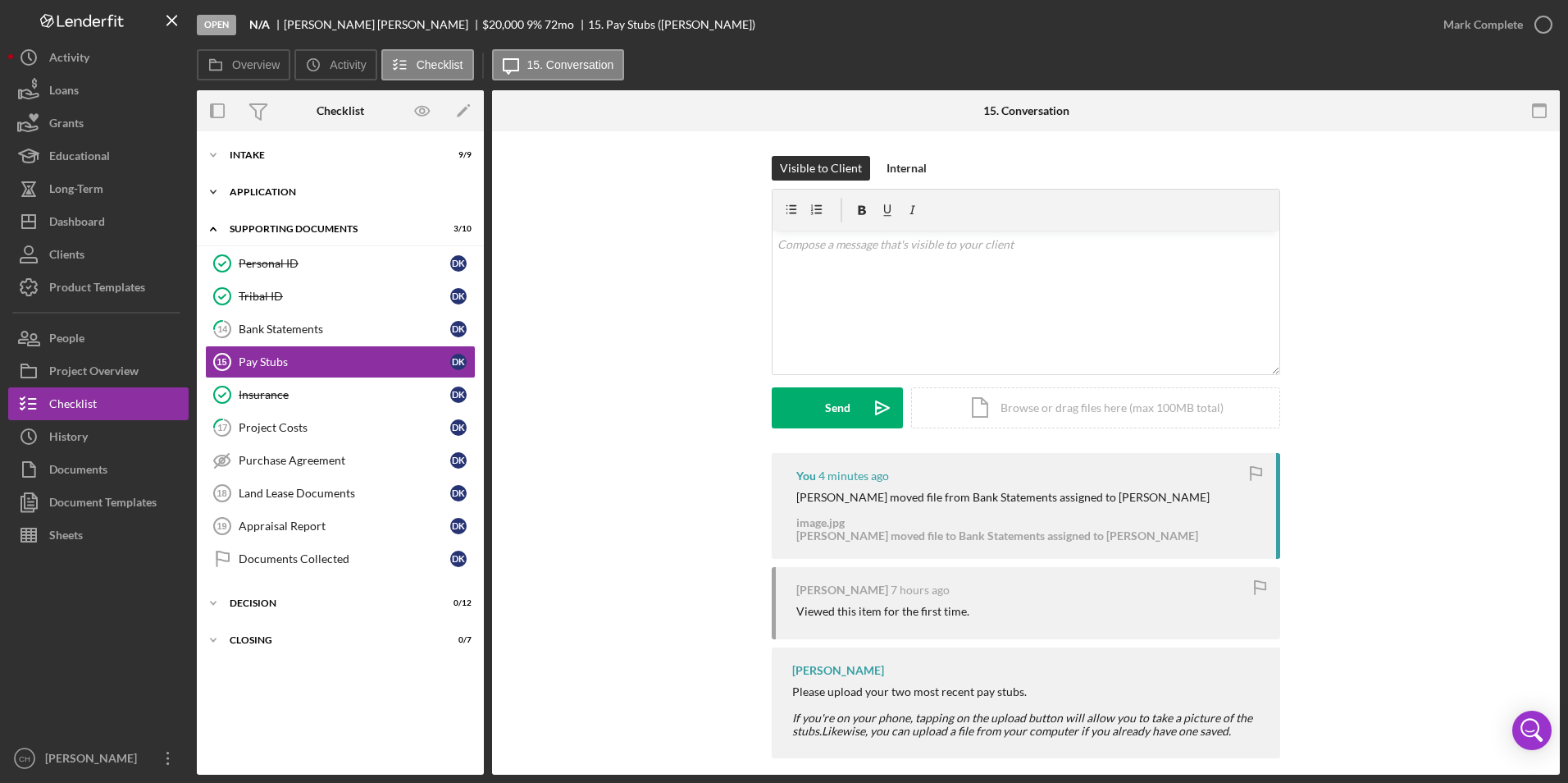
click at [249, 190] on div "Application" at bounding box center [346, 191] width 233 height 10
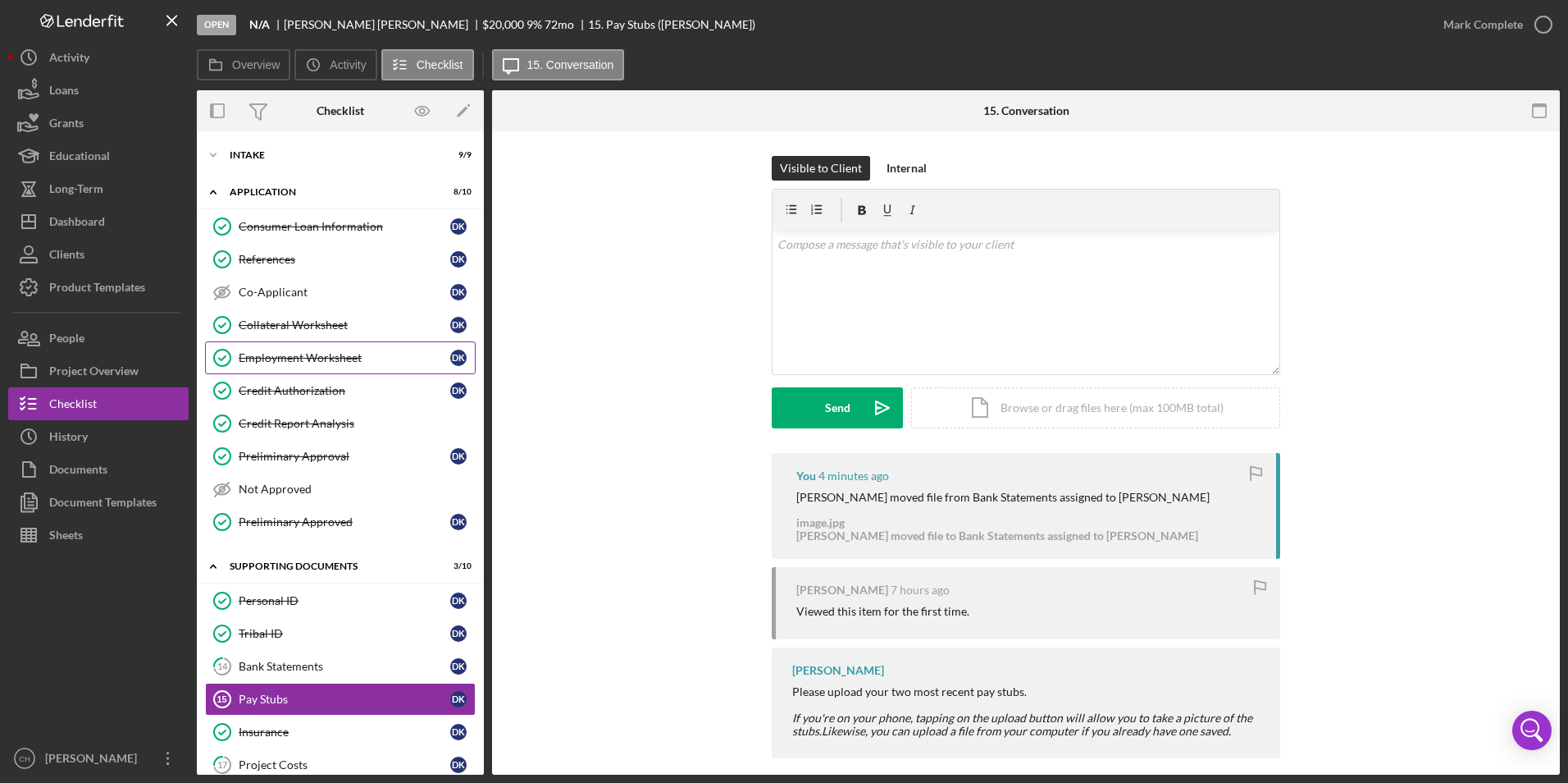
click at [300, 365] on div "Employment Worksheet" at bounding box center [345, 357] width 212 height 13
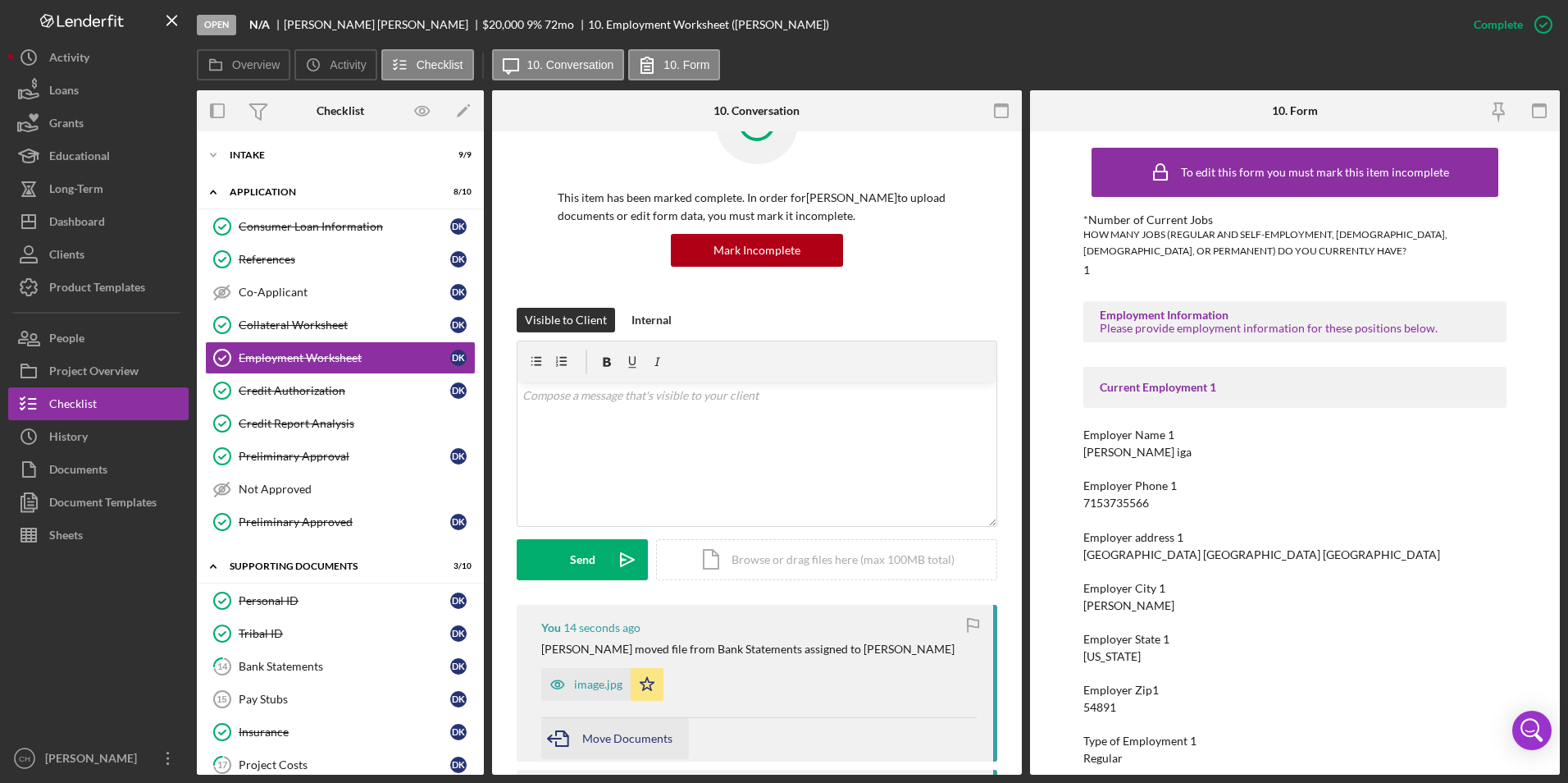
scroll to position [164, 0]
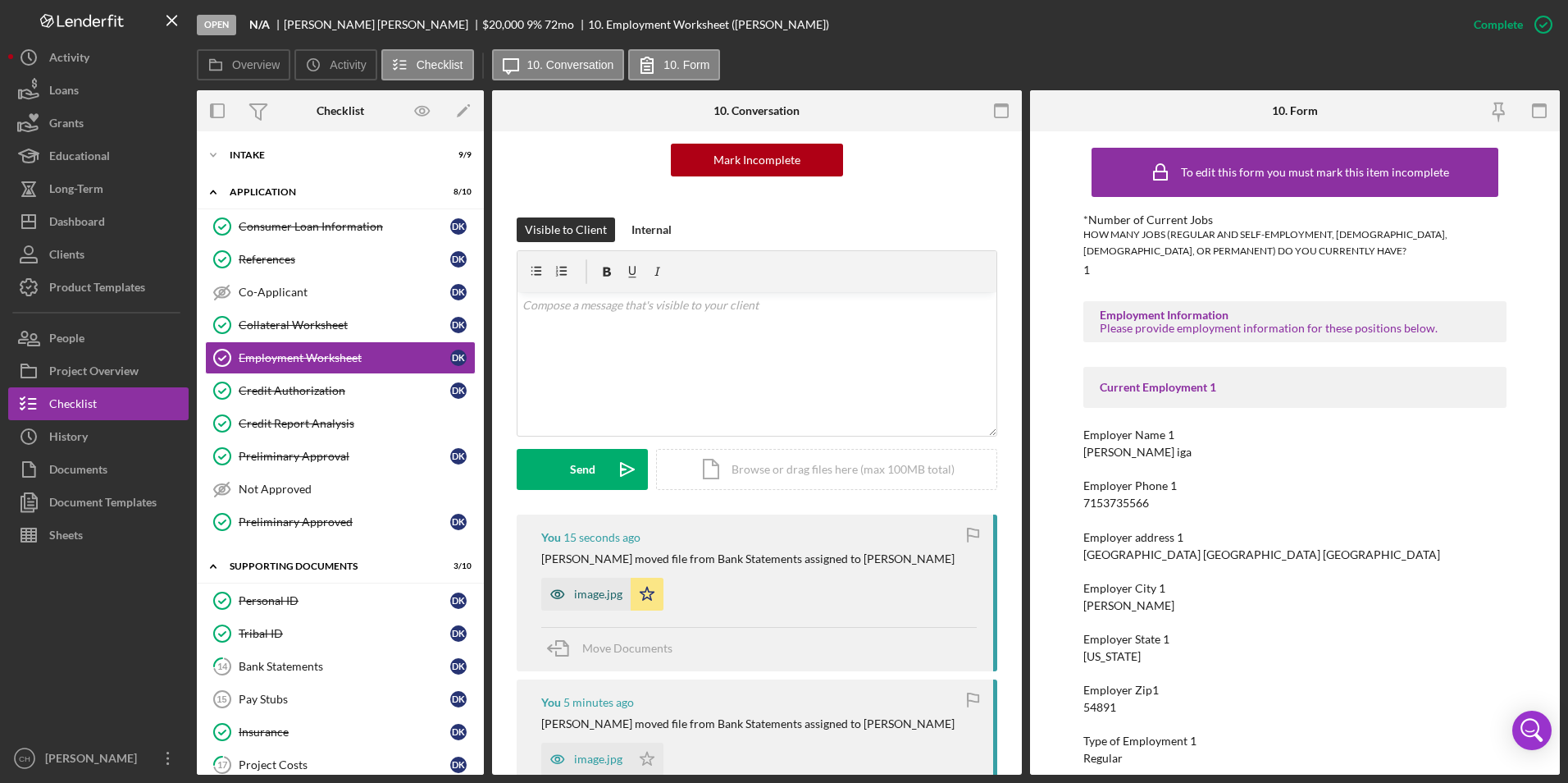
click at [609, 601] on div "image.jpg" at bounding box center [599, 594] width 48 height 13
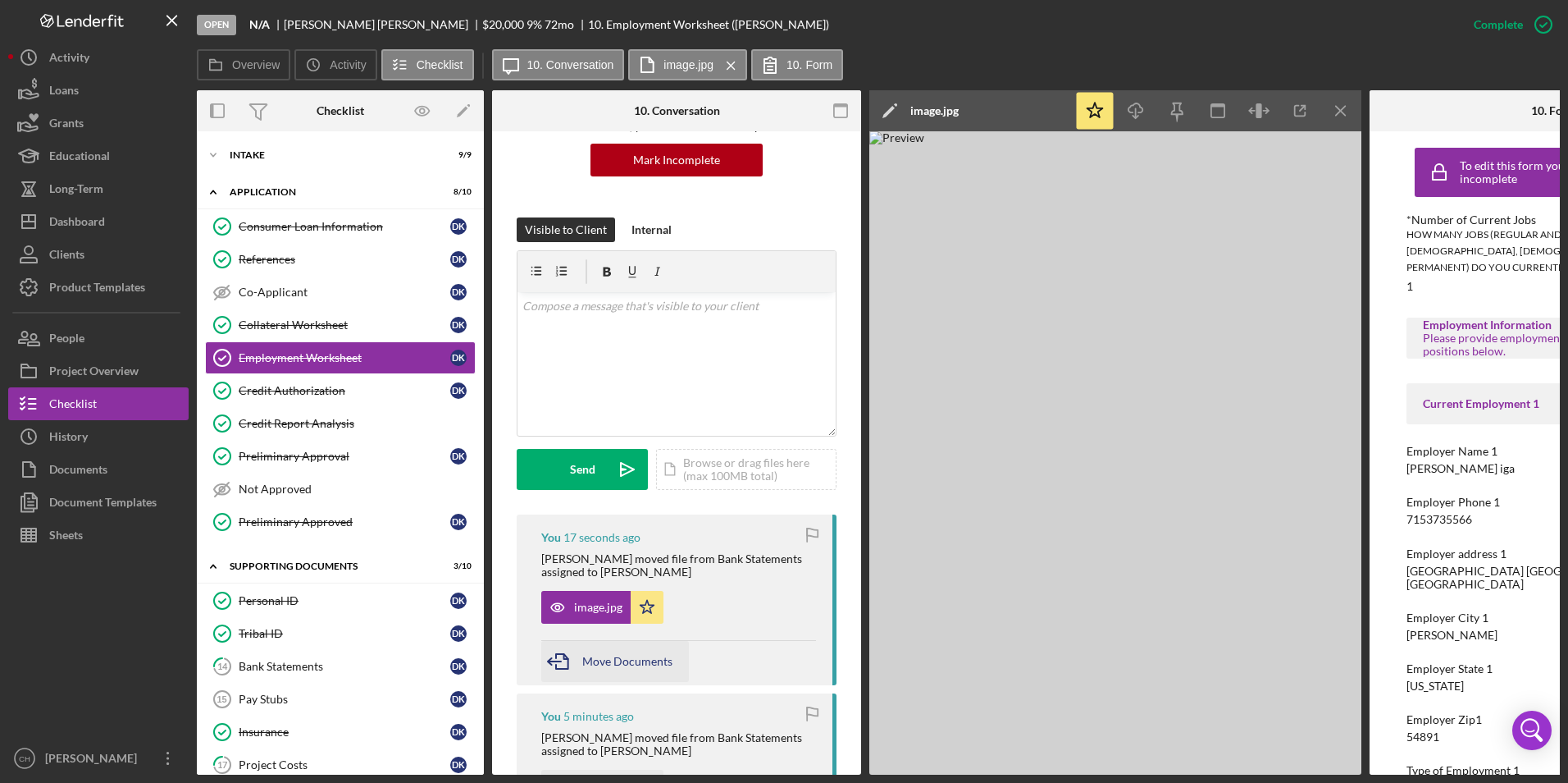
click at [627, 669] on div "Move Documents" at bounding box center [627, 662] width 91 height 41
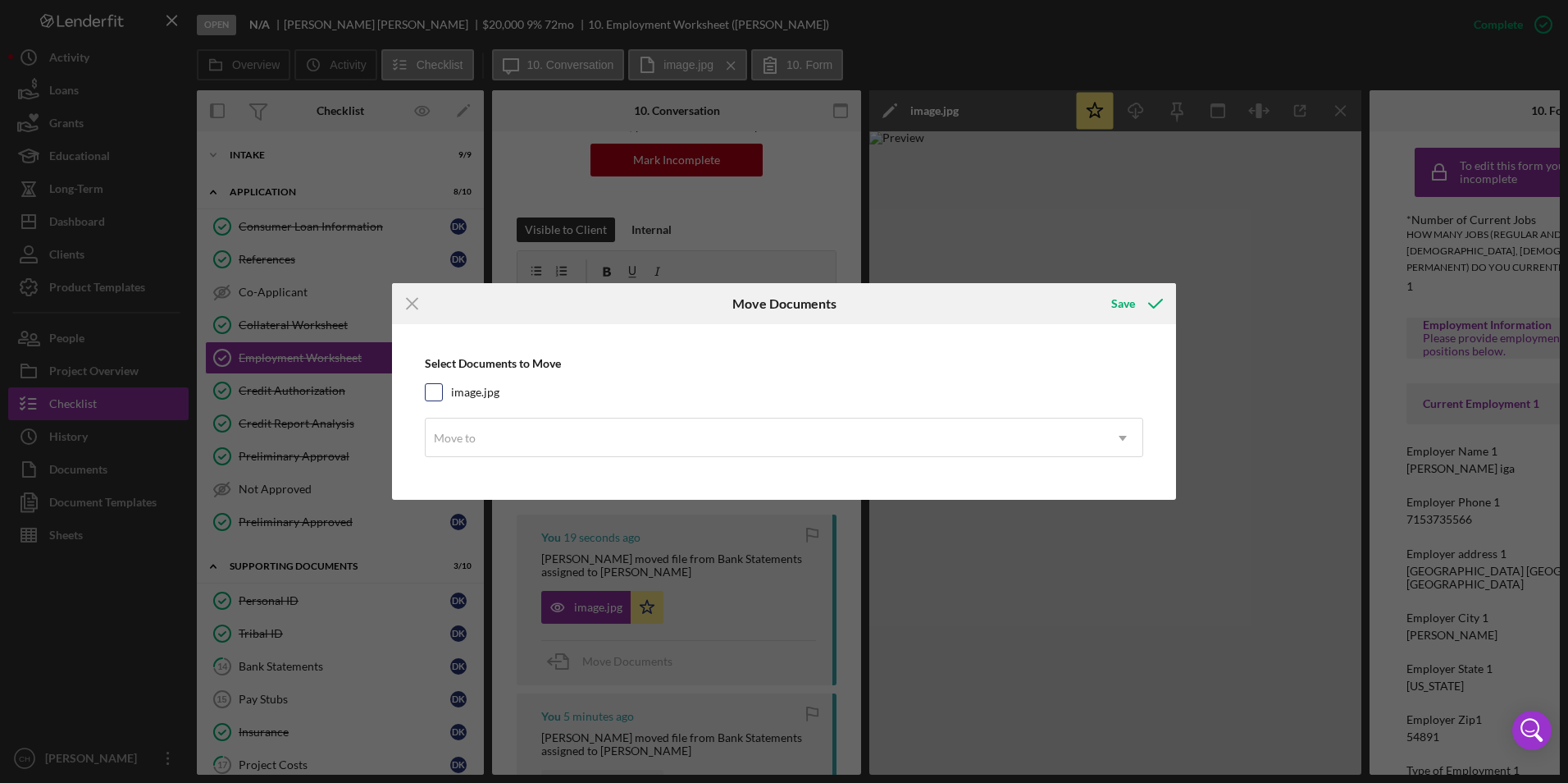
click at [434, 394] on input "image.jpg" at bounding box center [434, 392] width 16 height 16
checkbox input "true"
click at [486, 443] on div "Move to" at bounding box center [764, 438] width 678 height 38
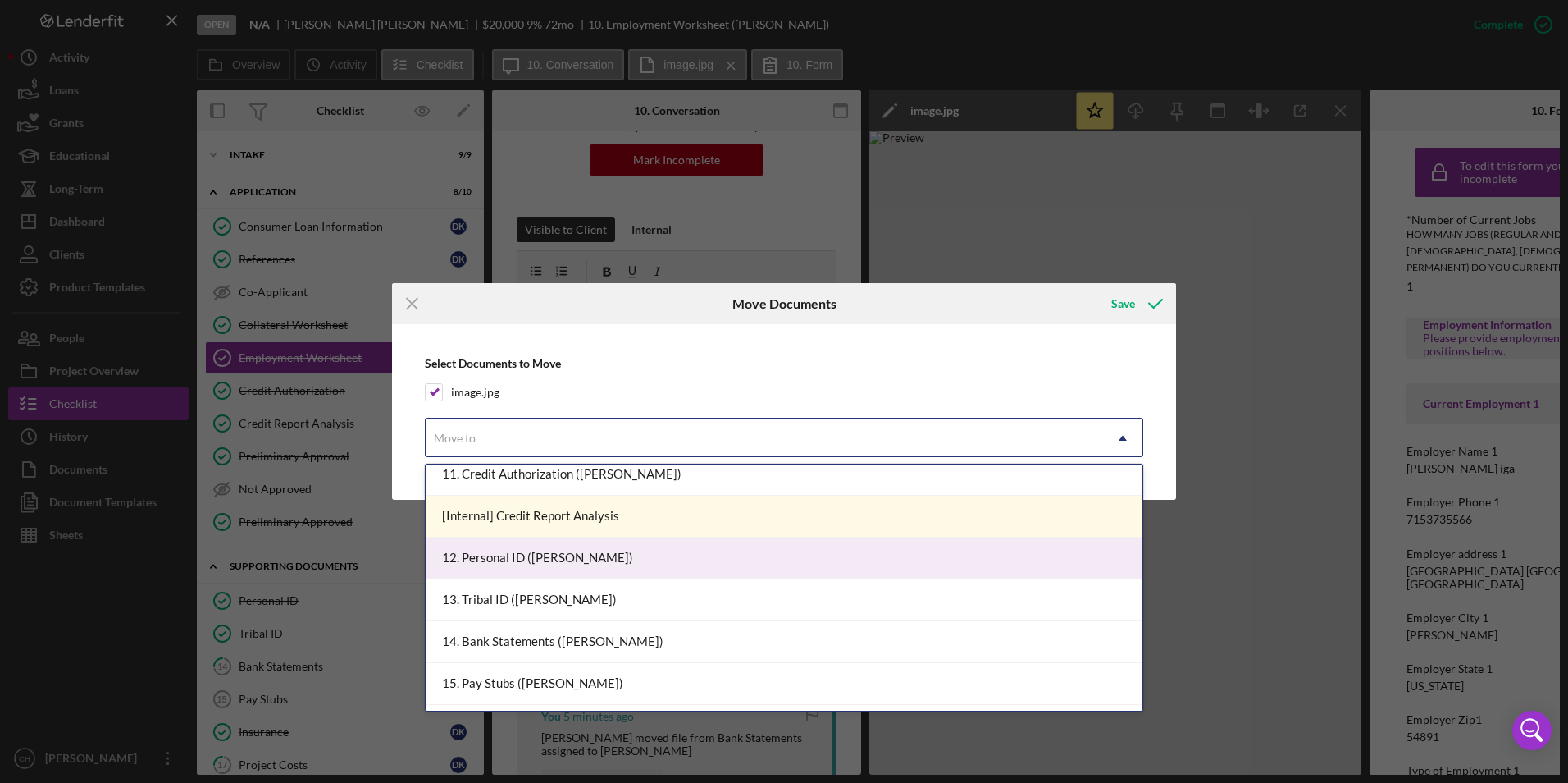
scroll to position [656, 0]
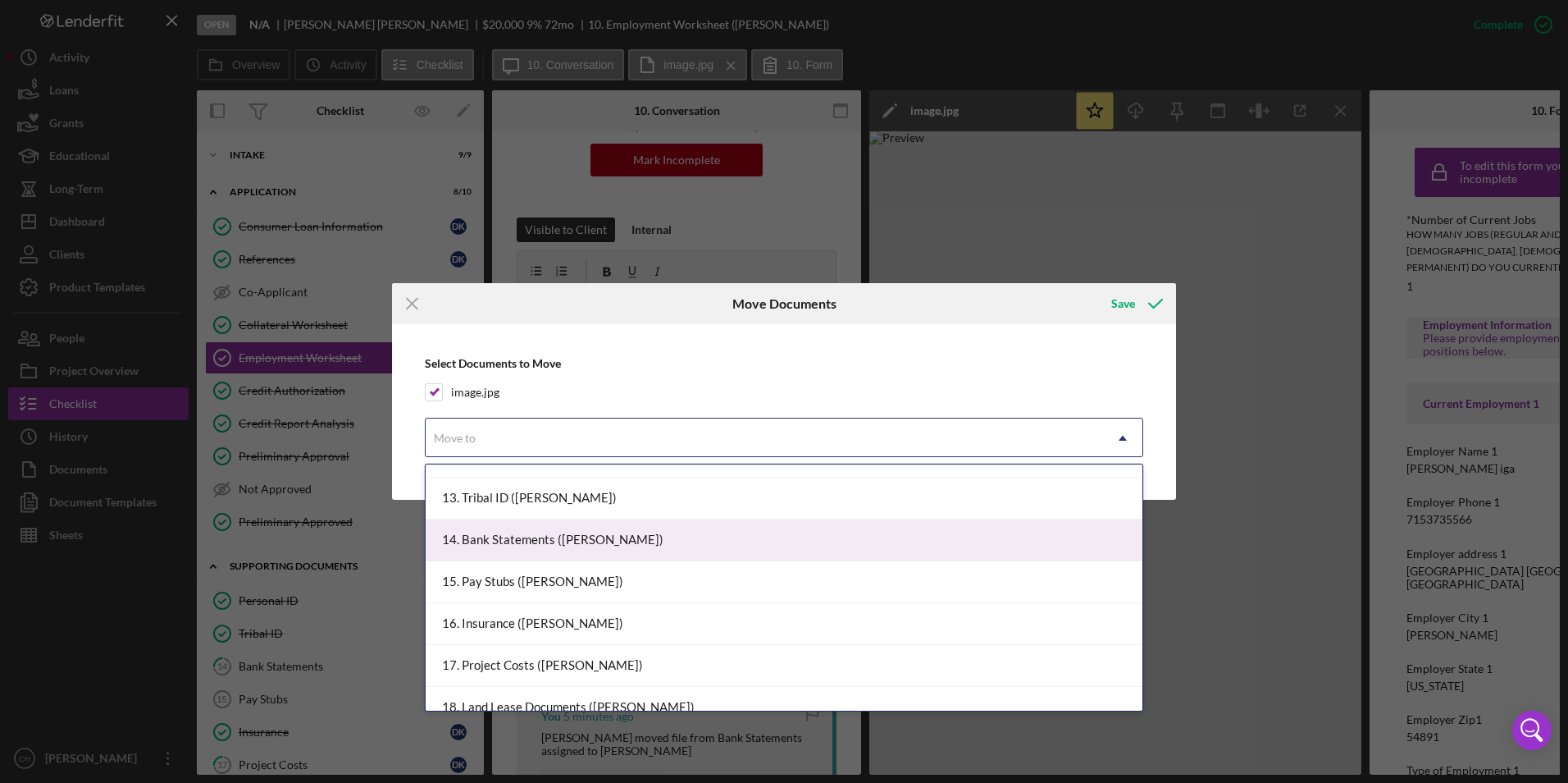
click at [507, 542] on div "14. Bank Statements ([PERSON_NAME])" at bounding box center [784, 541] width 717 height 42
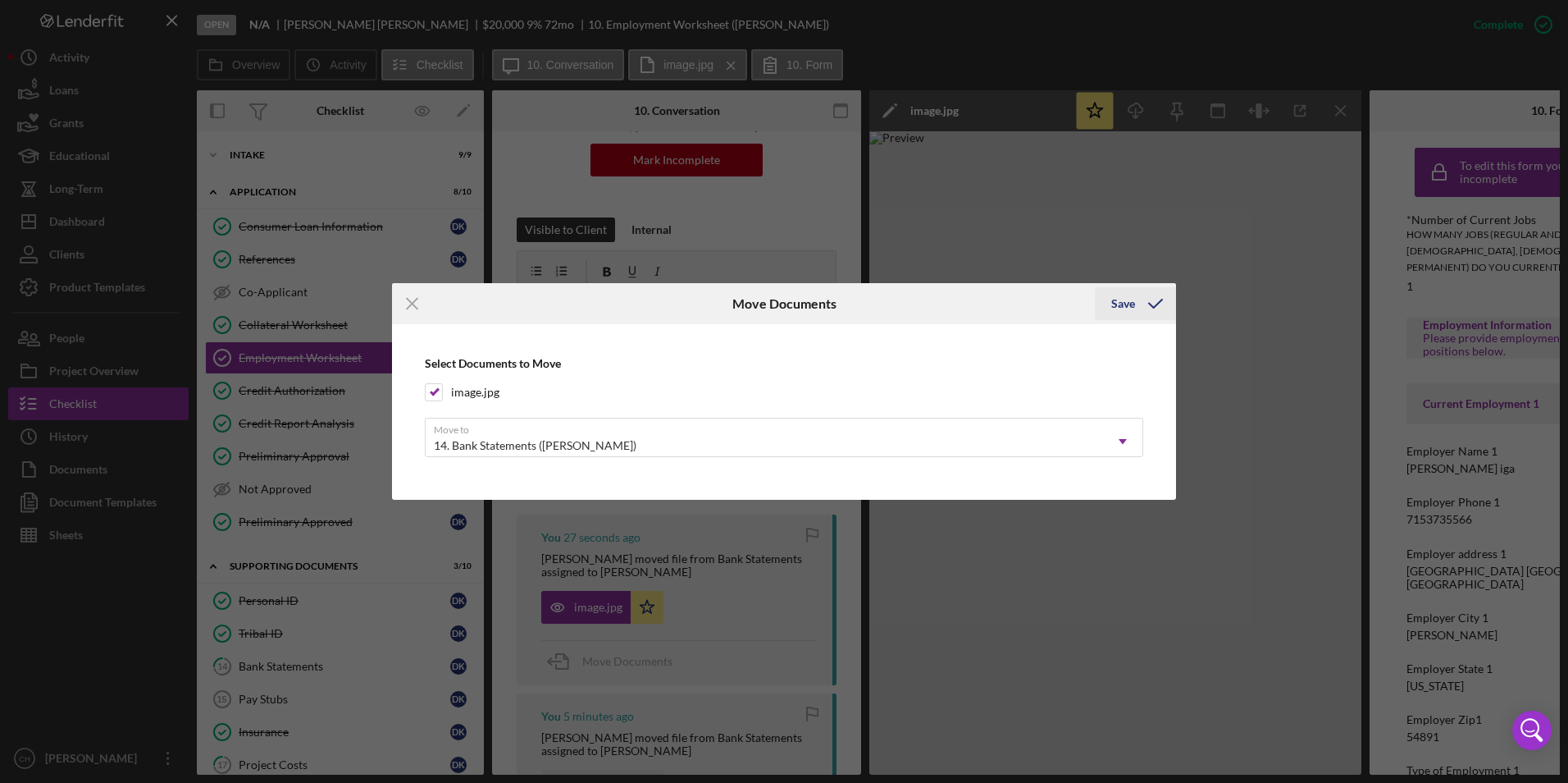
click at [1140, 297] on icon "submit" at bounding box center [1156, 304] width 41 height 41
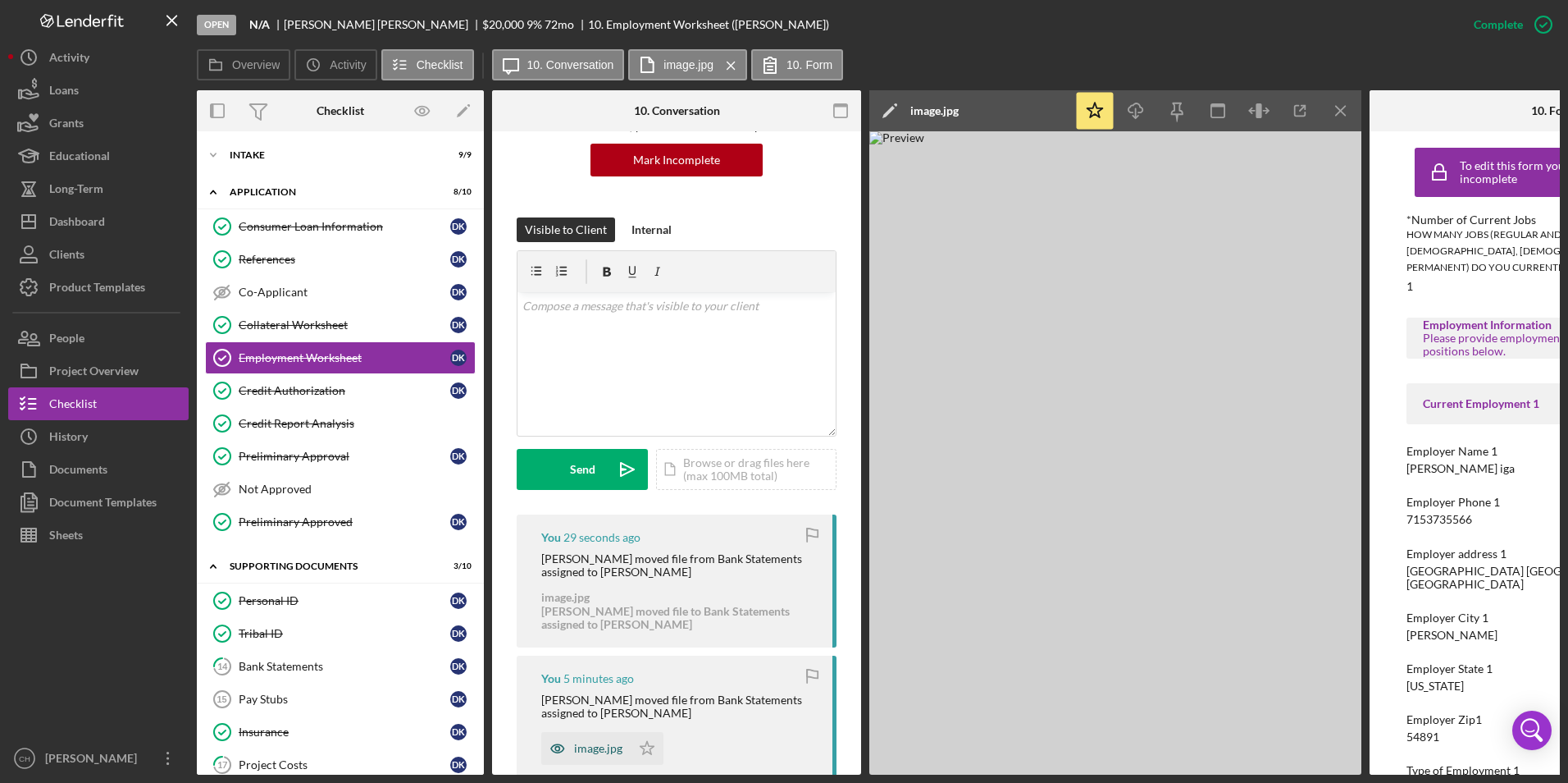
click at [586, 739] on div "image.jpg" at bounding box center [586, 748] width 90 height 33
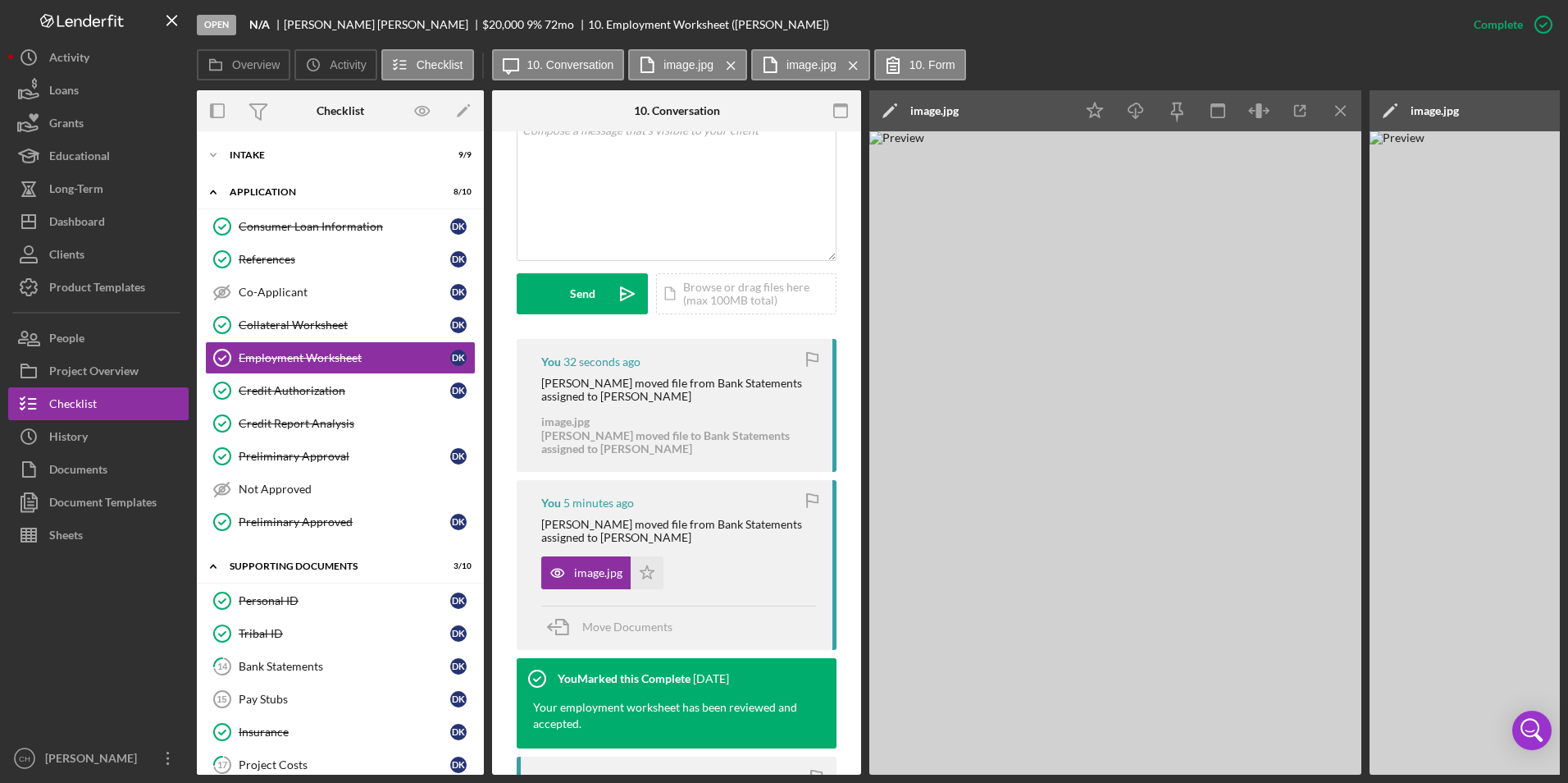
scroll to position [510, 0]
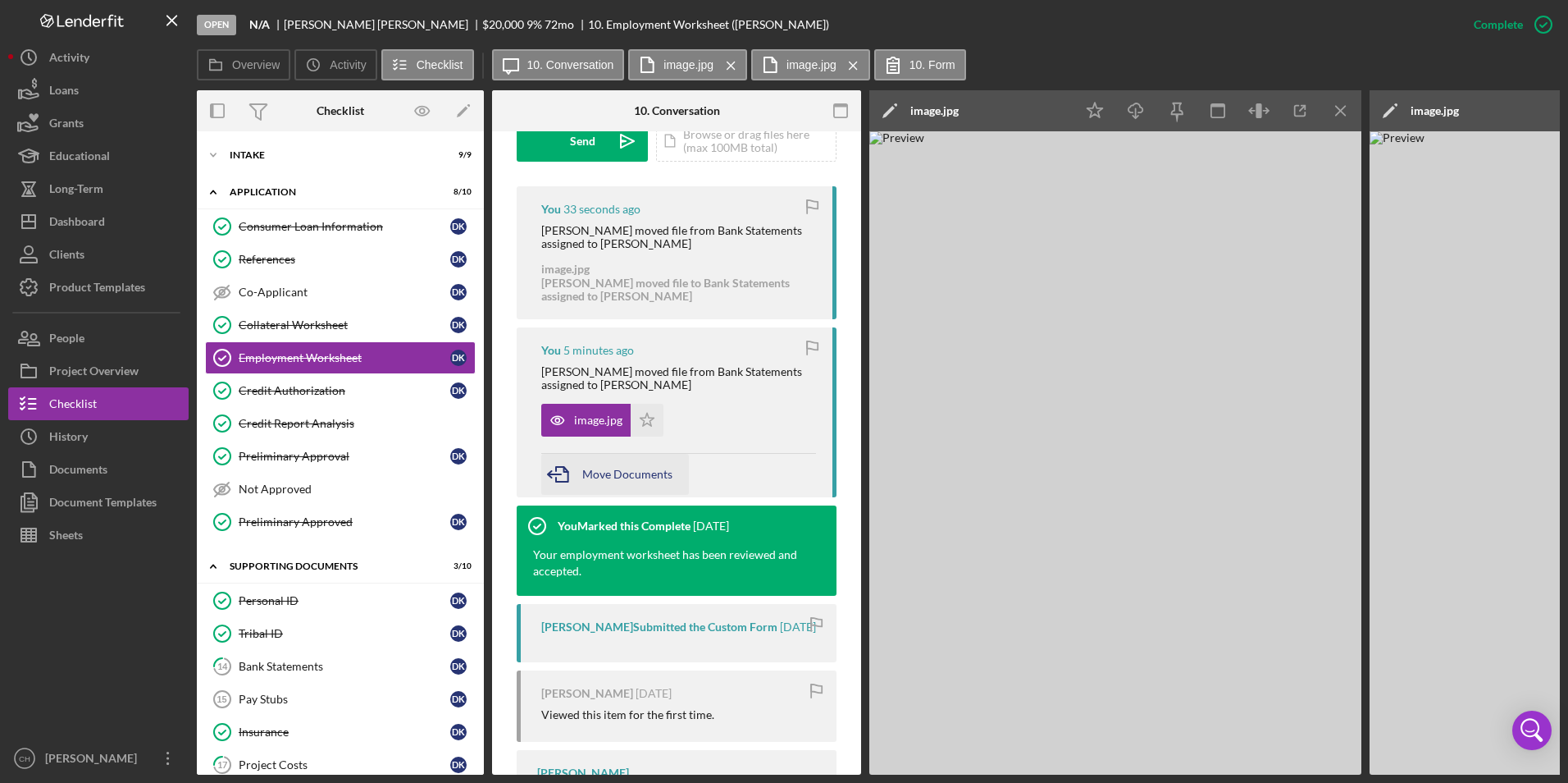
click at [614, 472] on span "Move Documents" at bounding box center [627, 474] width 91 height 14
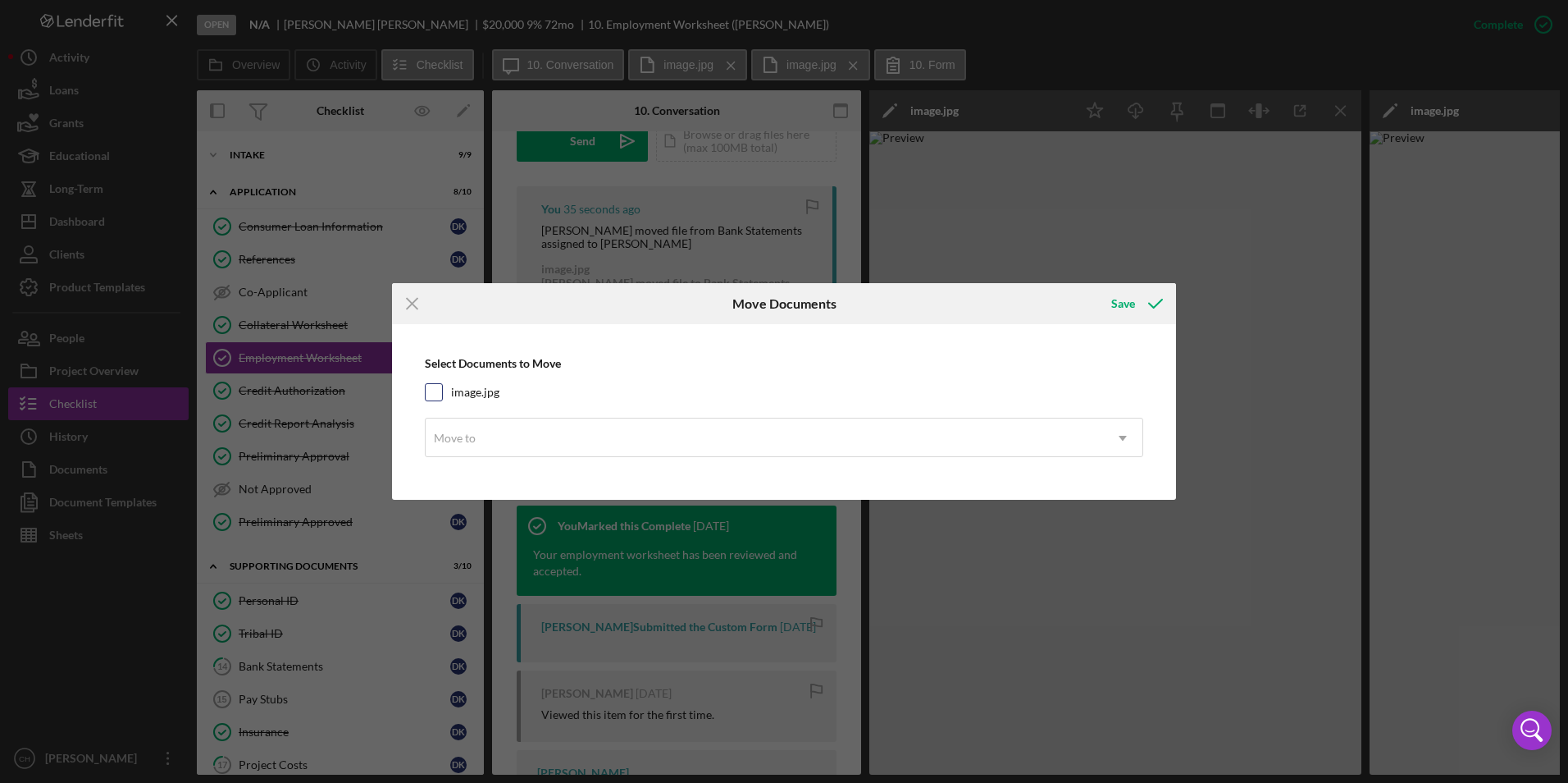
click at [436, 397] on input "image.jpg" at bounding box center [434, 392] width 16 height 16
checkbox input "true"
click at [495, 435] on div "Move to" at bounding box center [764, 438] width 678 height 38
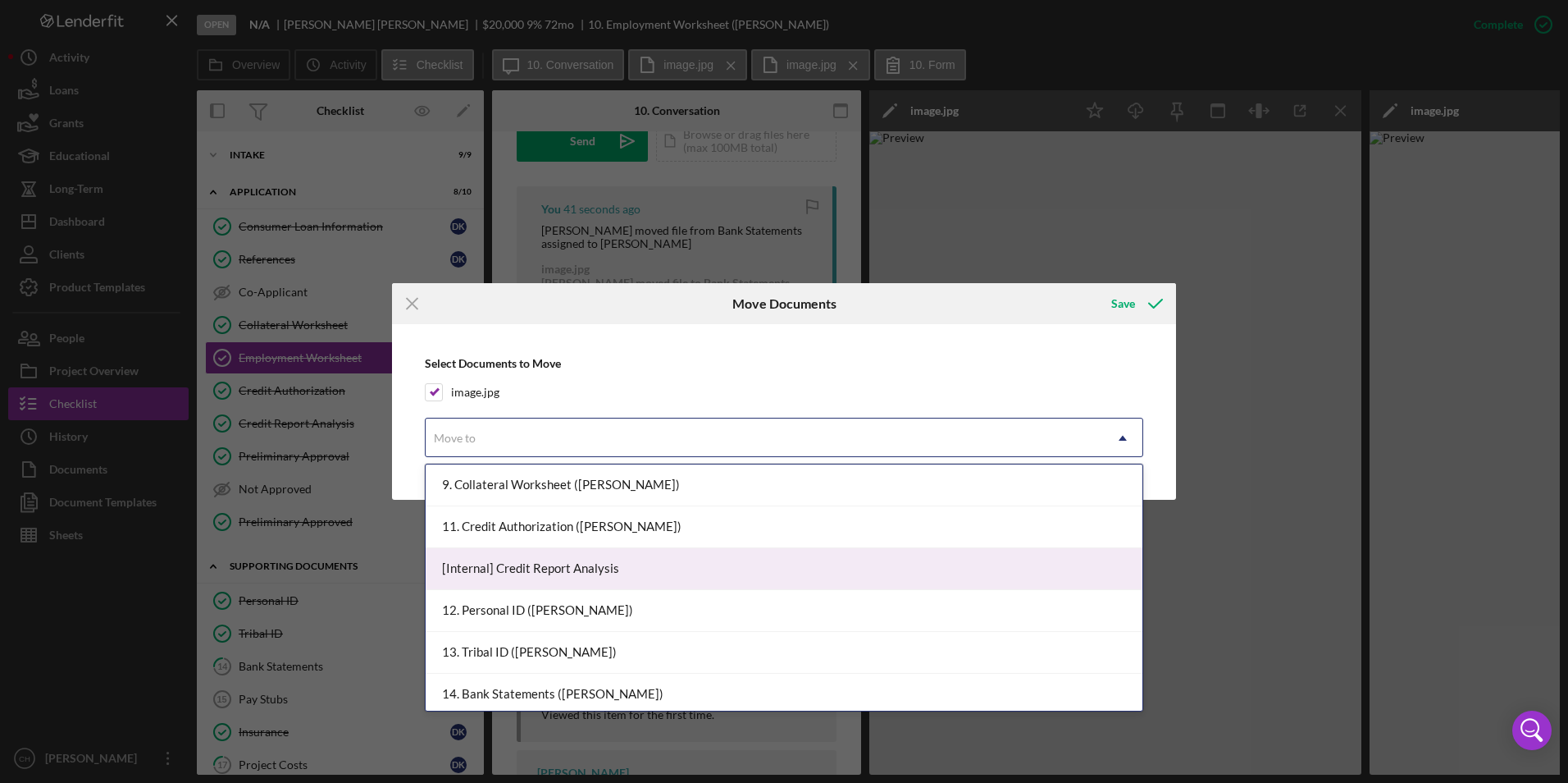
scroll to position [529, 0]
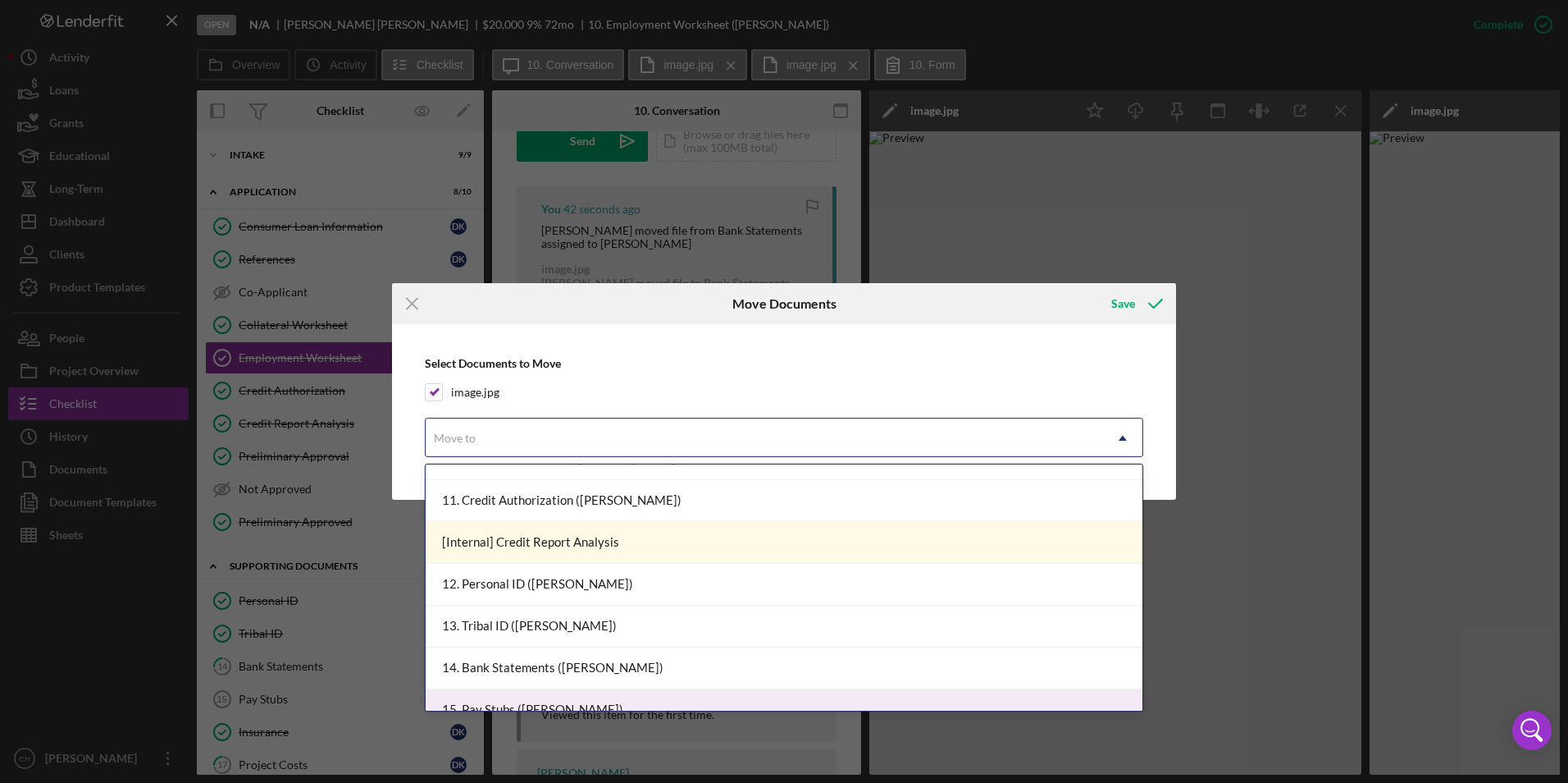
click at [530, 702] on div "15. Pay Stubs ([PERSON_NAME])" at bounding box center [784, 710] width 717 height 42
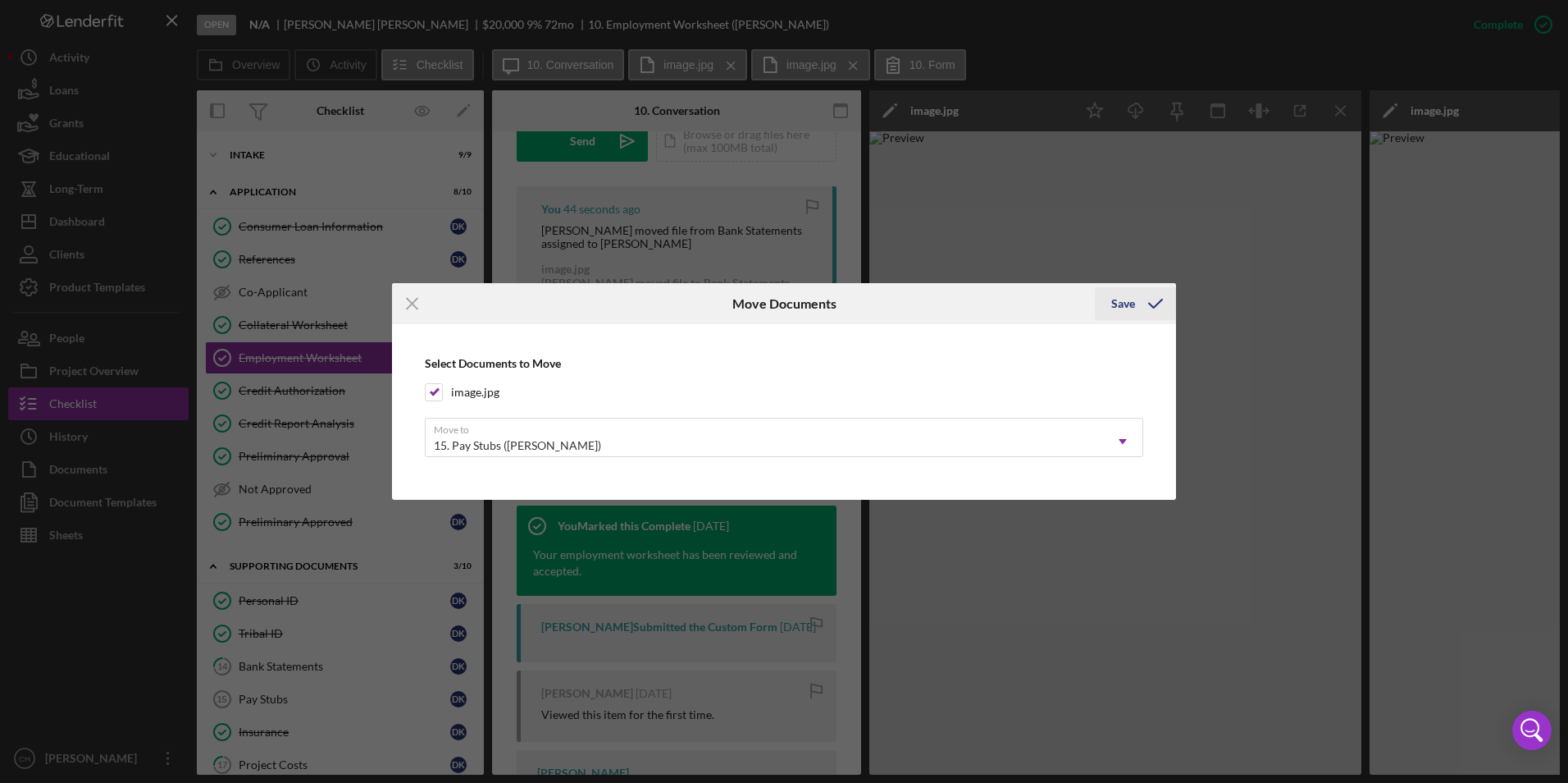
click at [1130, 305] on div "Save" at bounding box center [1123, 304] width 24 height 33
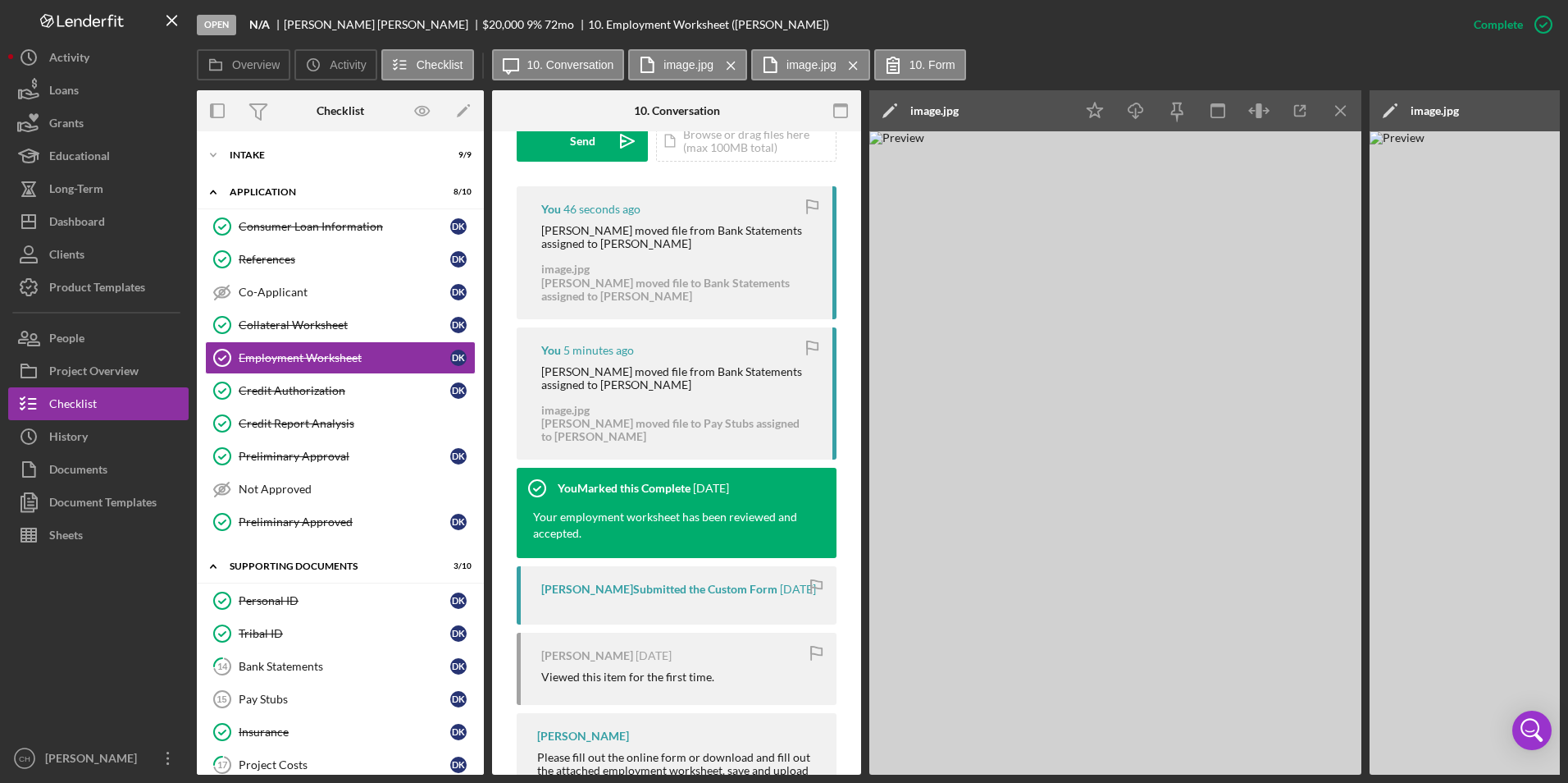
scroll to position [625, 0]
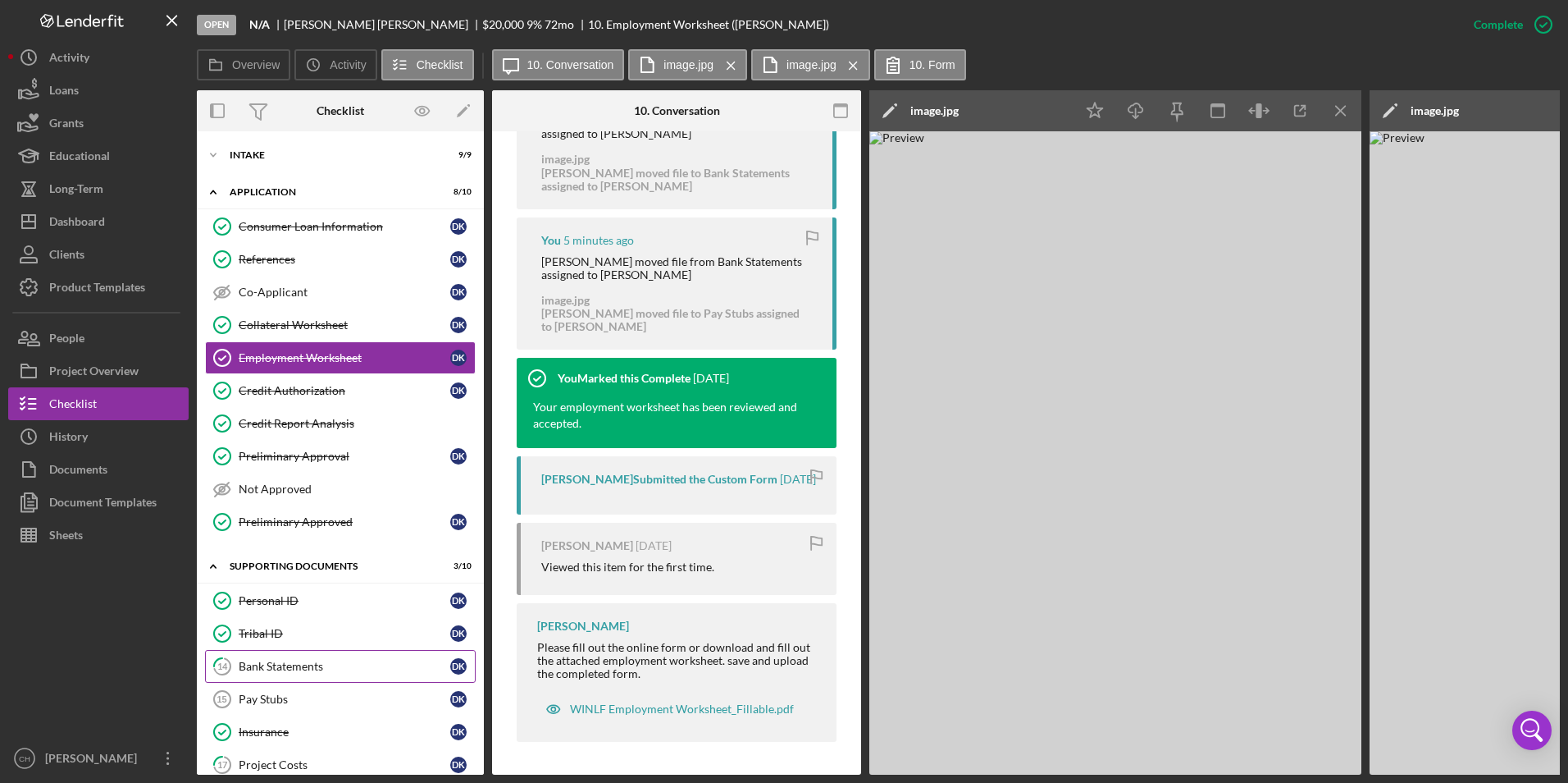
click at [280, 663] on div "Bank Statements" at bounding box center [345, 666] width 212 height 13
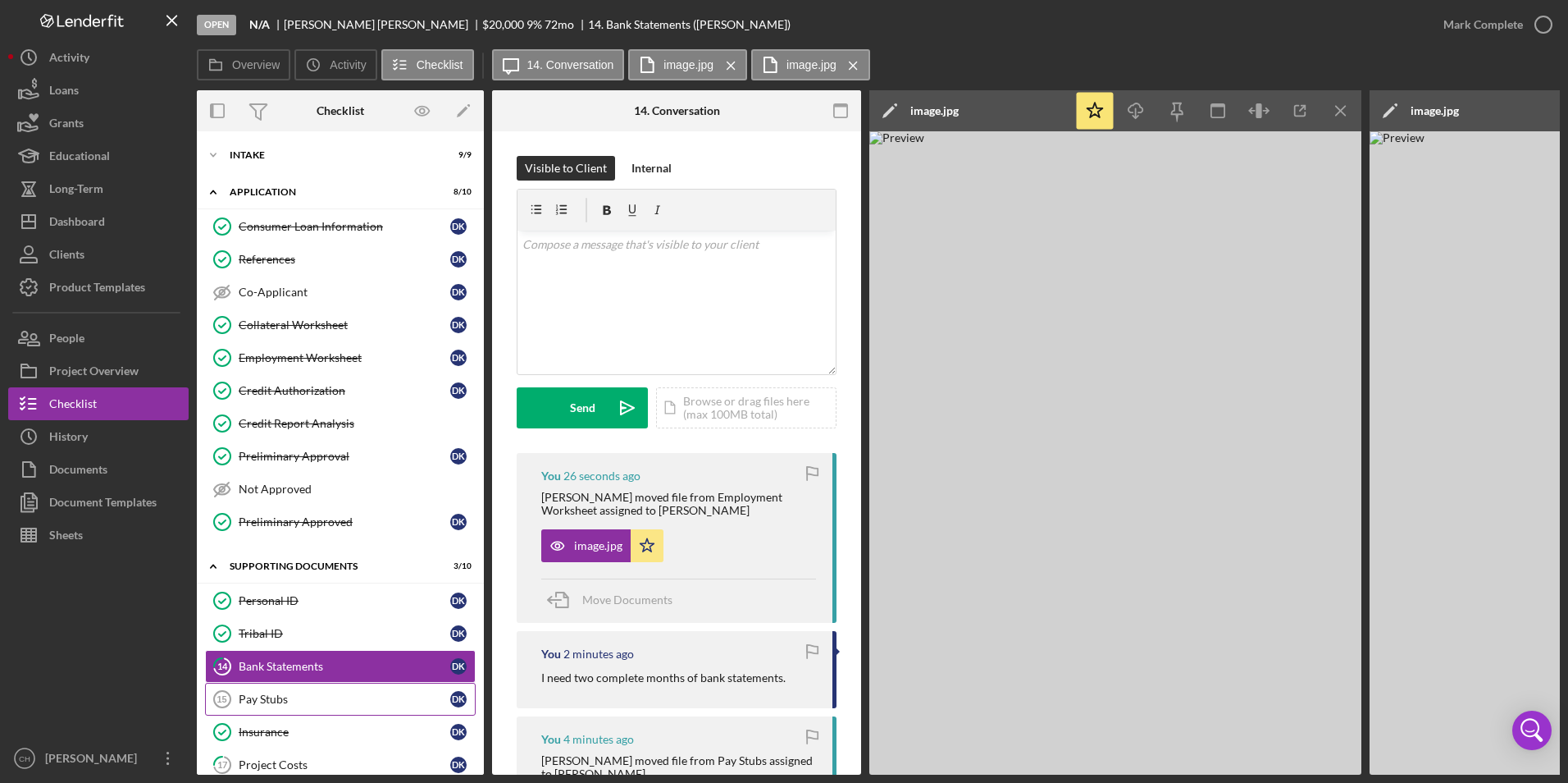
click at [274, 699] on div "Pay Stubs" at bounding box center [345, 699] width 212 height 13
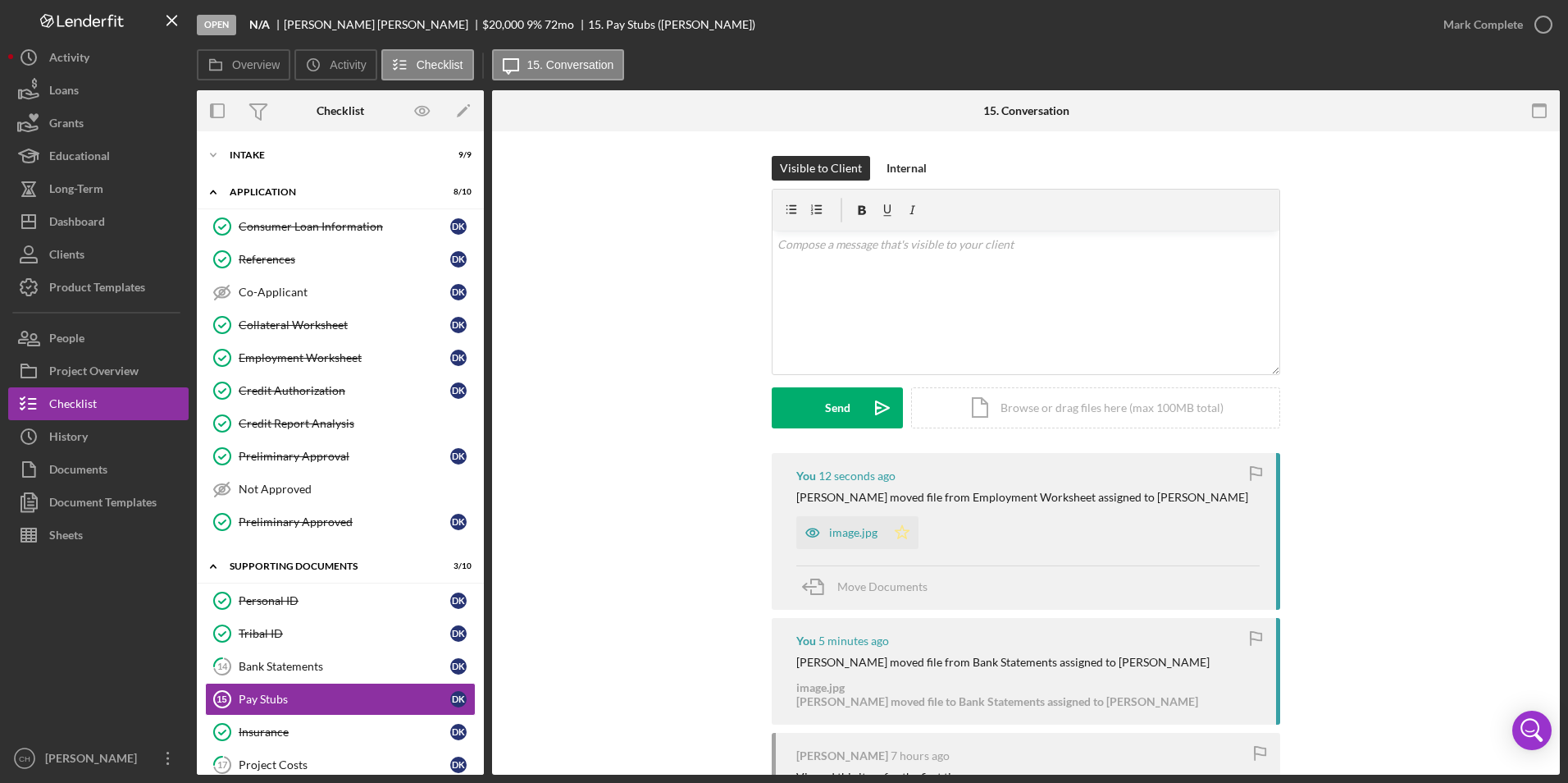
click at [890, 525] on icon "Icon/Star" at bounding box center [902, 532] width 33 height 33
click at [1486, 18] on div "Mark Complete" at bounding box center [1484, 24] width 80 height 33
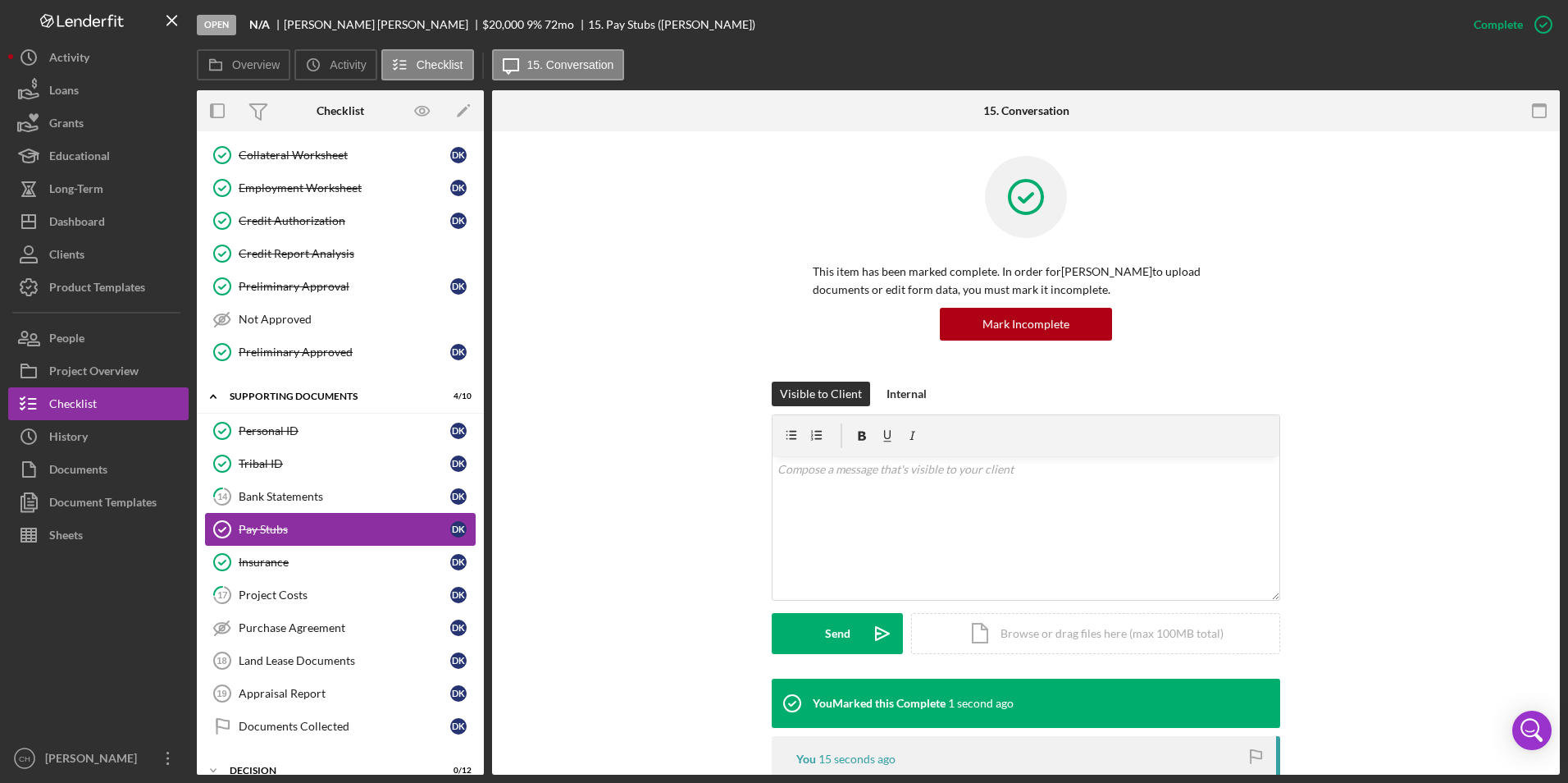
scroll to position [228, 0]
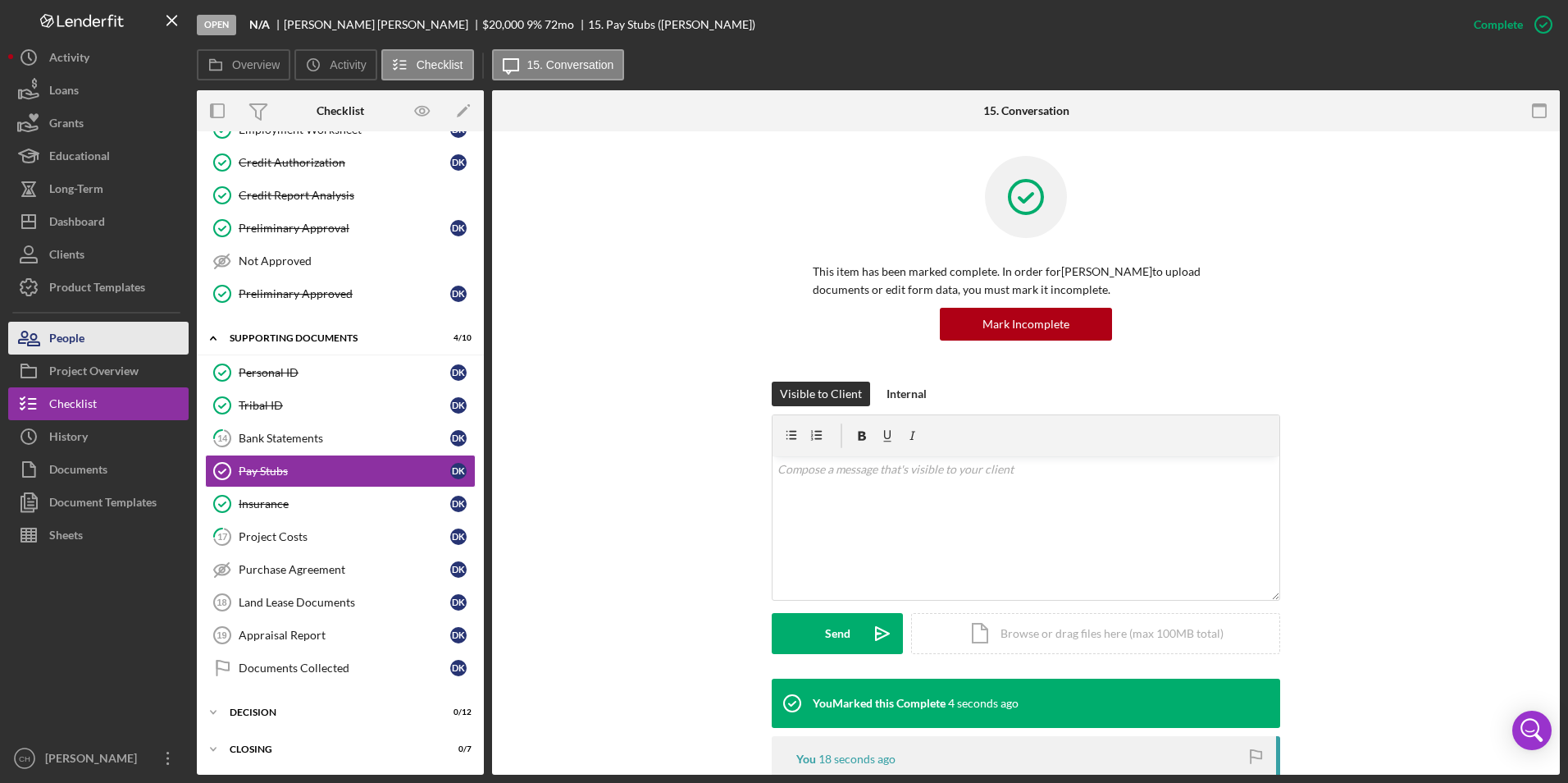
click at [60, 339] on div "People" at bounding box center [66, 339] width 35 height 37
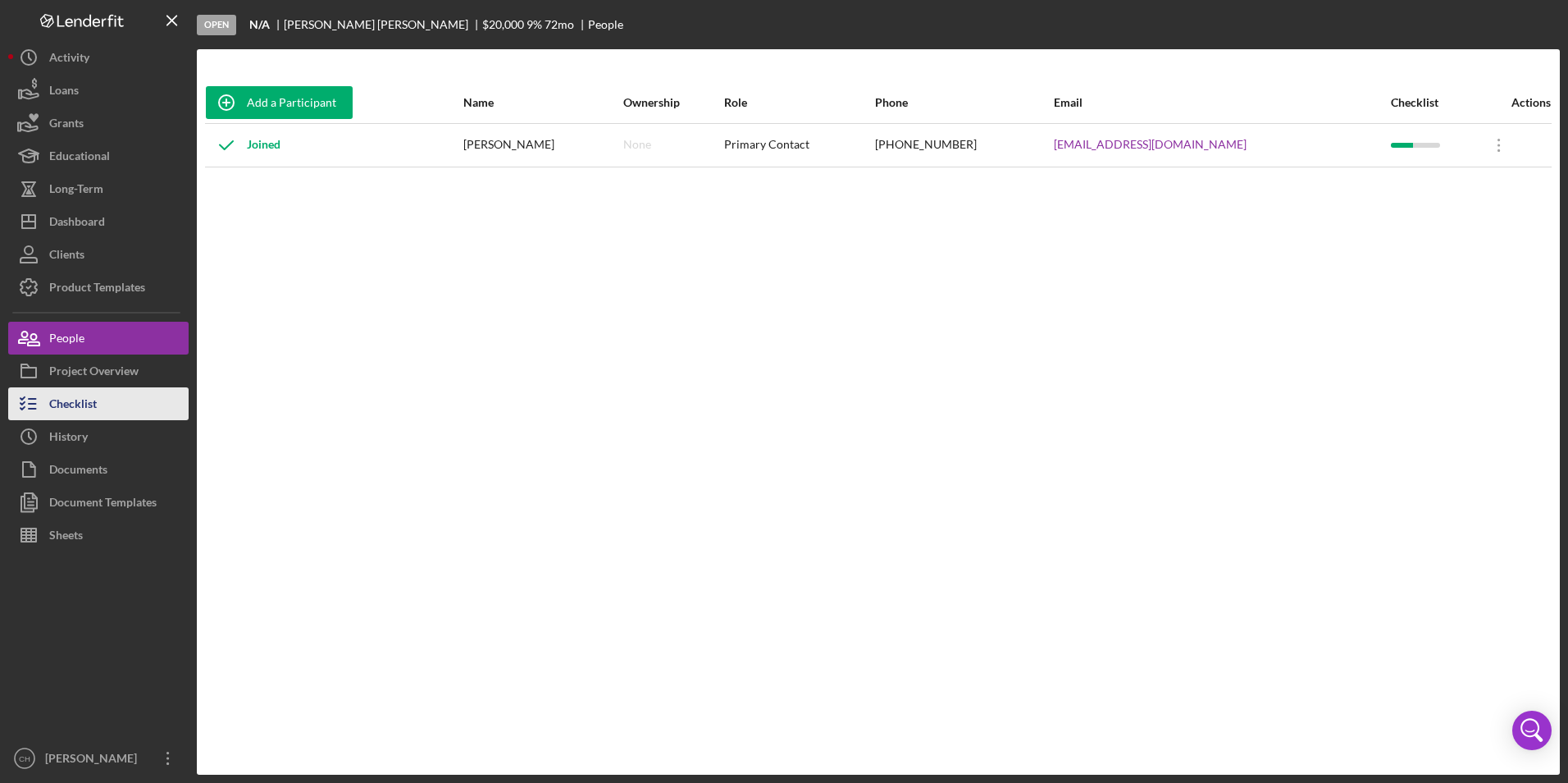
click at [93, 399] on div "Checklist" at bounding box center [73, 405] width 48 height 37
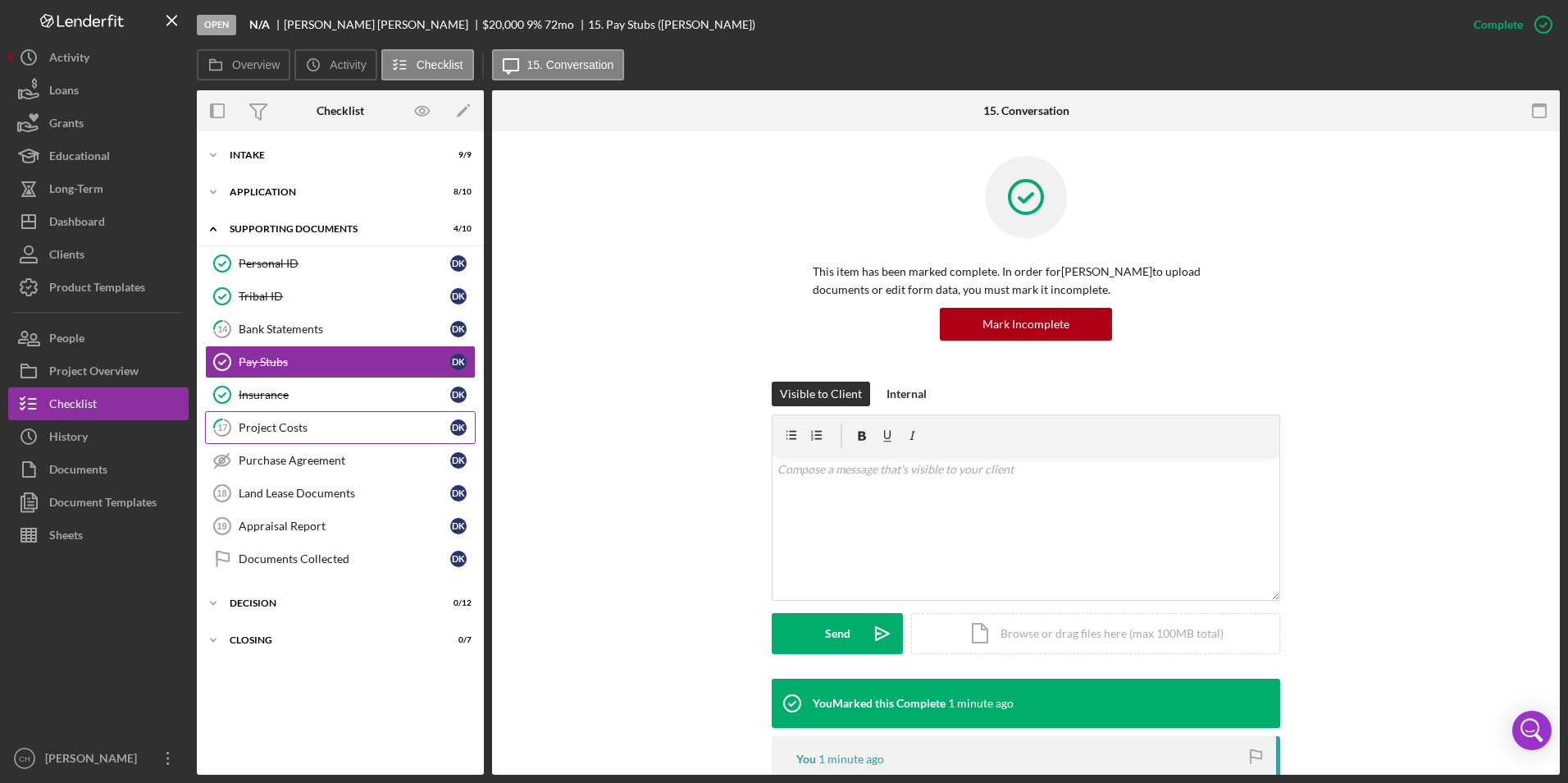
click at [283, 424] on div "Project Costs" at bounding box center [345, 427] width 212 height 13
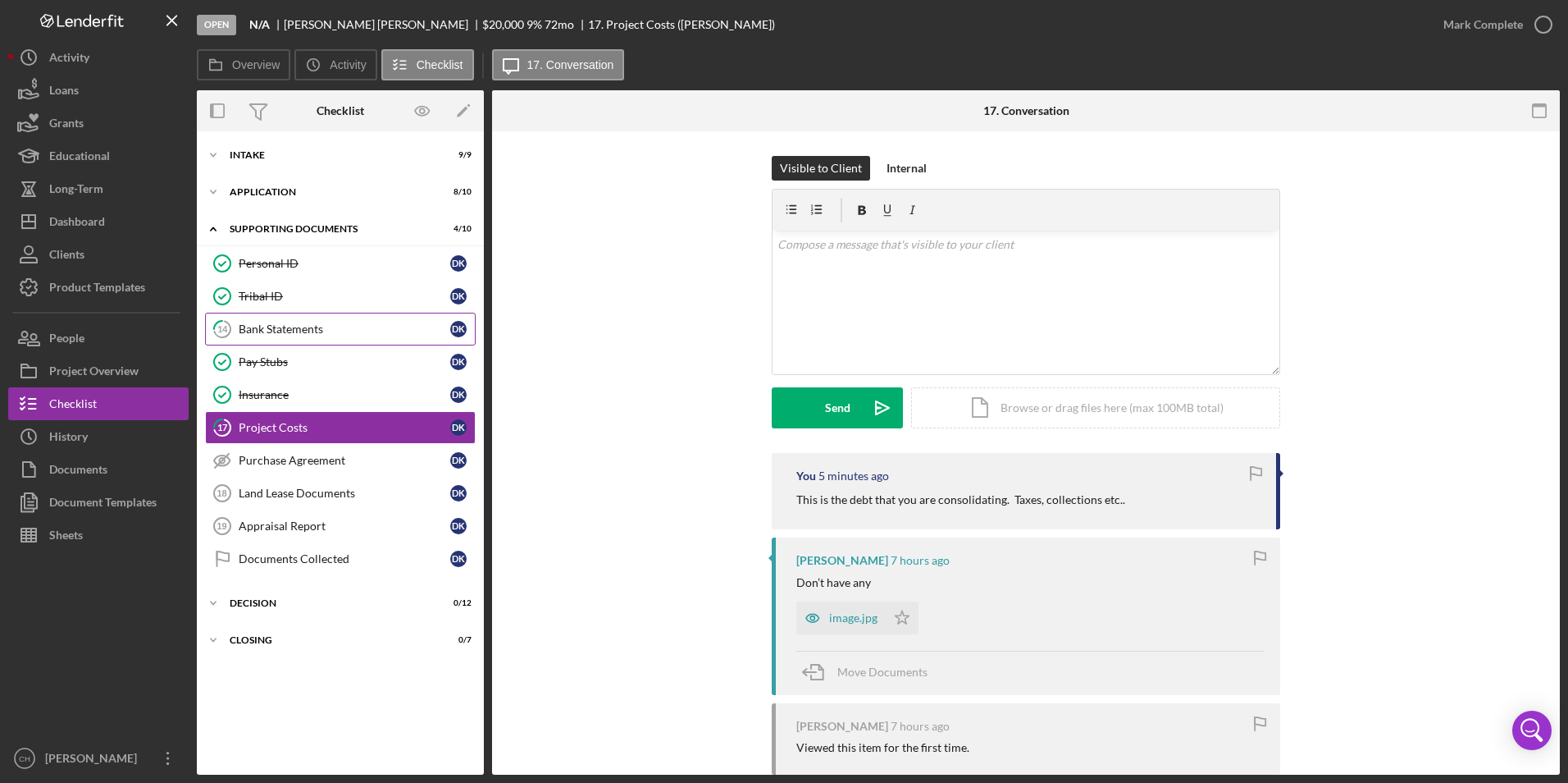
click at [282, 332] on div "Bank Statements" at bounding box center [345, 329] width 212 height 13
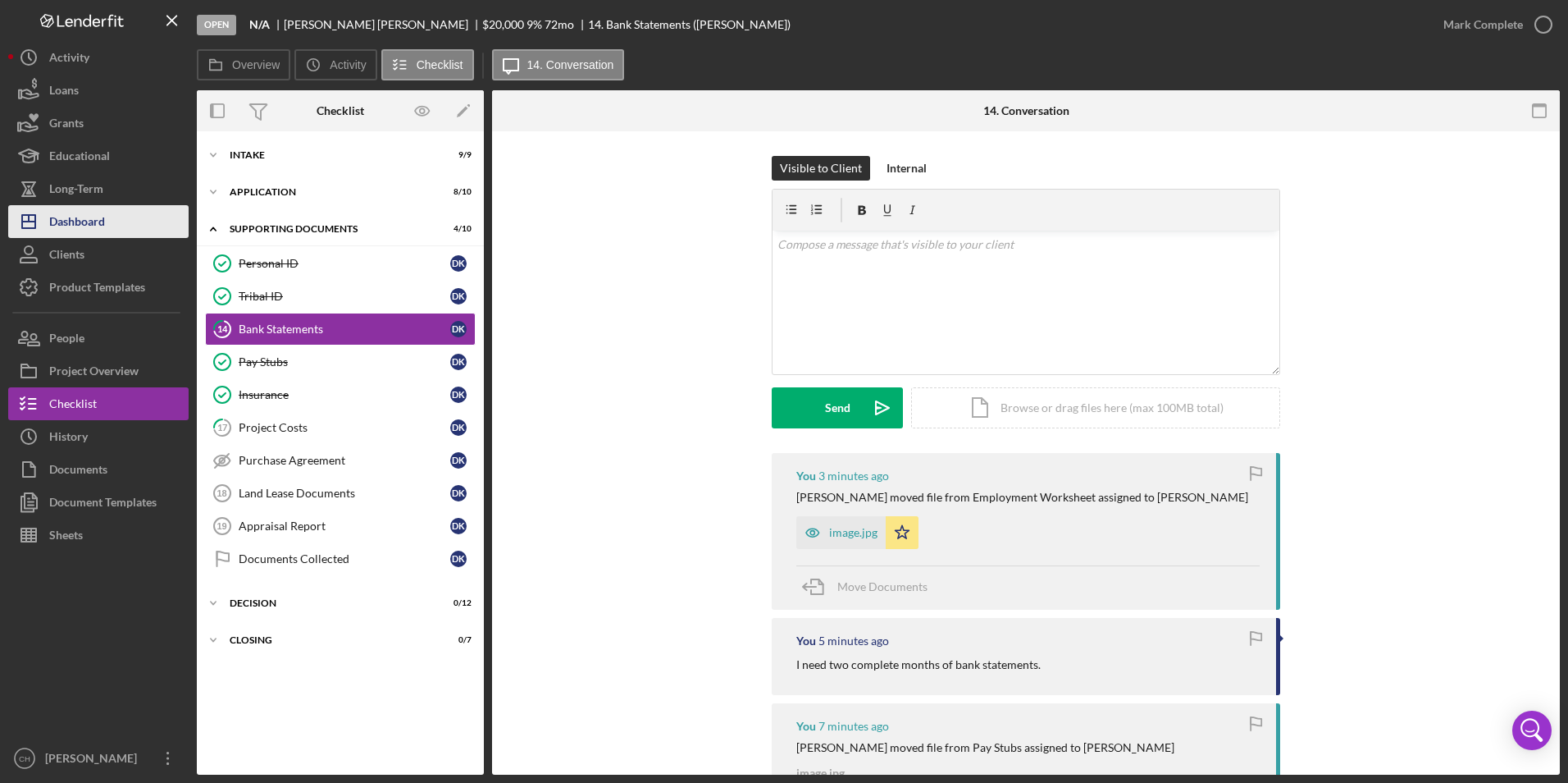
click at [109, 216] on button "Icon/Dashboard Dashboard" at bounding box center [98, 221] width 180 height 33
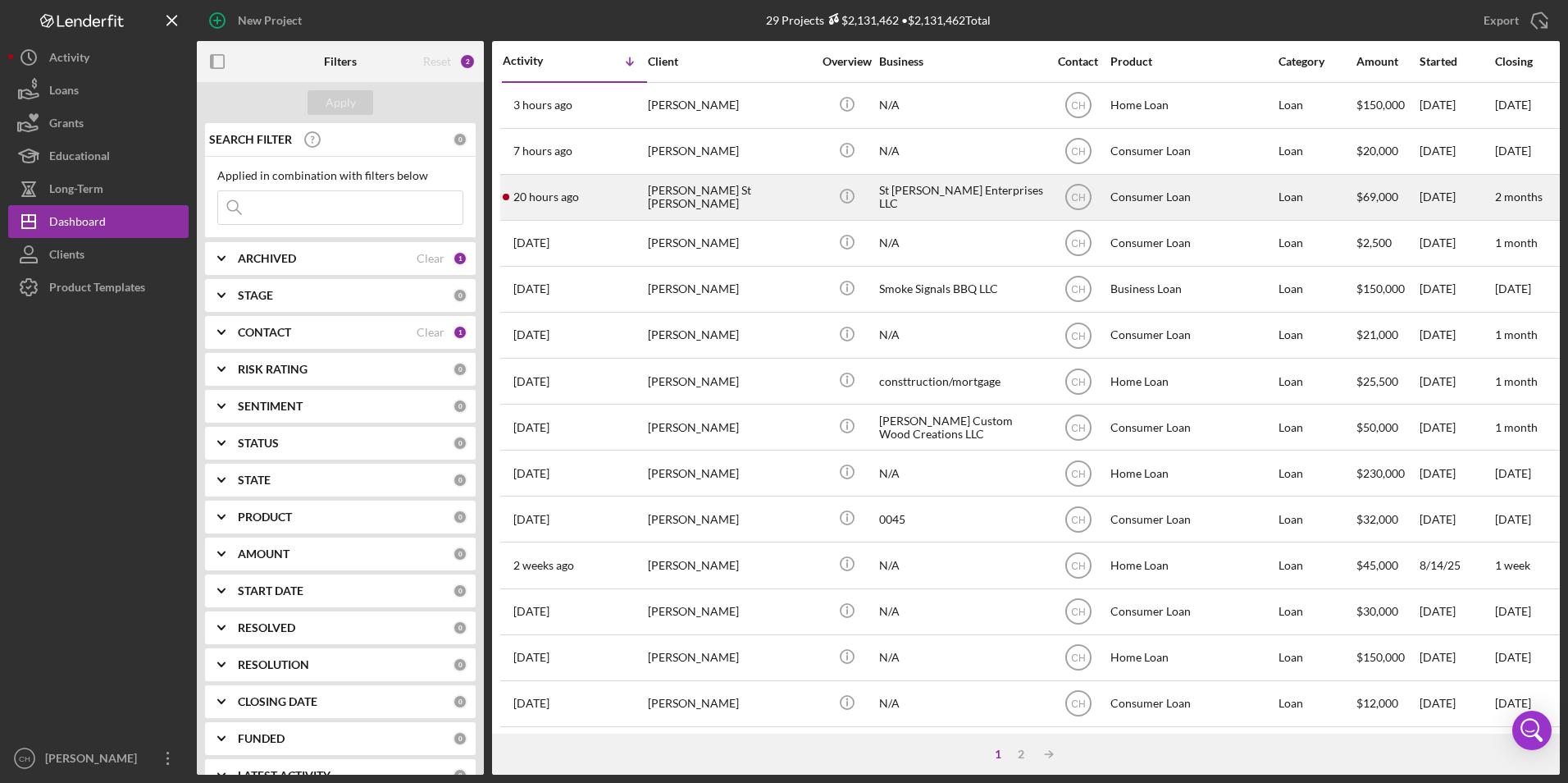
click at [605, 187] on div "20 hours ago [PERSON_NAME] St [PERSON_NAME]" at bounding box center [574, 198] width 144 height 43
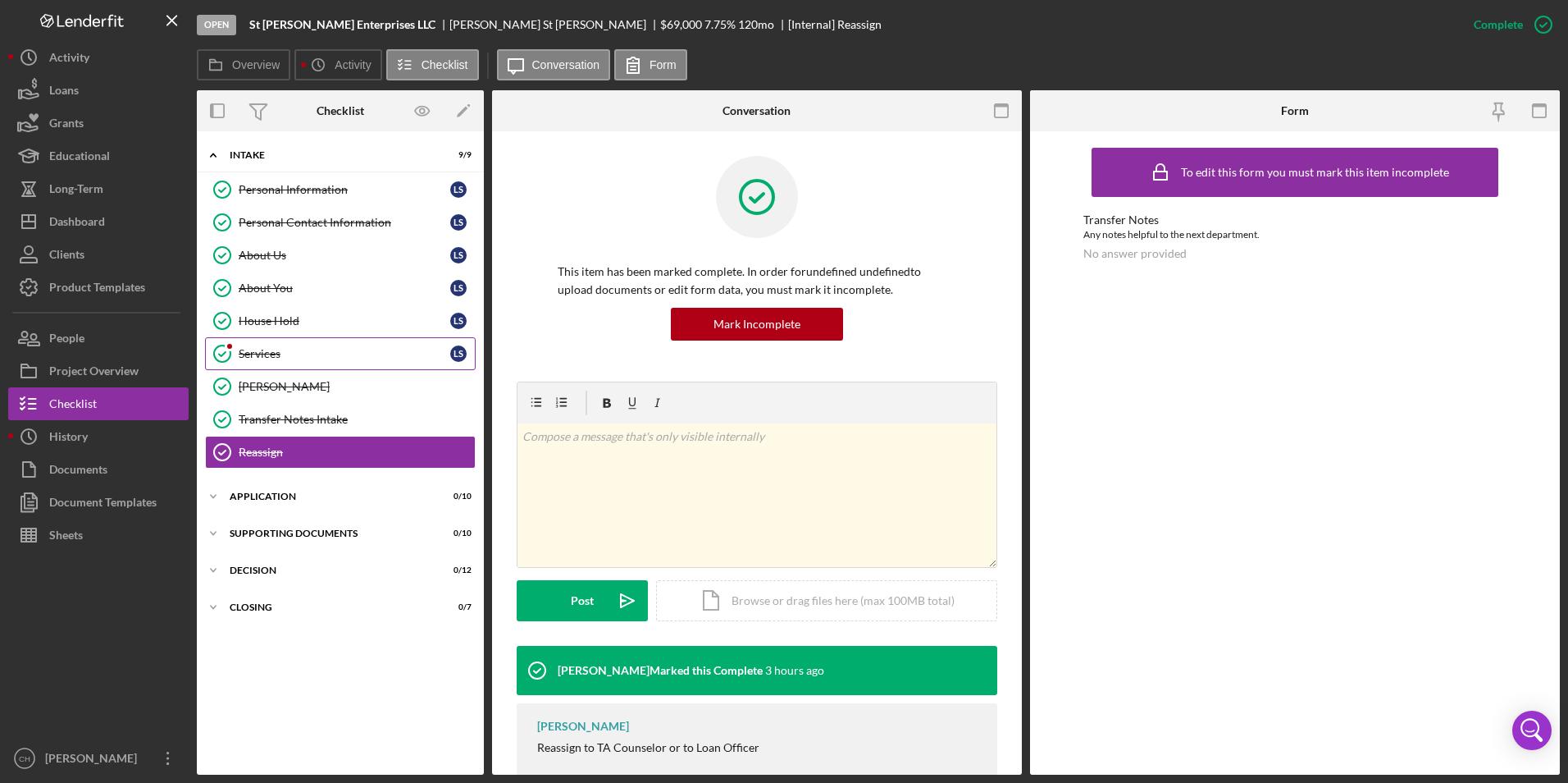
click at [249, 346] on link "Services Services L S" at bounding box center [340, 354] width 271 height 33
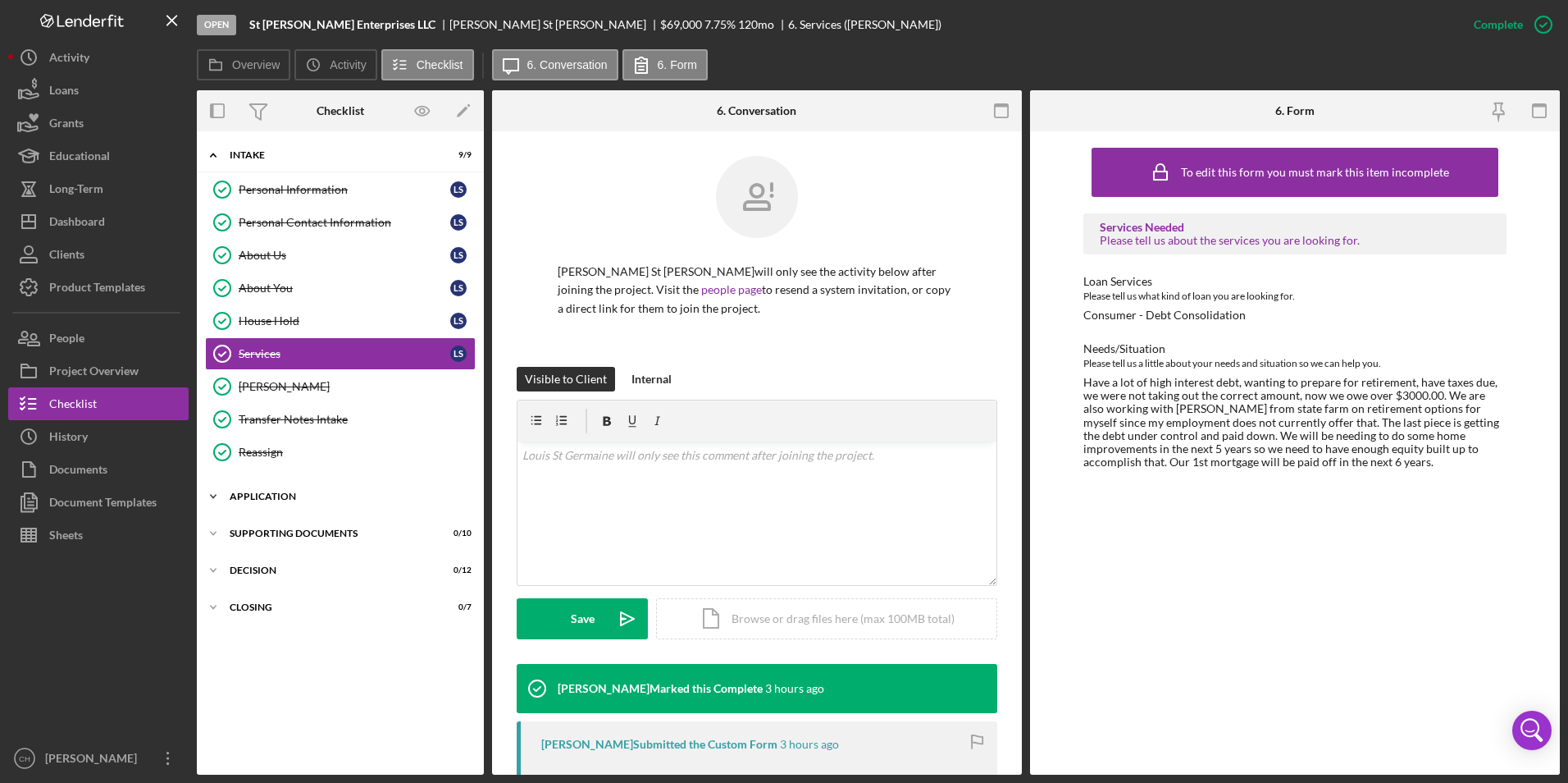
click at [272, 493] on div "Application" at bounding box center [346, 496] width 233 height 10
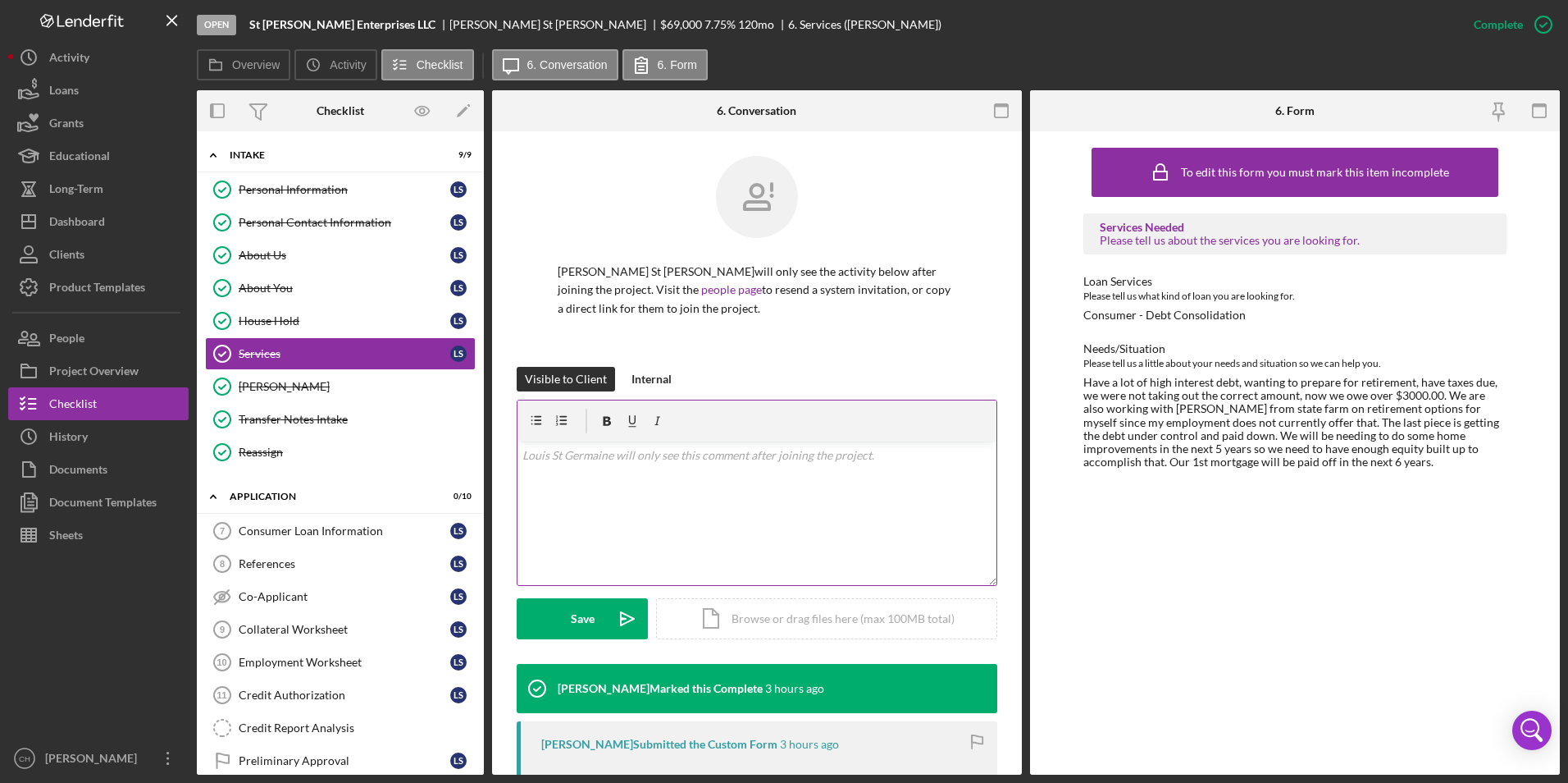
scroll to position [198, 0]
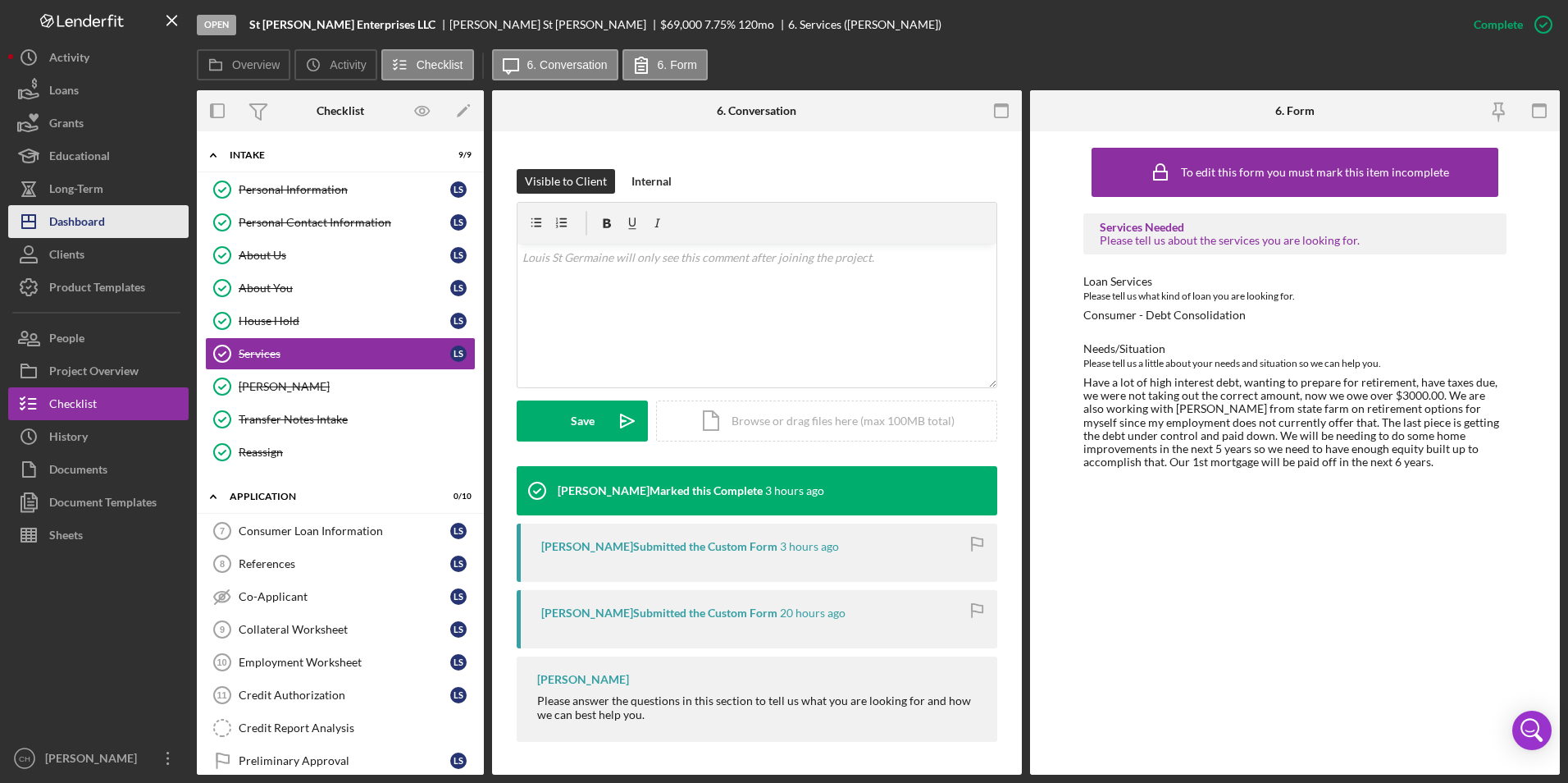
click at [92, 211] on div "Dashboard" at bounding box center [77, 223] width 56 height 37
